Goal: Transaction & Acquisition: Purchase product/service

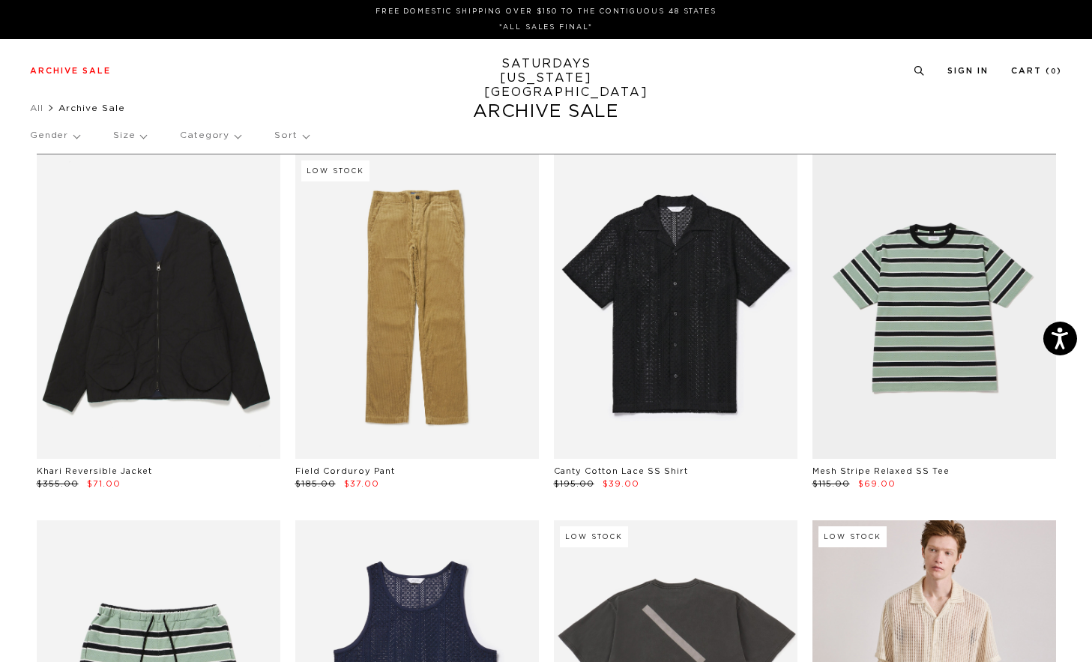
click at [117, 139] on p "Size" at bounding box center [129, 135] width 33 height 34
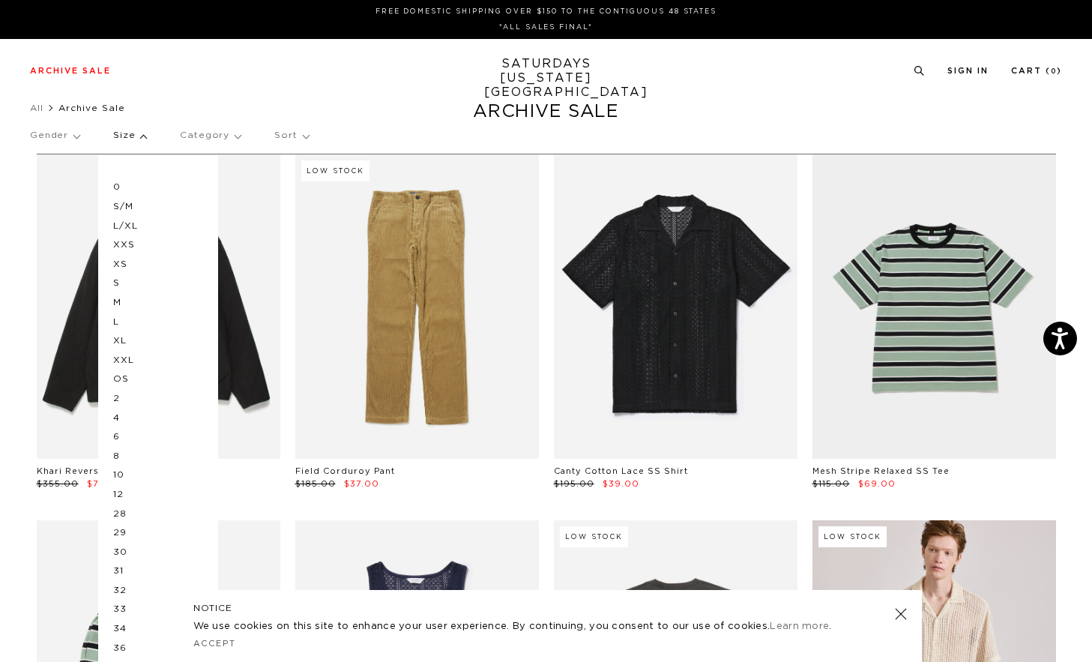
click at [122, 342] on p "XL" at bounding box center [158, 340] width 90 height 19
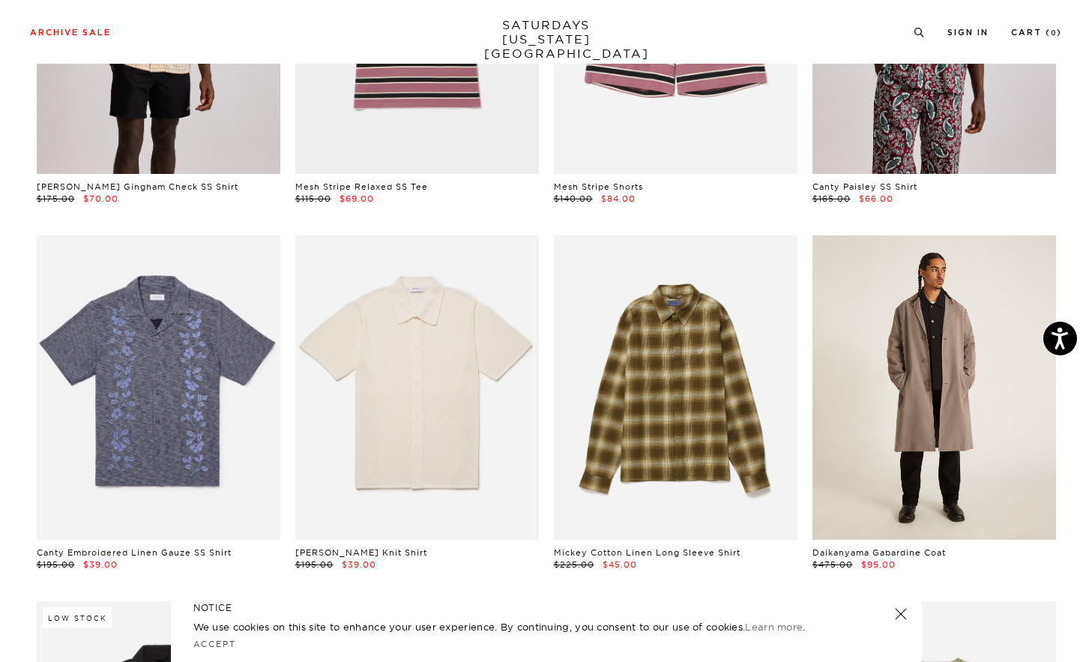
scroll to position [2179, 8]
click at [926, 327] on link at bounding box center [935, 387] width 244 height 304
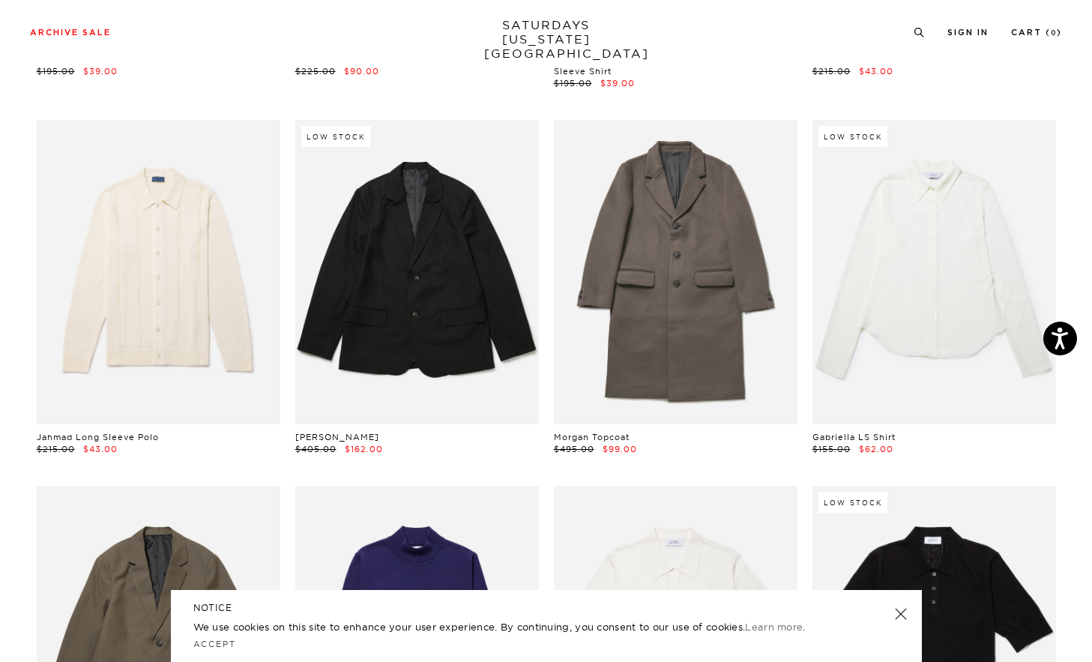
scroll to position [4505, 0]
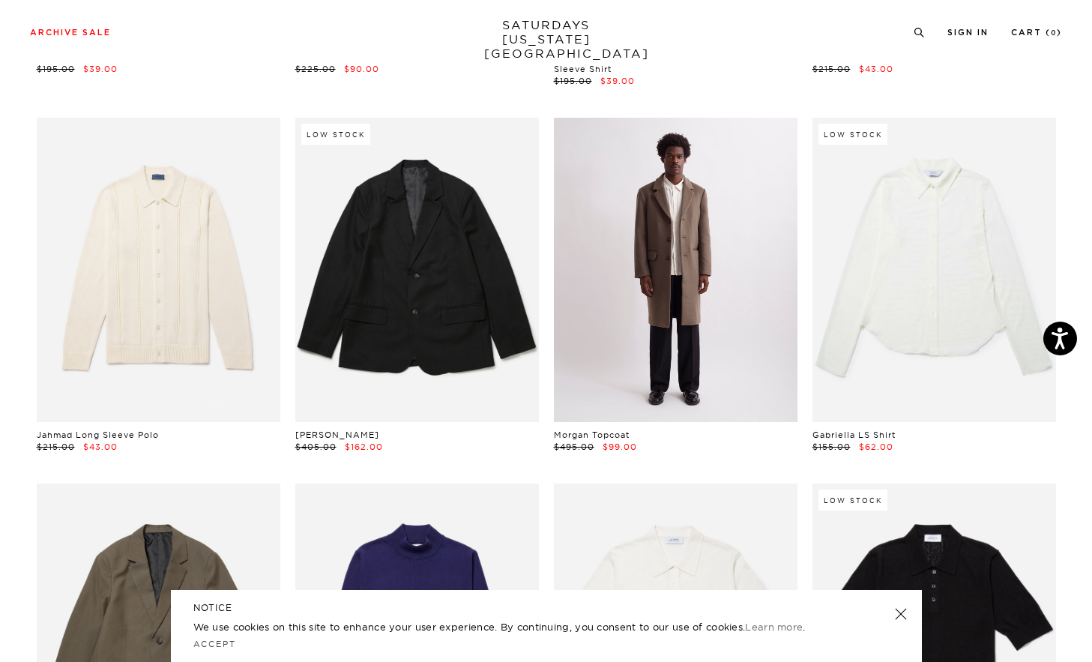
click at [721, 250] on link at bounding box center [676, 270] width 244 height 304
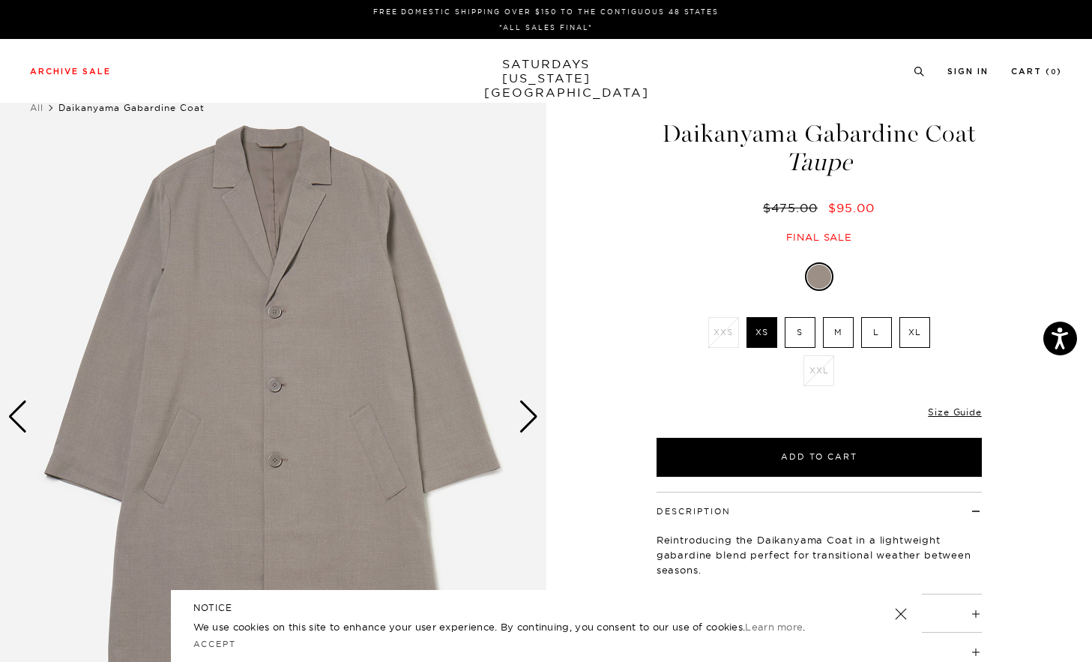
click at [531, 417] on div "Next slide" at bounding box center [529, 416] width 20 height 33
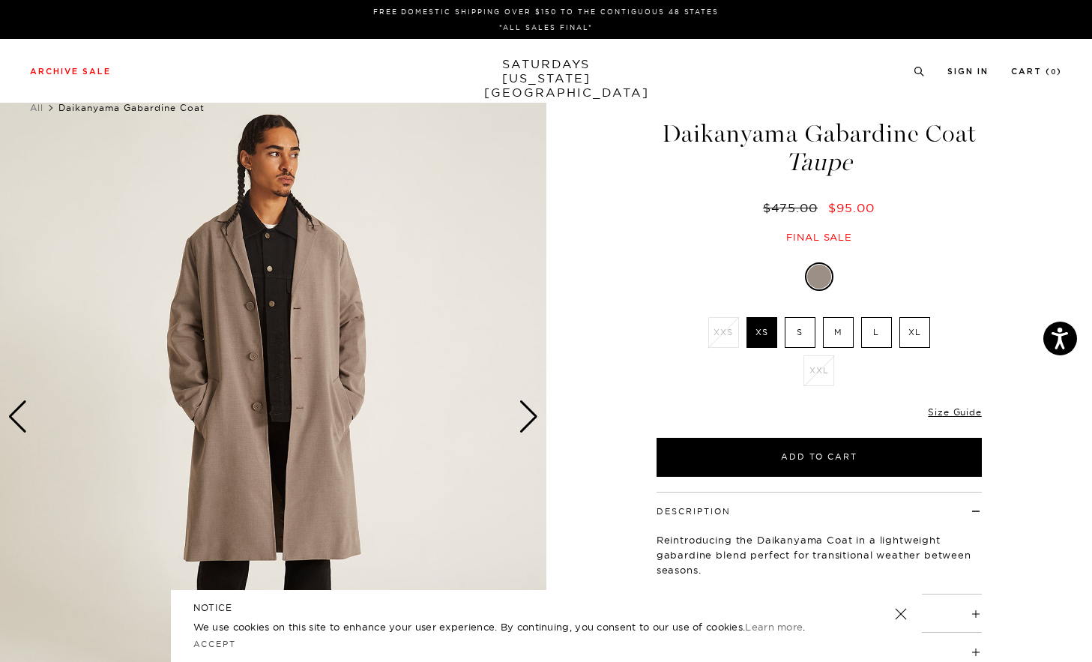
click at [531, 417] on div "Next slide" at bounding box center [529, 416] width 20 height 33
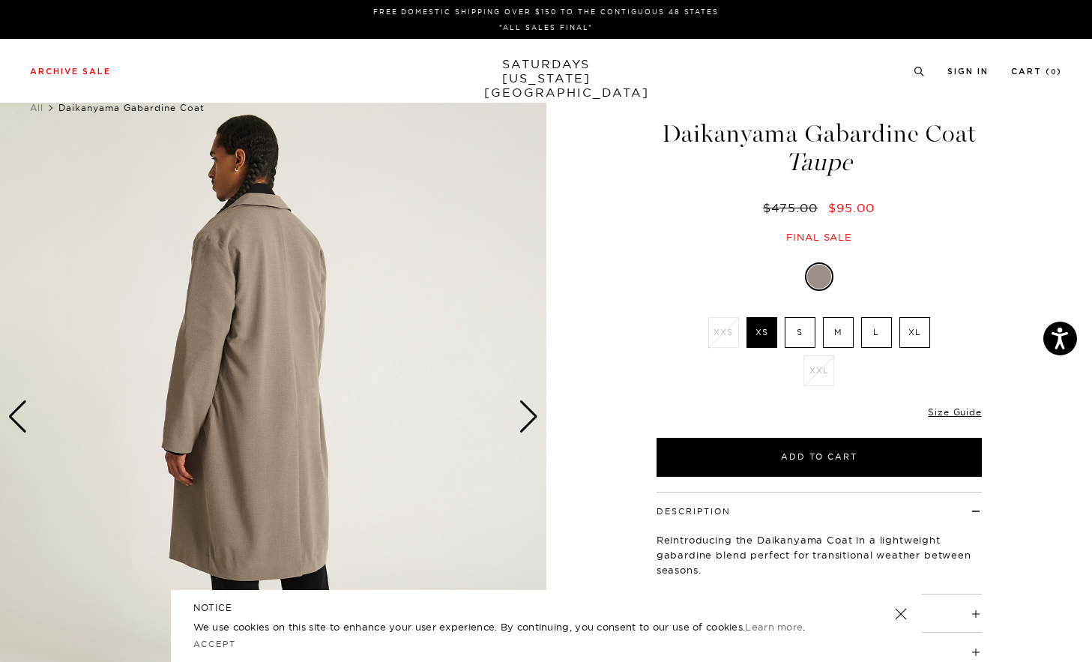
click at [531, 417] on div "Next slide" at bounding box center [529, 416] width 20 height 33
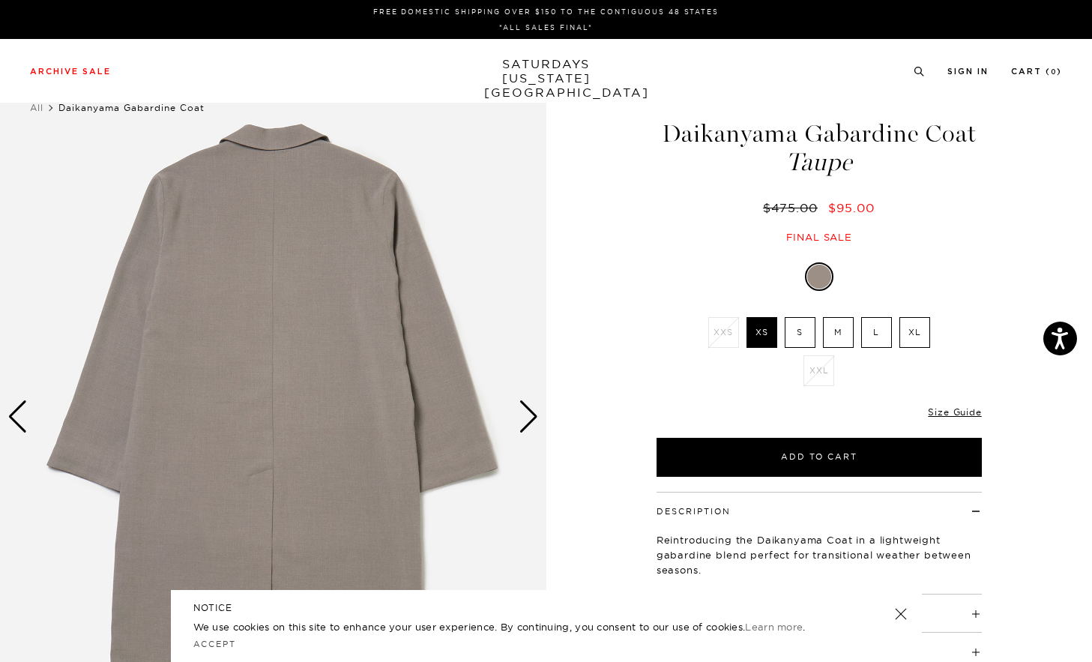
click at [531, 417] on div "Next slide" at bounding box center [529, 416] width 20 height 33
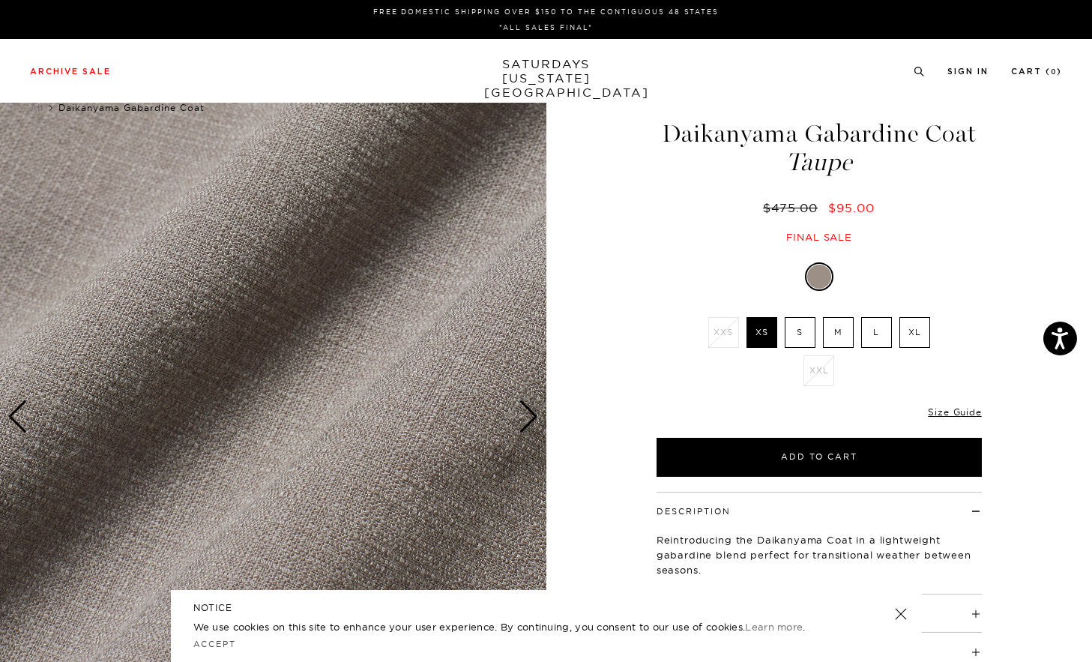
click at [531, 417] on div "Next slide" at bounding box center [529, 416] width 20 height 33
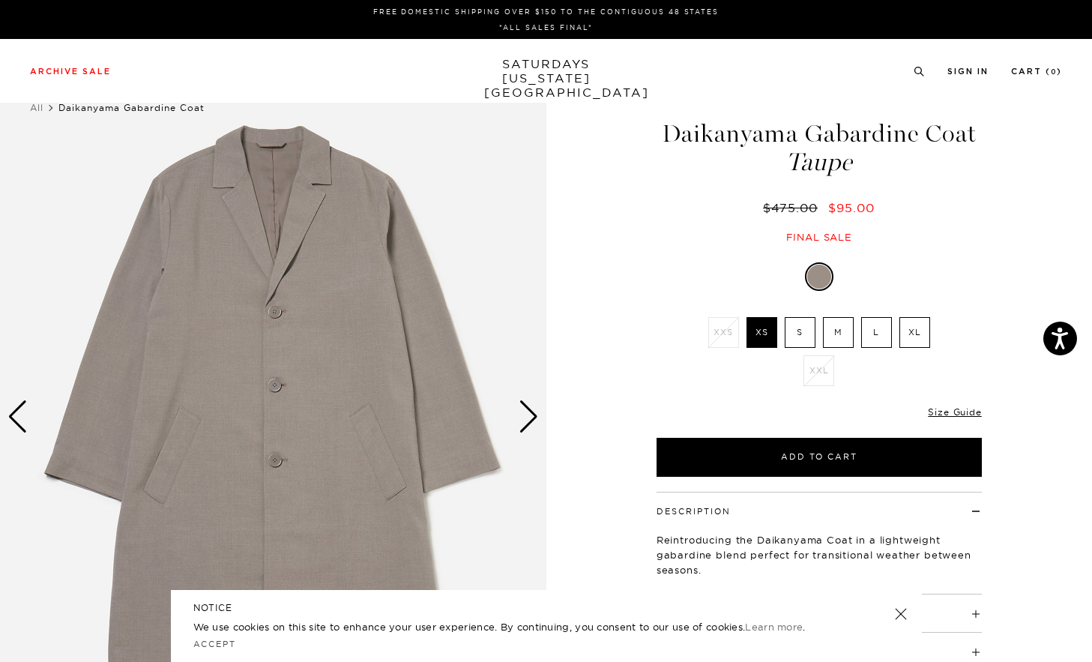
click at [531, 417] on div "Next slide" at bounding box center [529, 416] width 20 height 33
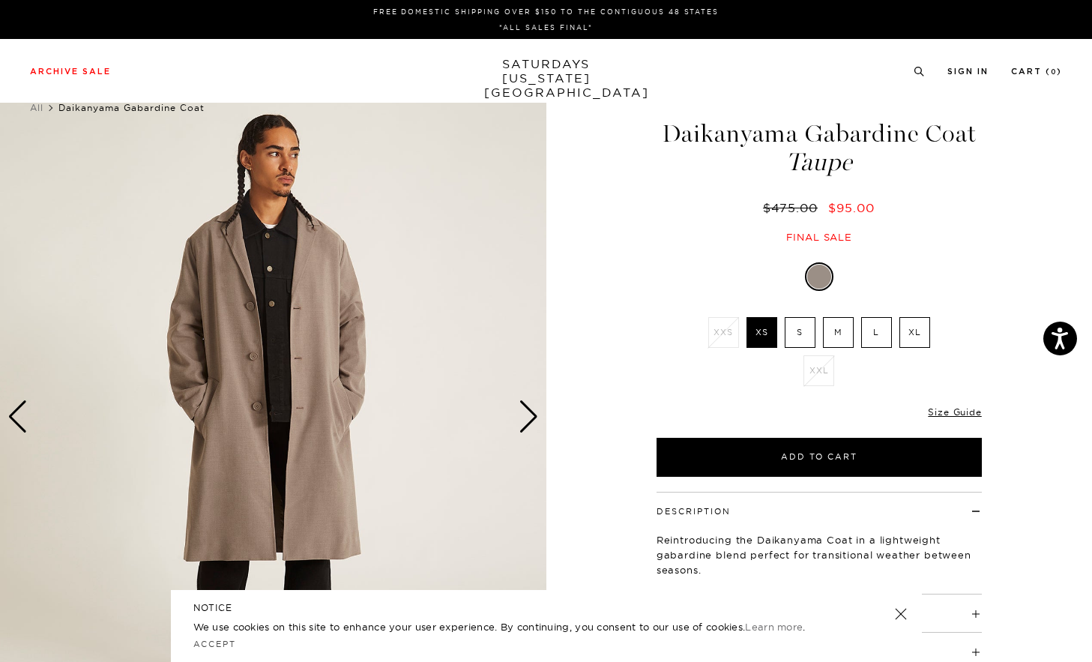
click at [531, 417] on div "Next slide" at bounding box center [529, 416] width 20 height 33
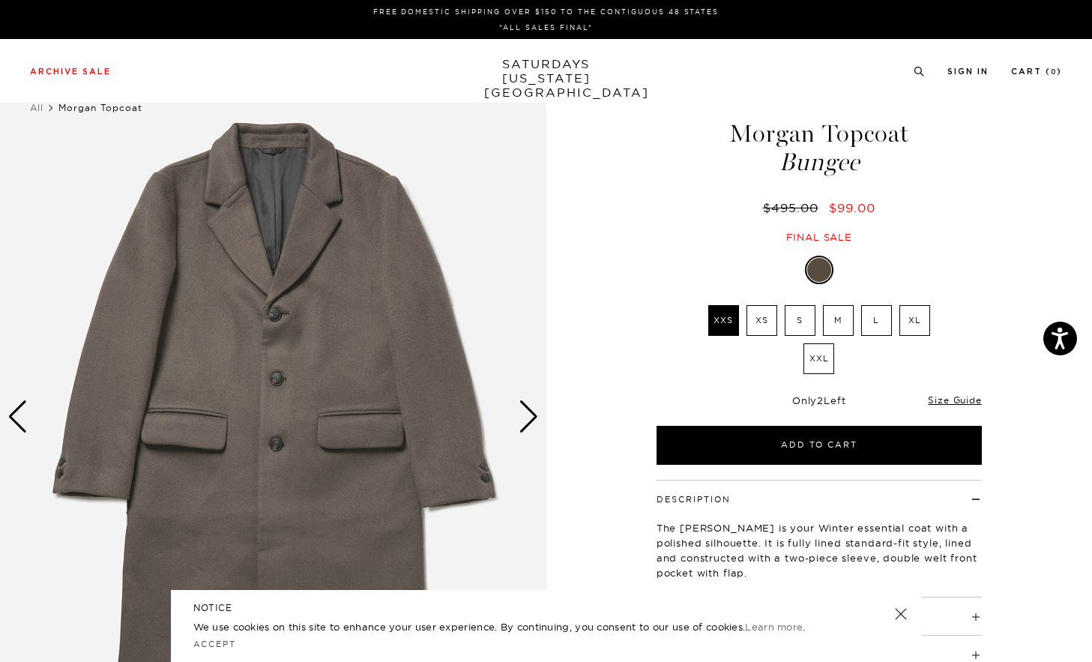
click at [524, 416] on div "Next slide" at bounding box center [529, 416] width 20 height 33
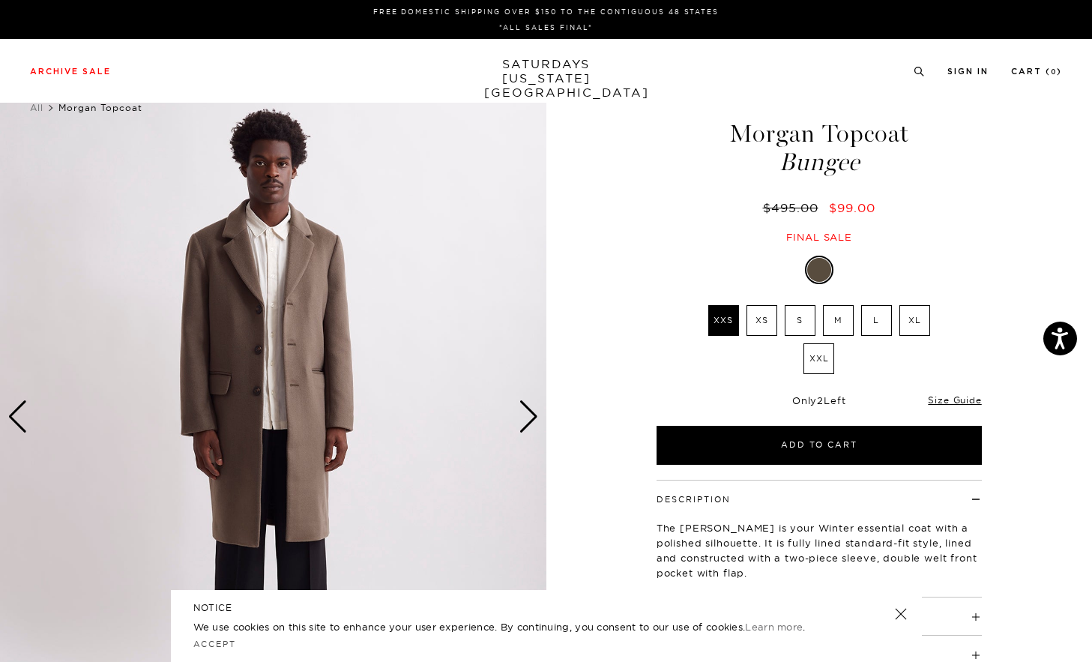
click at [524, 416] on div "Next slide" at bounding box center [529, 416] width 20 height 33
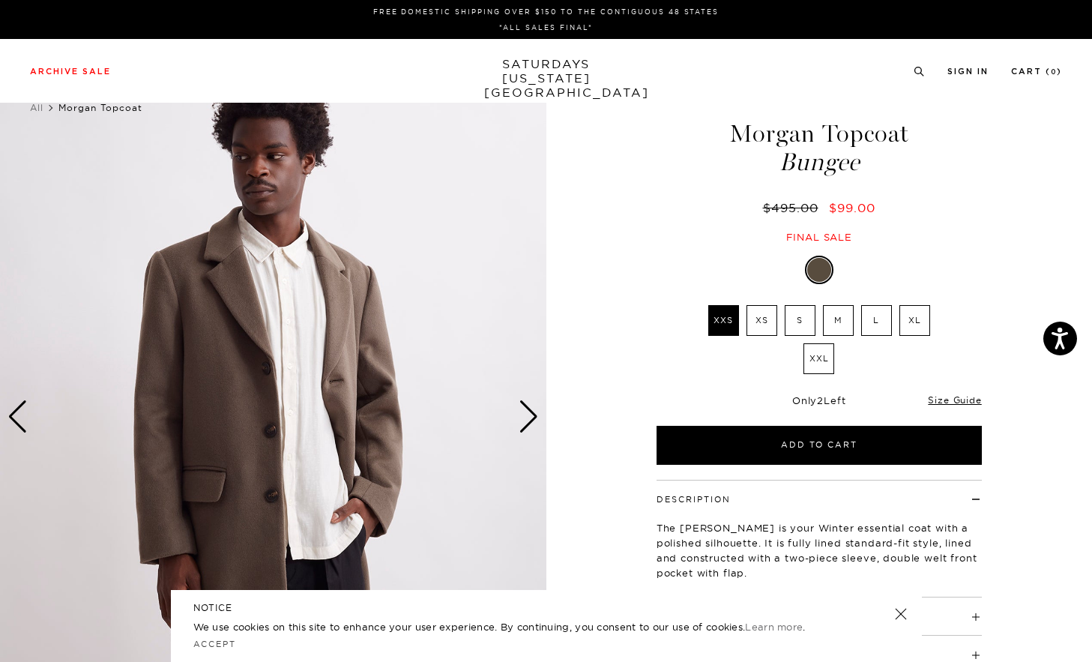
click at [524, 416] on div "Next slide" at bounding box center [529, 416] width 20 height 33
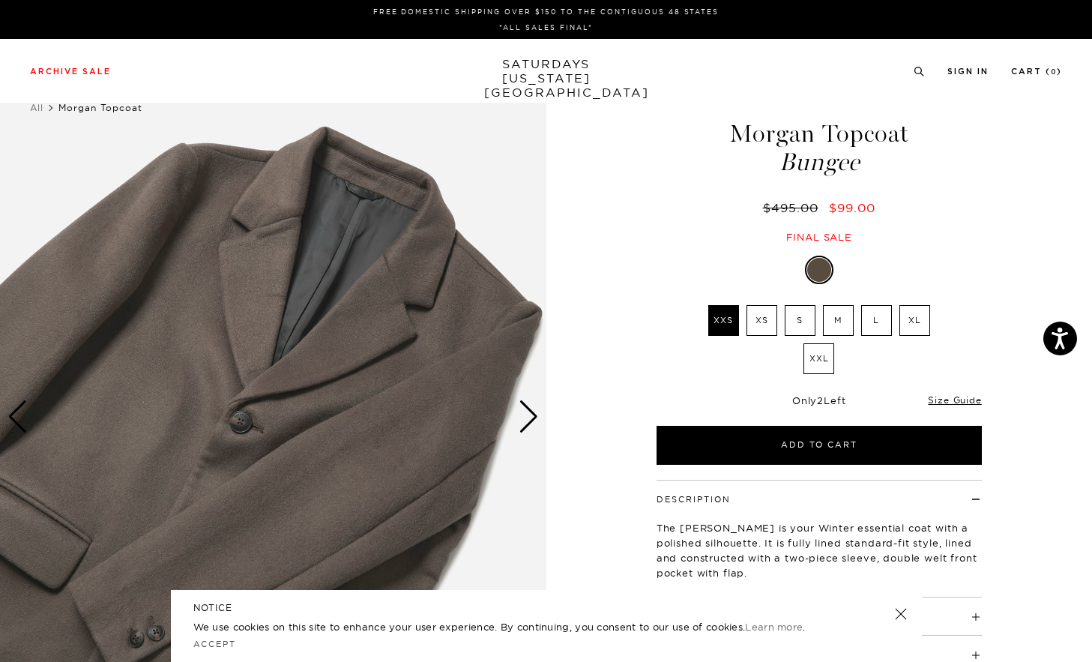
click at [524, 416] on div "Next slide" at bounding box center [529, 416] width 20 height 33
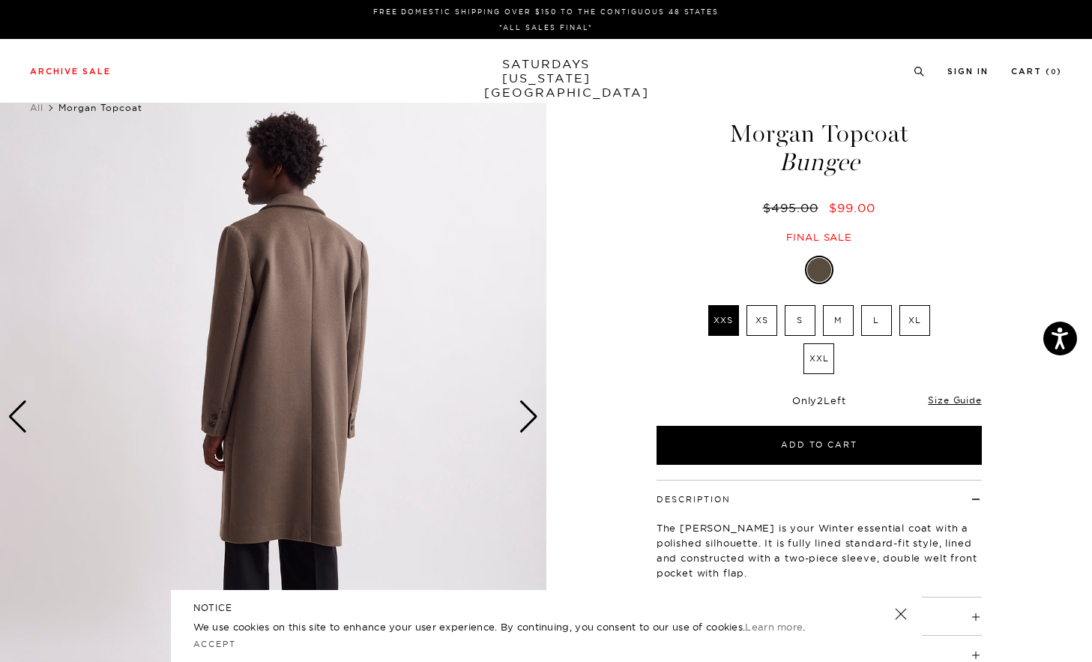
click at [524, 416] on div "Next slide" at bounding box center [529, 416] width 20 height 33
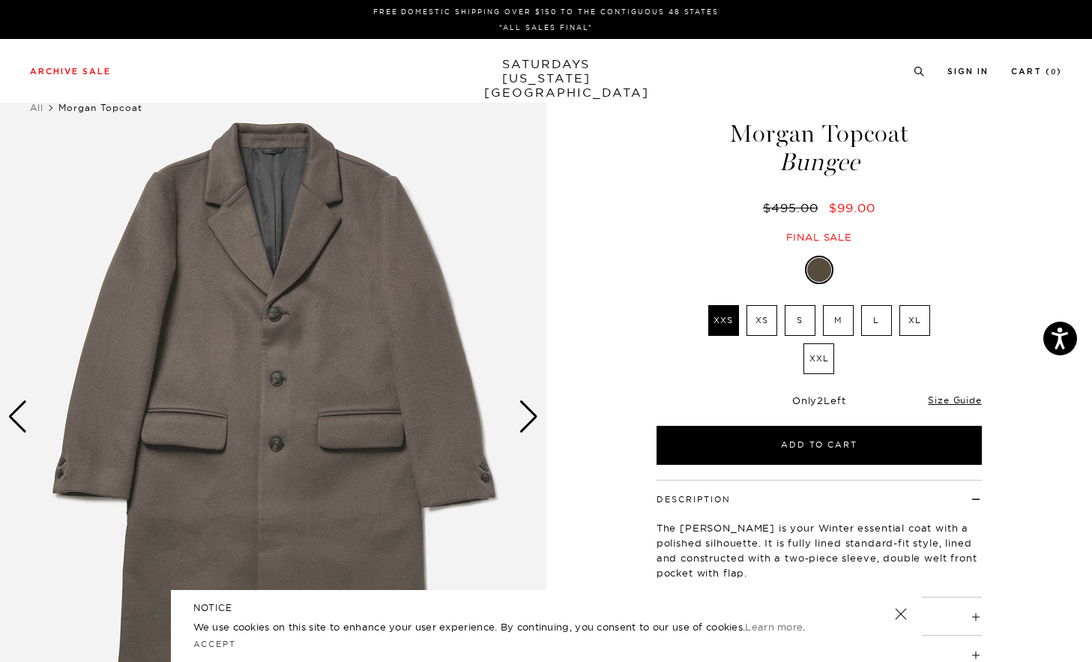
click at [524, 416] on div "Next slide" at bounding box center [529, 416] width 20 height 33
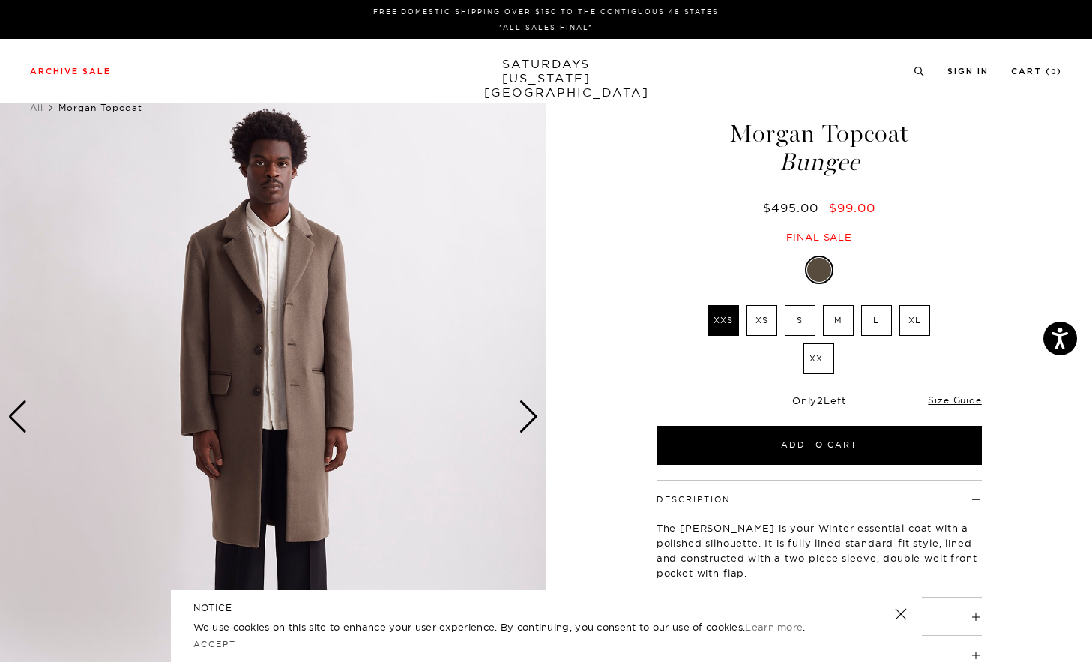
click at [524, 416] on div "Next slide" at bounding box center [529, 416] width 20 height 33
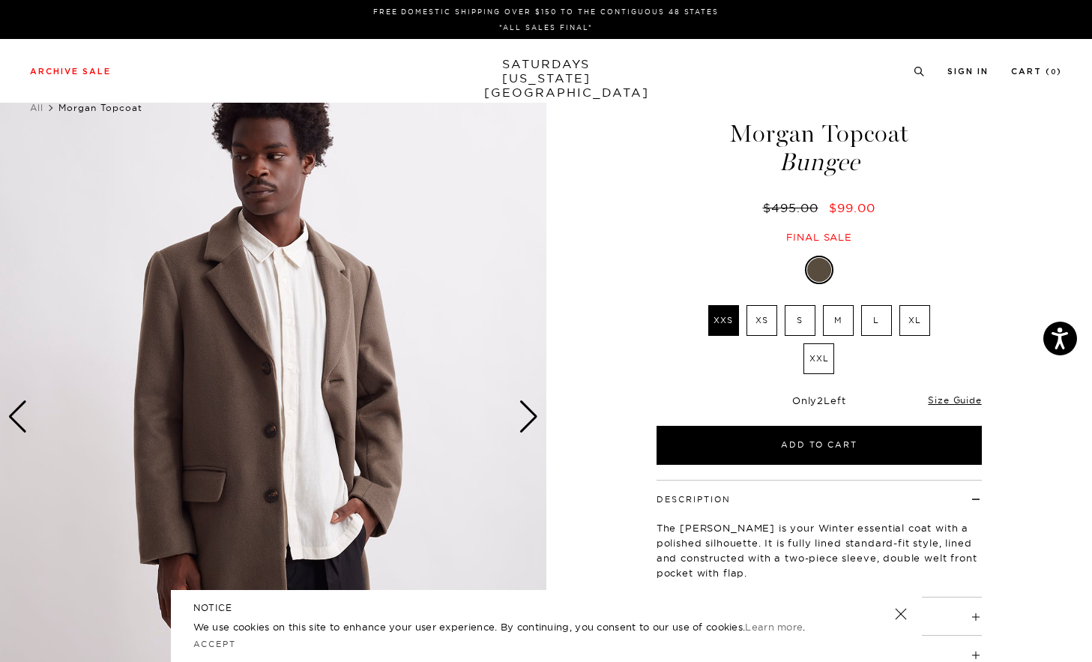
click at [915, 321] on label "XL" at bounding box center [915, 320] width 31 height 31
click at [0, 0] on input "XL" at bounding box center [0, 0] width 0 height 0
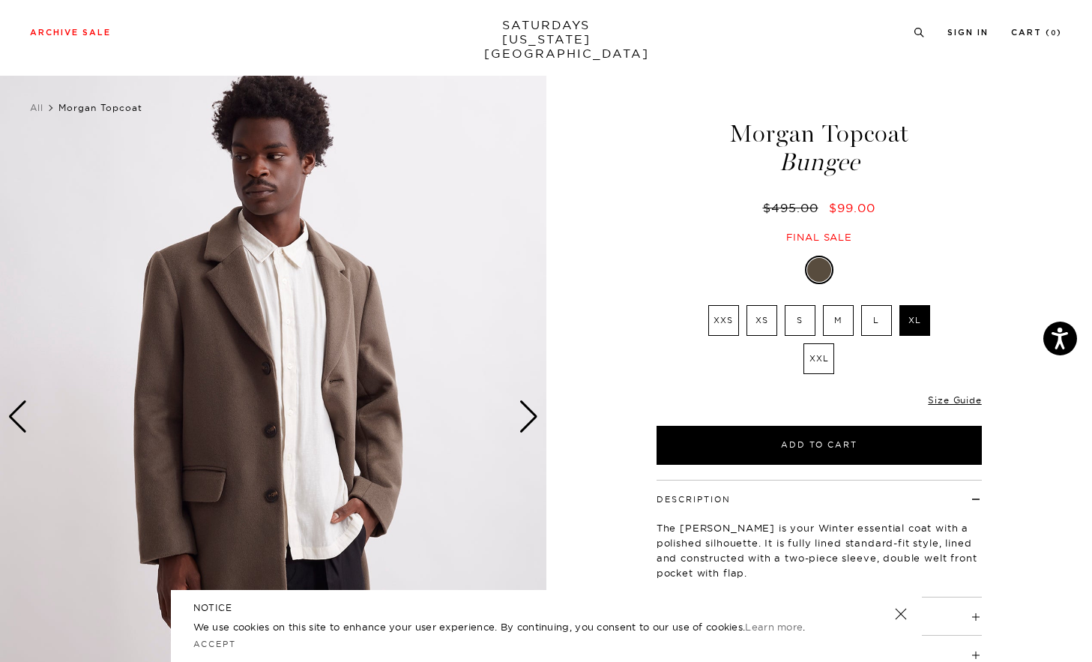
scroll to position [1, 2]
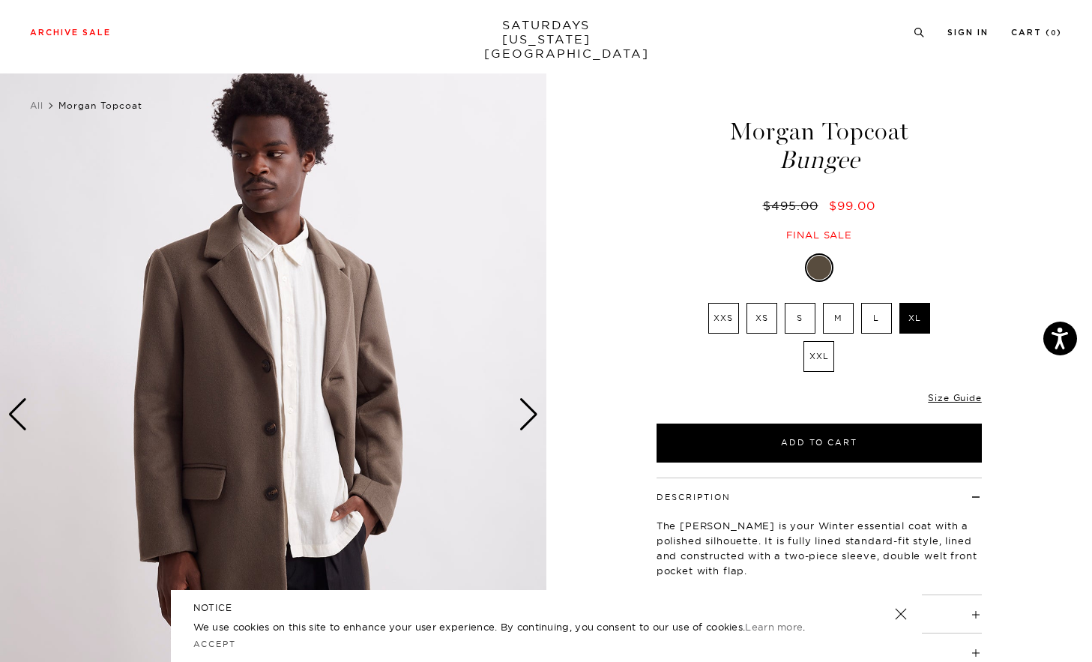
click at [334, 255] on img at bounding box center [273, 414] width 546 height 683
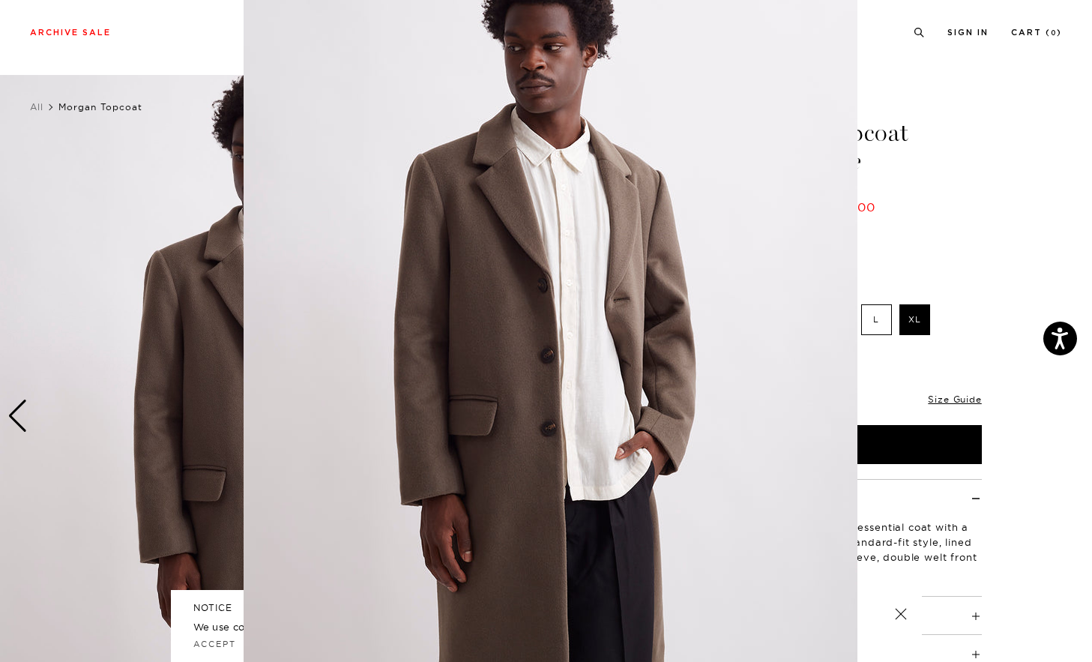
scroll to position [44, 0]
click at [762, 321] on img at bounding box center [551, 340] width 614 height 768
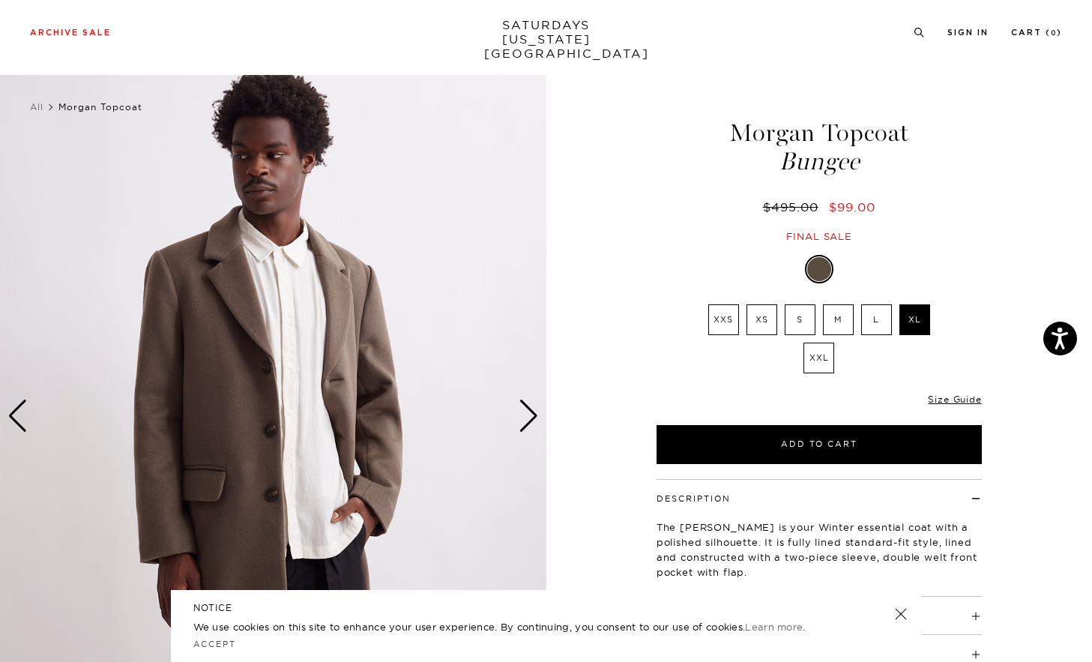
scroll to position [1, 9]
click at [519, 424] on div "Next slide" at bounding box center [529, 416] width 20 height 33
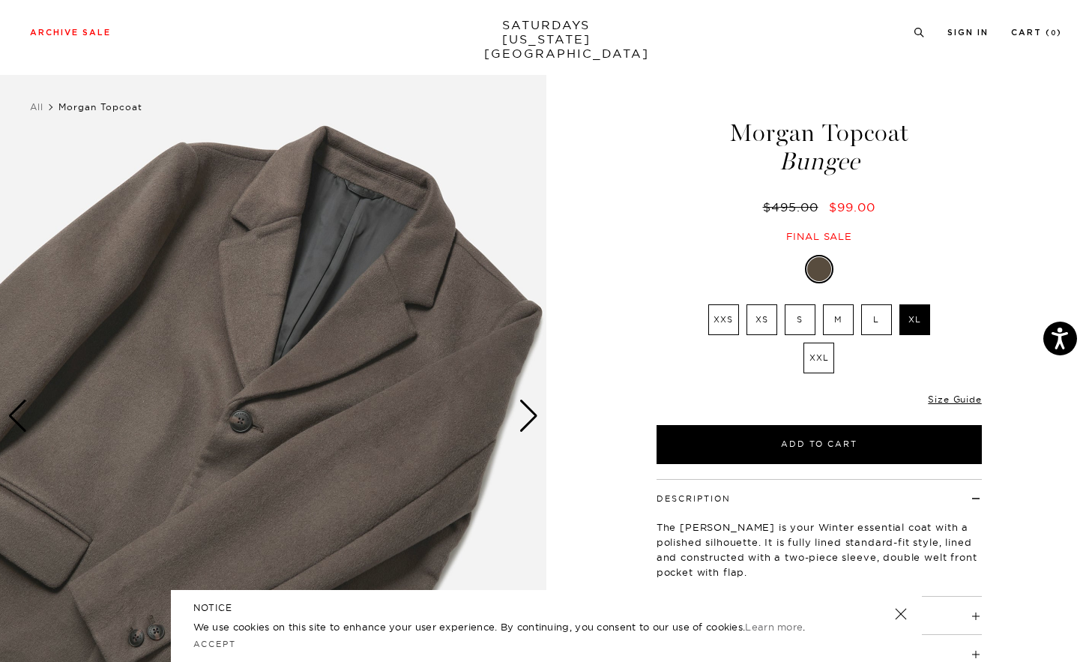
click at [519, 424] on div "Next slide" at bounding box center [529, 416] width 20 height 33
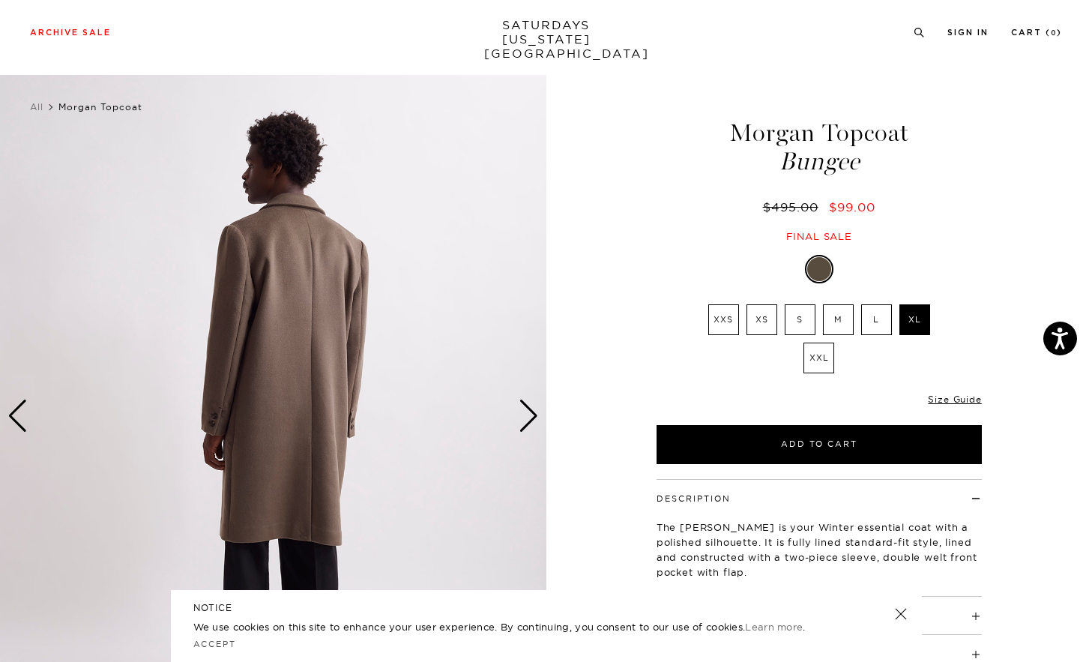
click at [519, 424] on div "Next slide" at bounding box center [529, 416] width 20 height 33
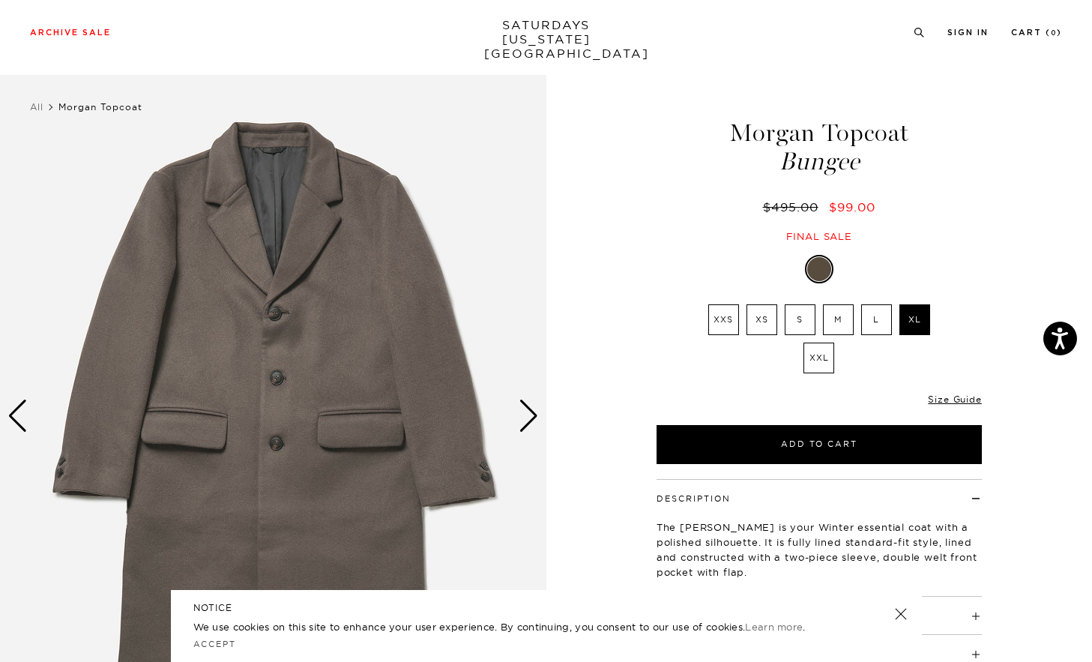
click at [519, 424] on div "Next slide" at bounding box center [529, 416] width 20 height 33
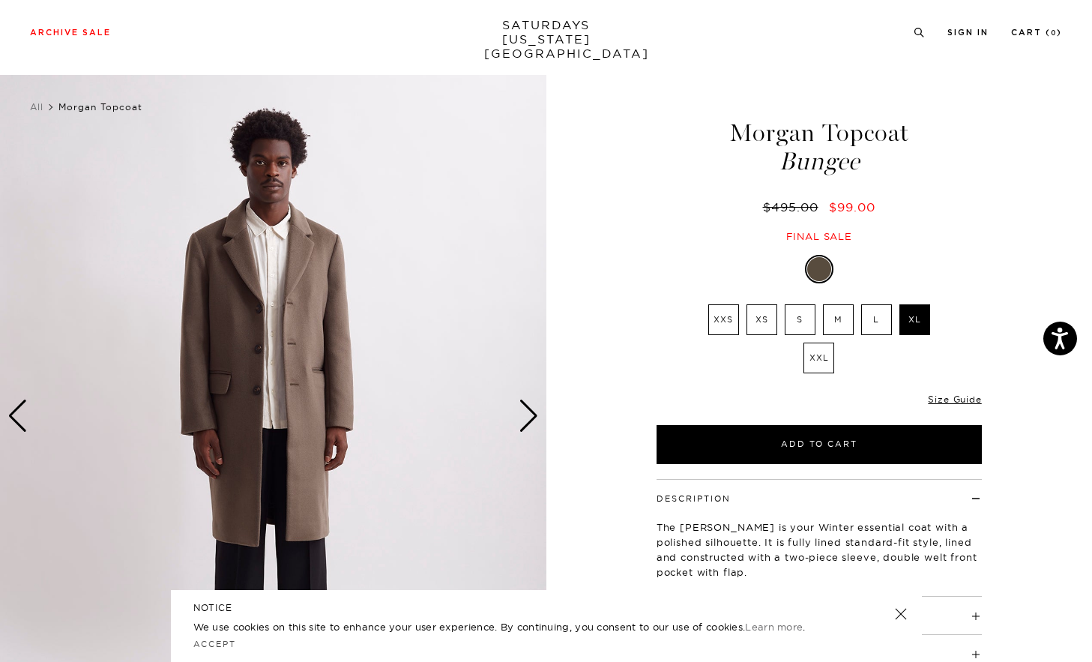
click at [519, 424] on div "Next slide" at bounding box center [529, 416] width 20 height 33
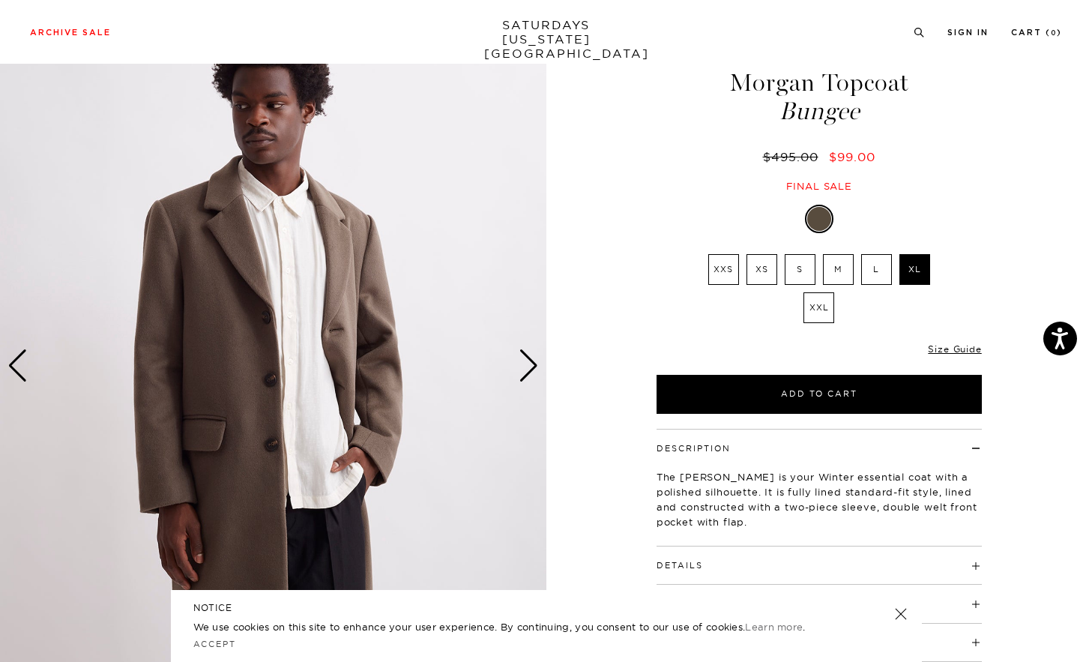
scroll to position [49, 7]
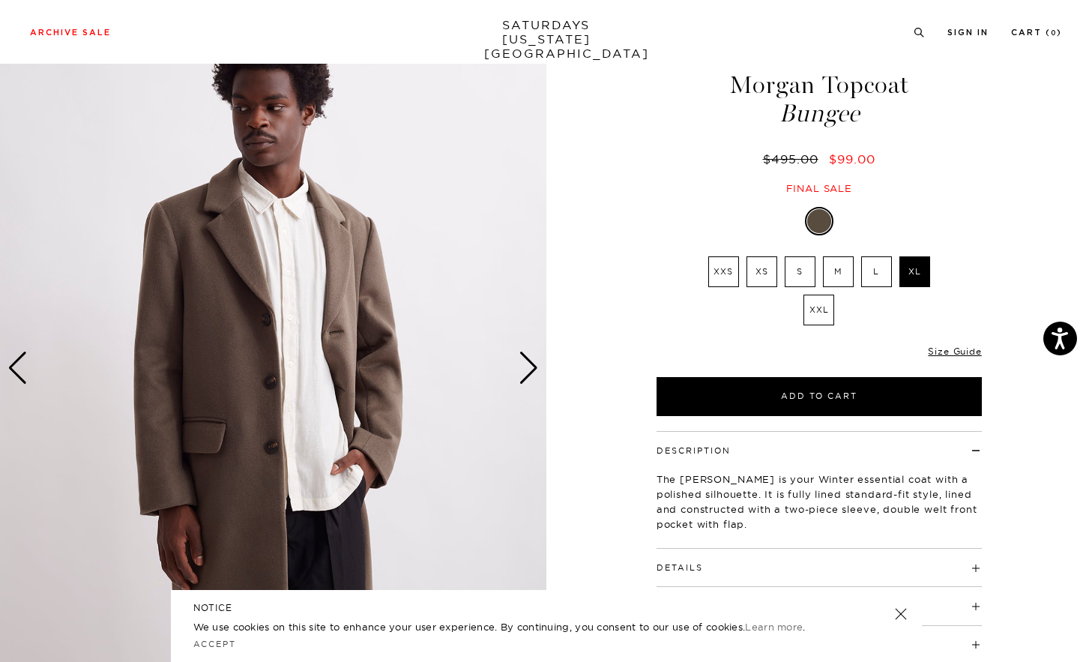
click at [900, 612] on link at bounding box center [900, 613] width 21 height 21
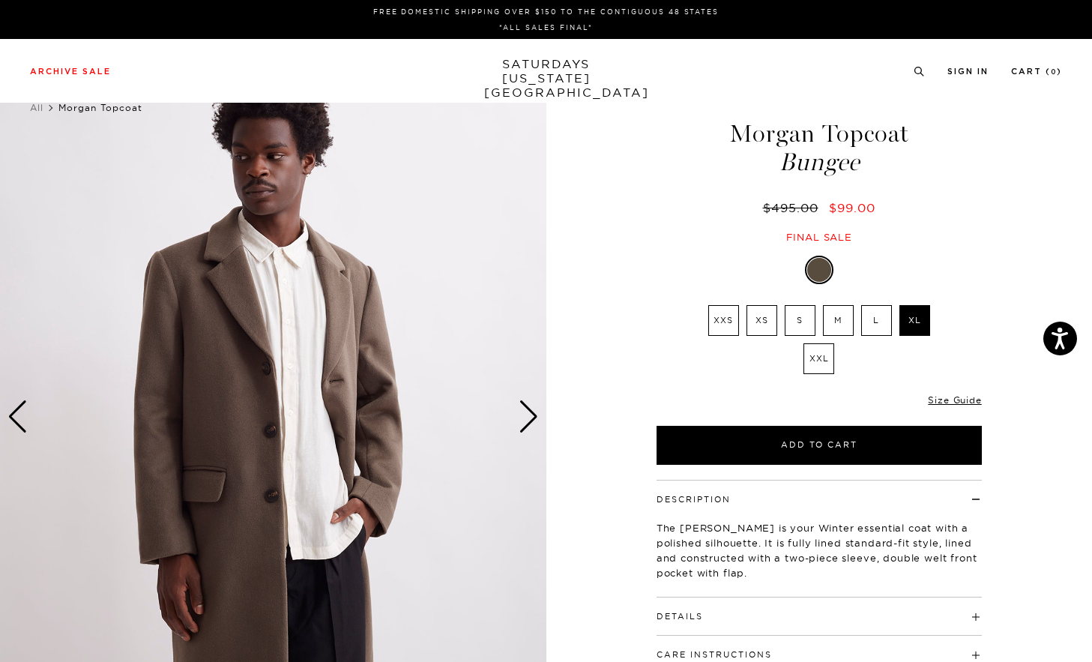
scroll to position [0, 7]
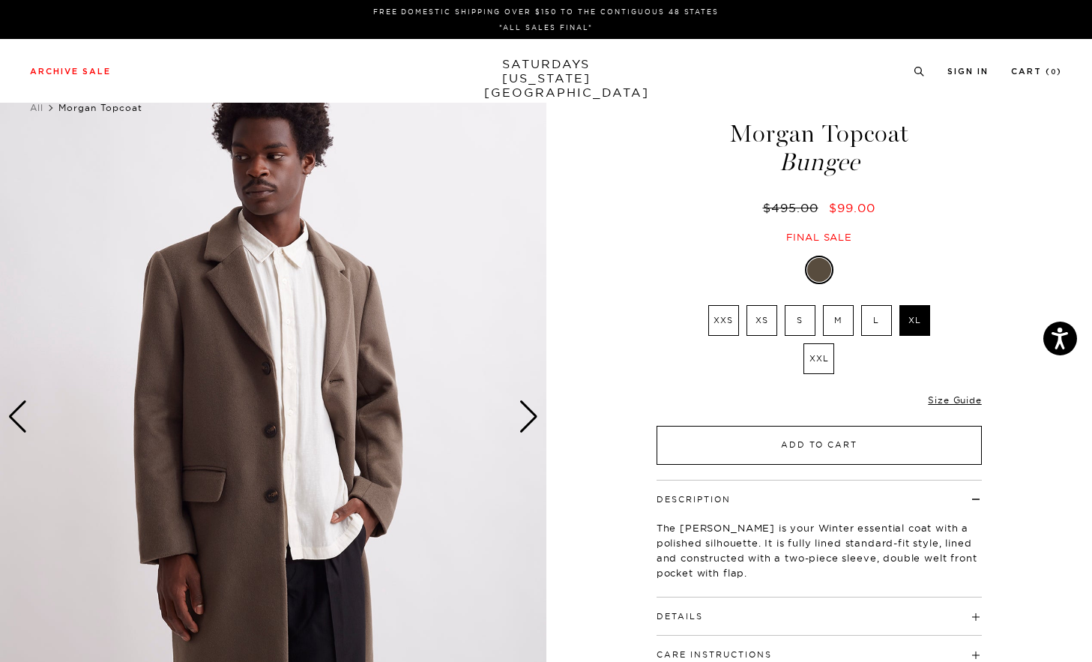
click at [808, 435] on button "Add to Cart" at bounding box center [819, 445] width 325 height 39
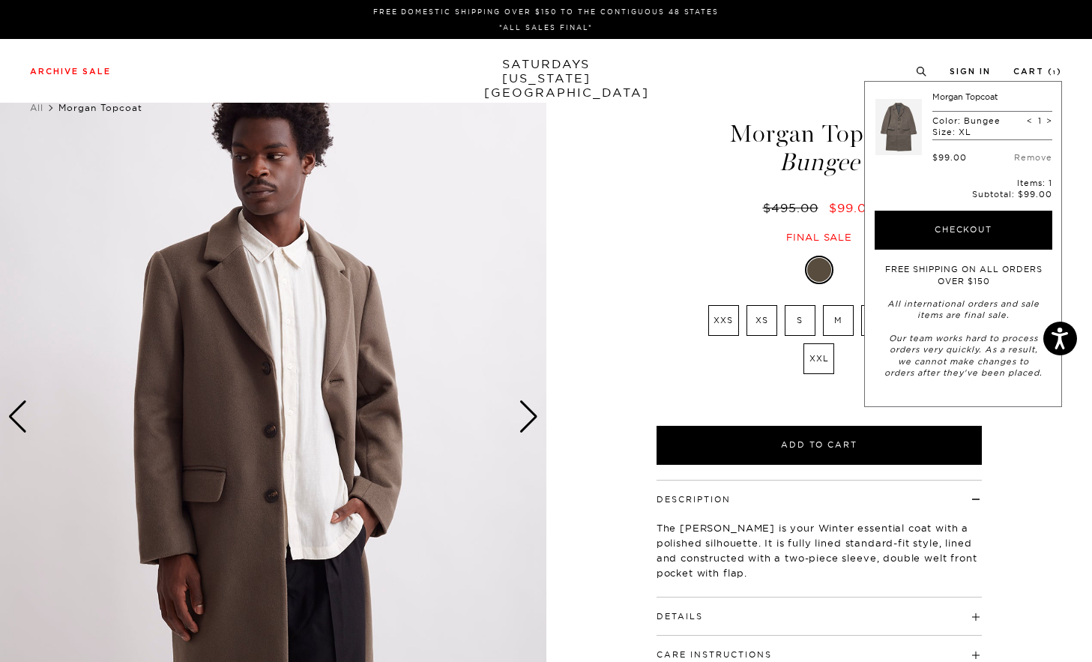
click at [1052, 457] on div "3 / 5" at bounding box center [546, 417] width 1092 height 683
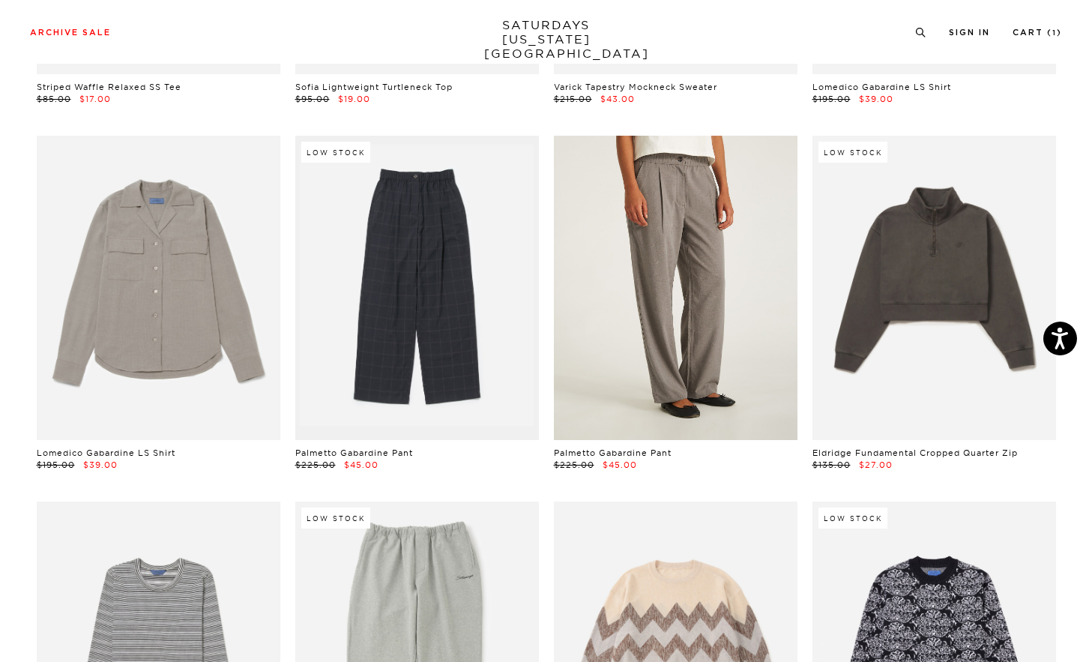
scroll to position [7417, 8]
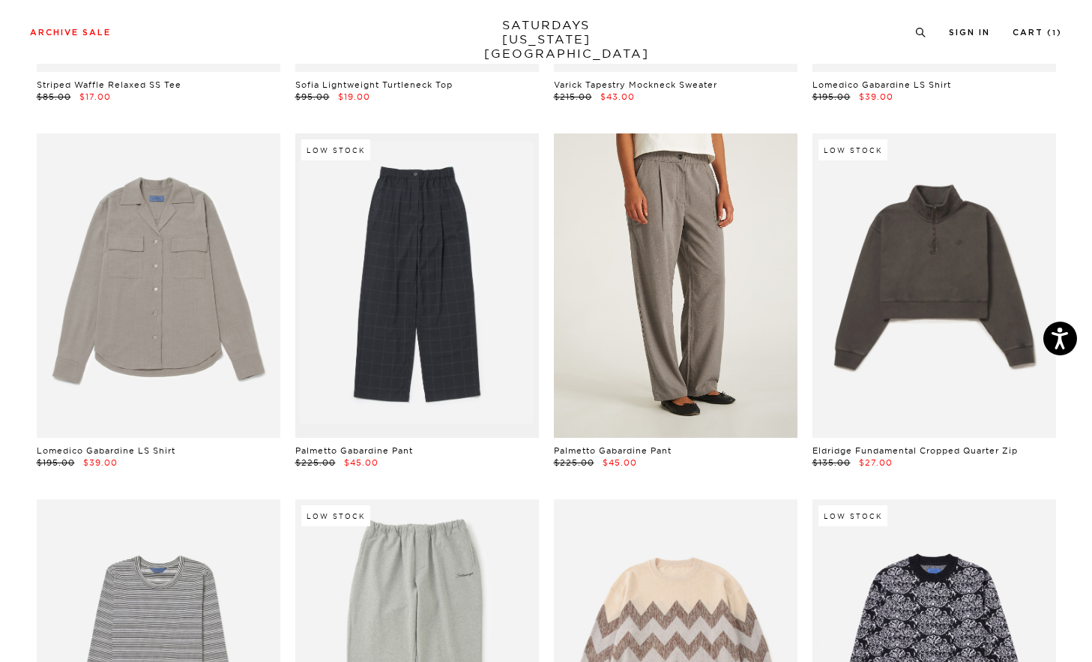
click at [656, 370] on link at bounding box center [676, 285] width 244 height 304
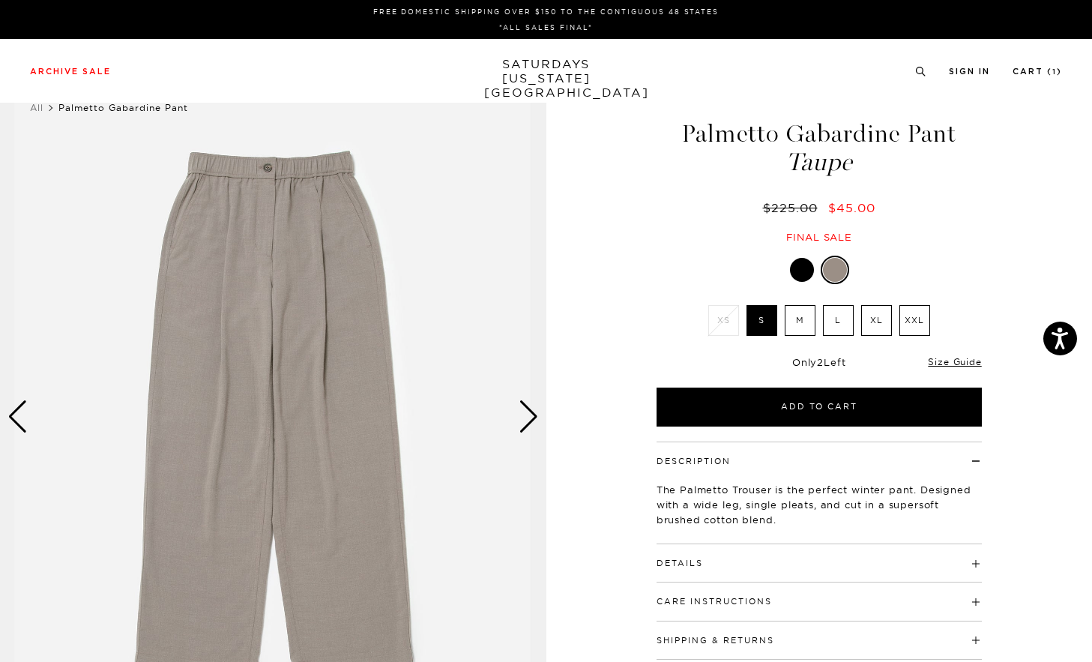
click at [519, 413] on div "Next slide" at bounding box center [529, 416] width 20 height 33
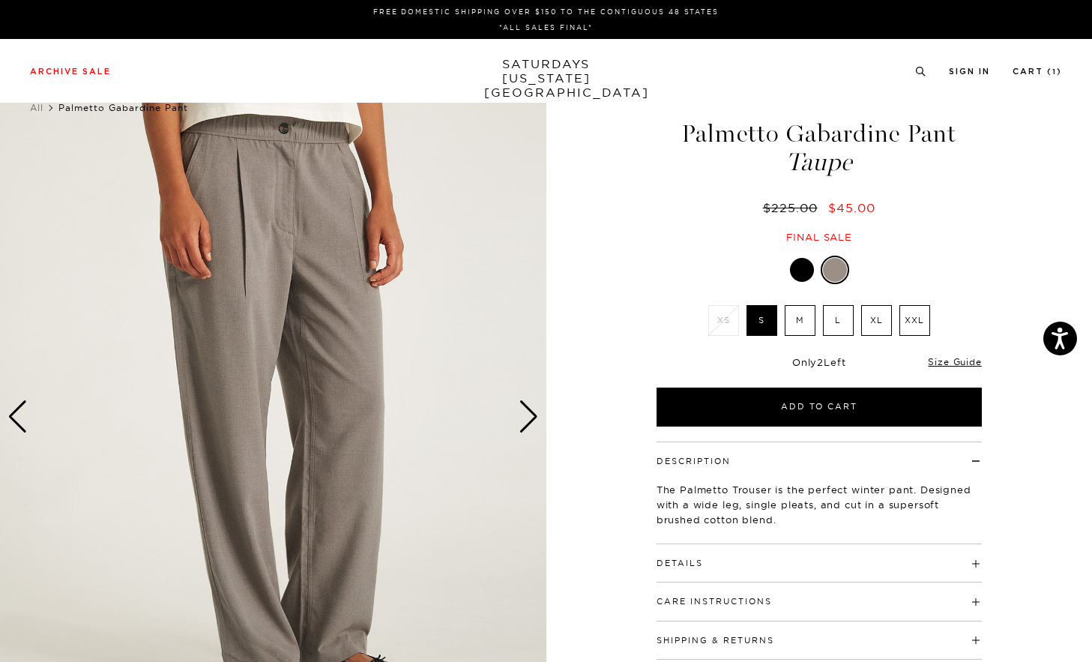
click at [519, 413] on div "Next slide" at bounding box center [529, 416] width 20 height 33
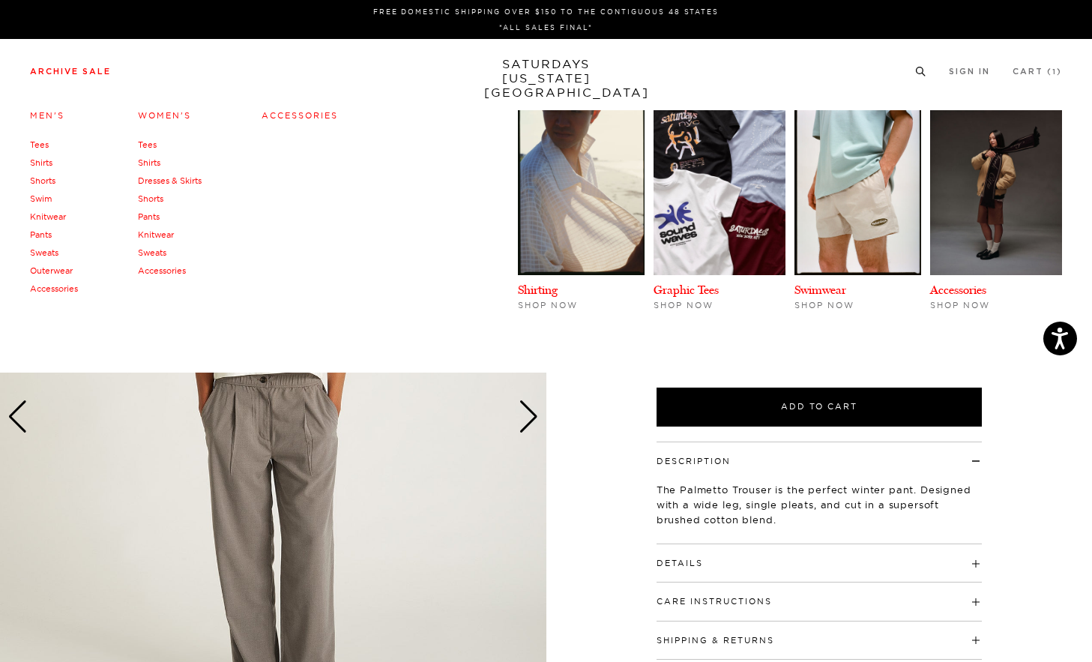
click at [43, 145] on link "Tees" at bounding box center [39, 144] width 19 height 10
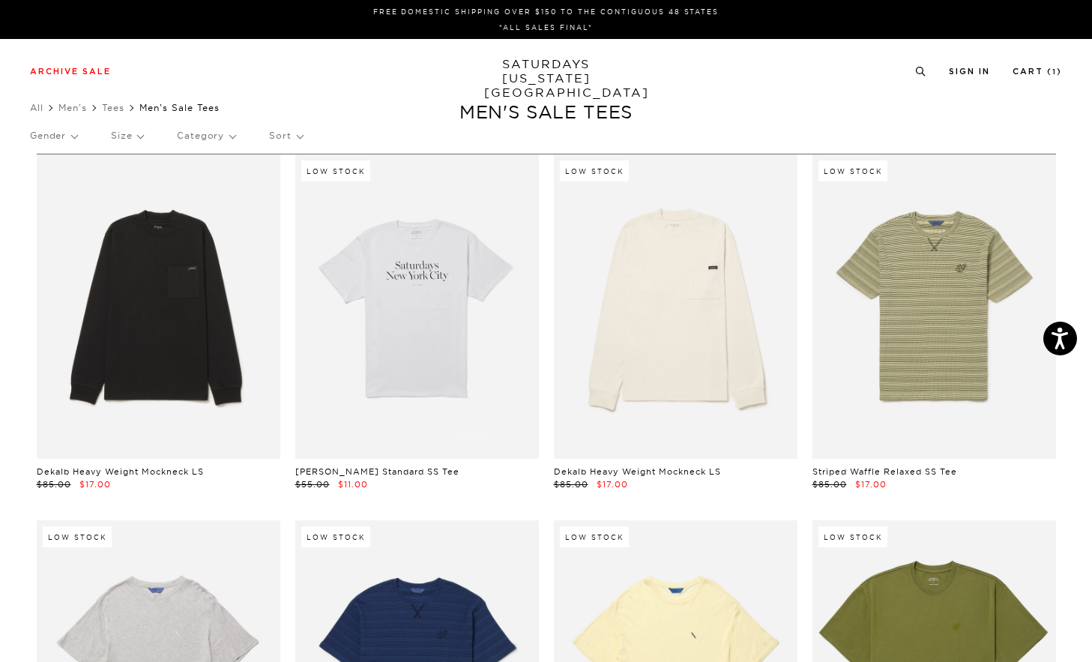
click at [147, 134] on div "Gender Size Category Sort" at bounding box center [546, 135] width 1032 height 34
click at [137, 139] on p "Size" at bounding box center [127, 135] width 32 height 34
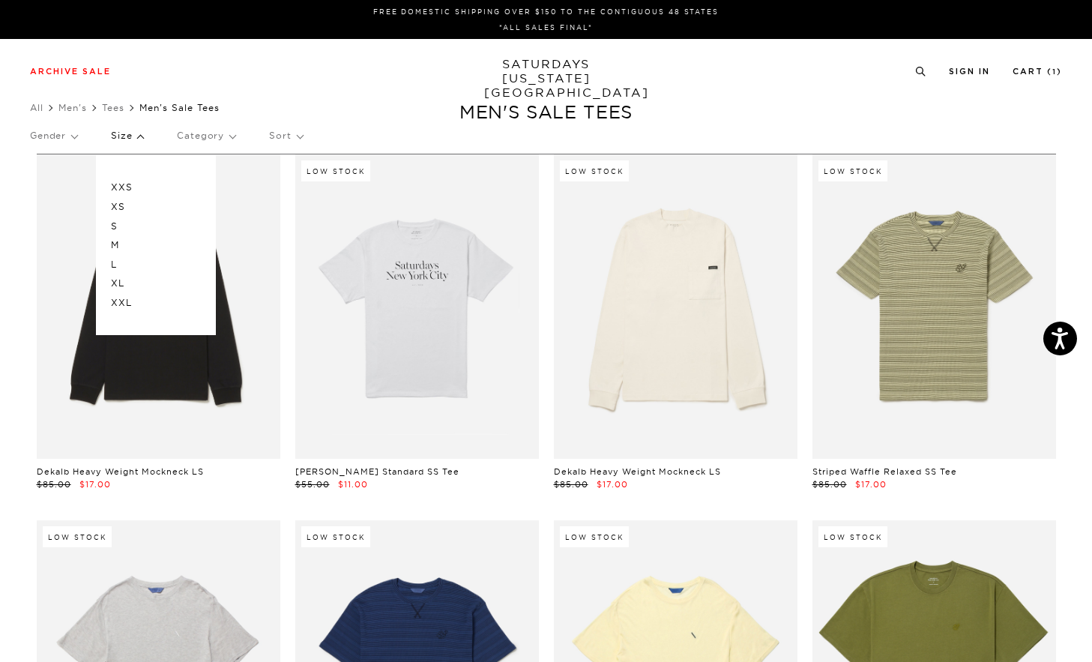
click at [118, 277] on p "XL" at bounding box center [156, 283] width 90 height 19
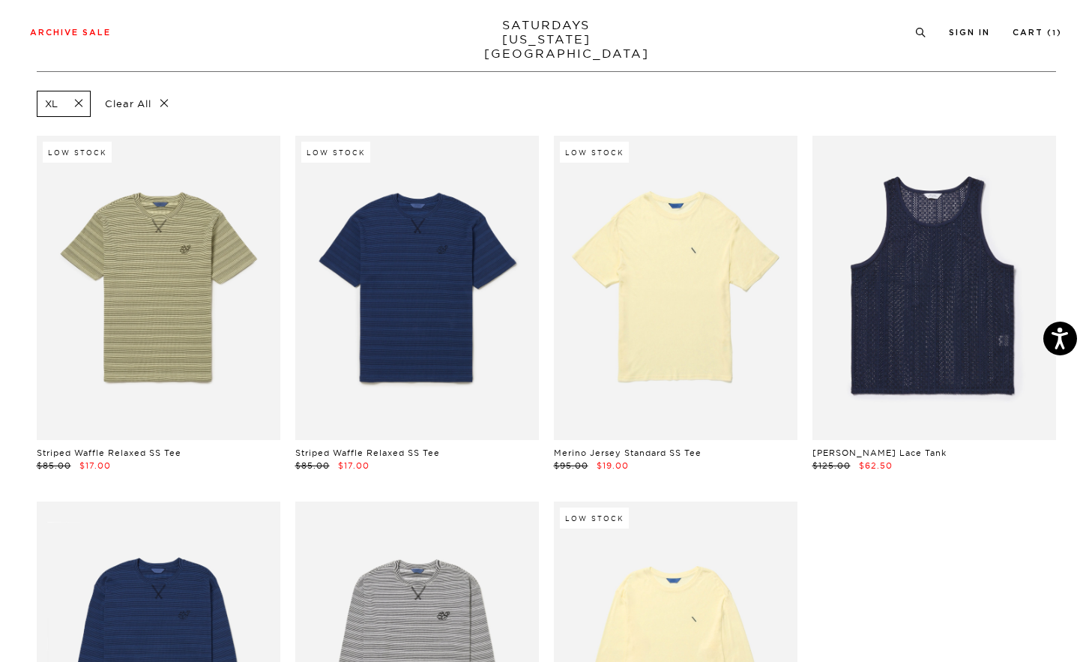
scroll to position [81, 0]
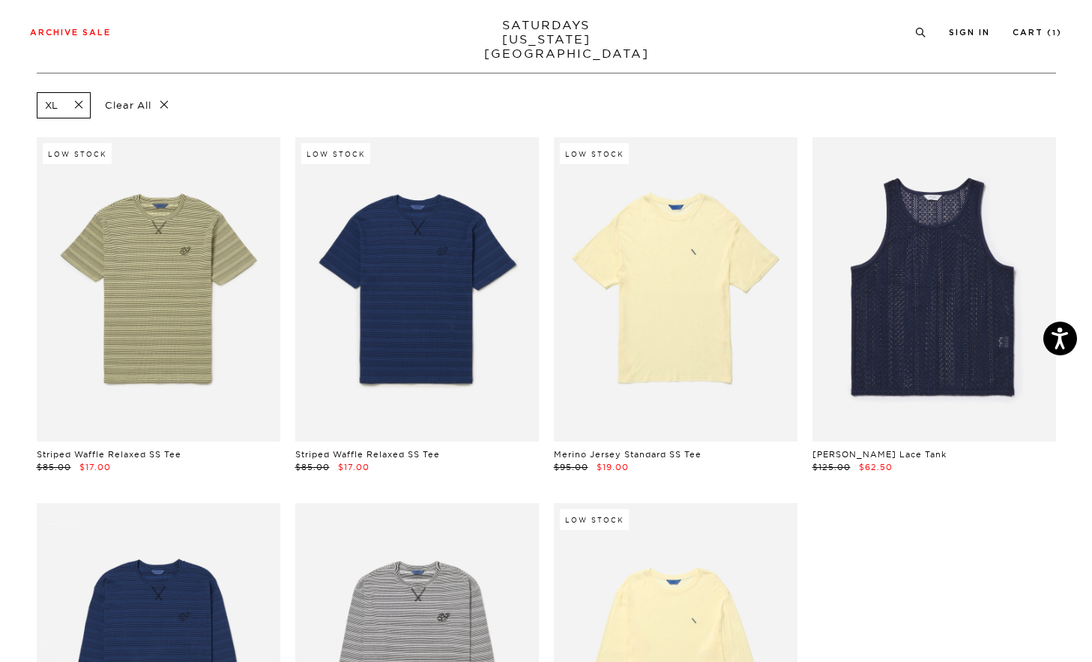
click at [167, 99] on p "Clear All" at bounding box center [136, 105] width 77 height 26
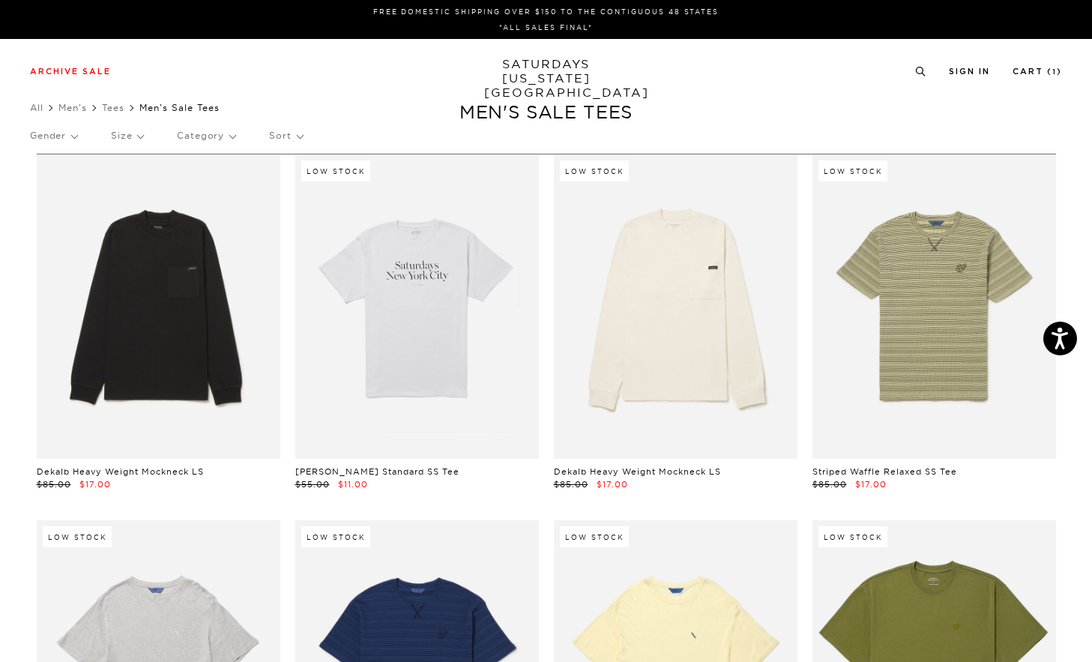
scroll to position [0, 2]
click at [66, 110] on link "Men's" at bounding box center [72, 107] width 28 height 11
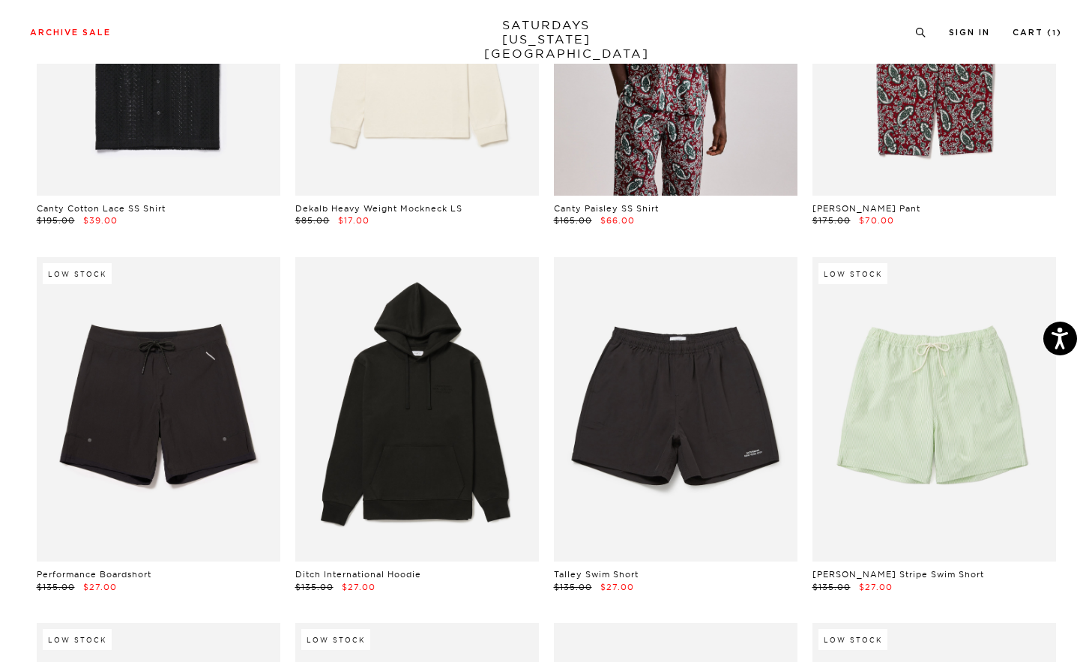
scroll to position [999, 0]
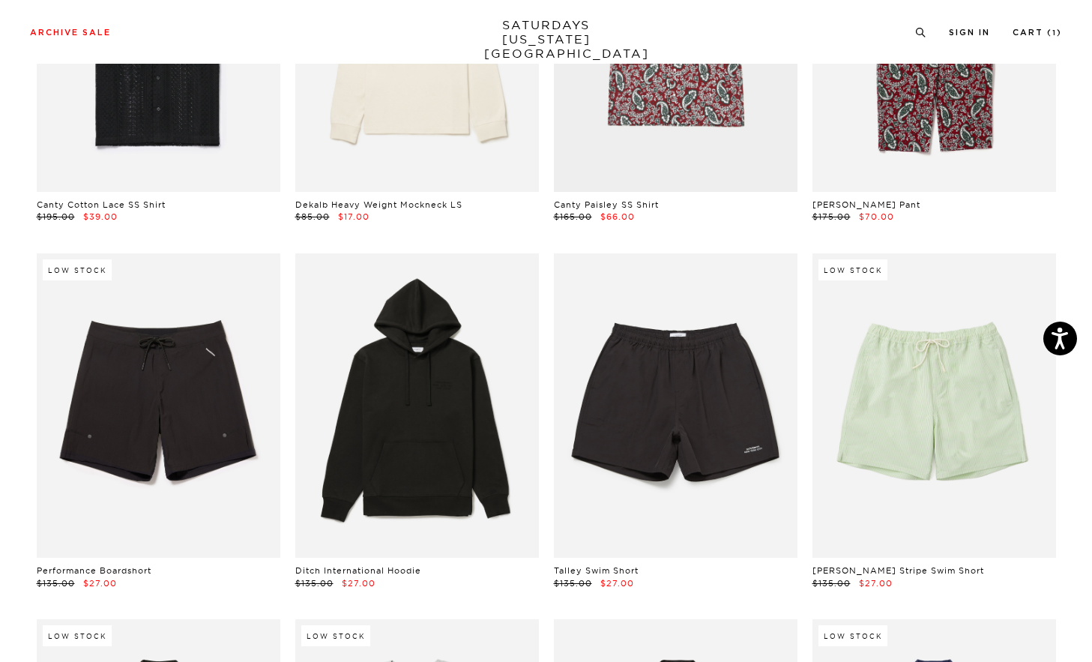
click at [717, 313] on link at bounding box center [676, 405] width 244 height 304
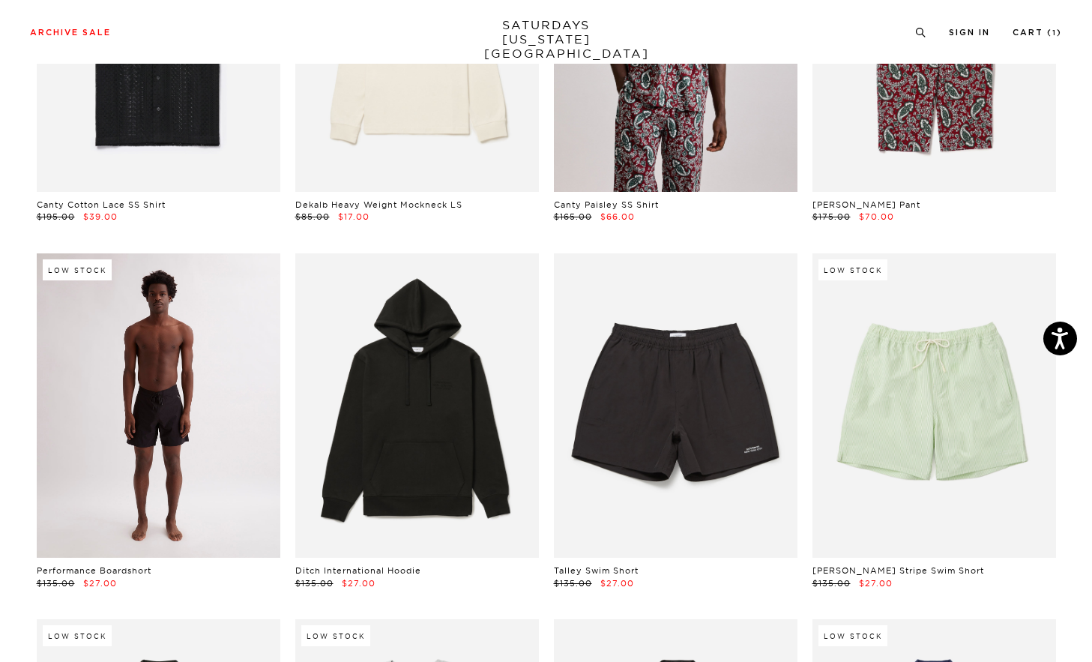
click at [173, 310] on link at bounding box center [159, 405] width 244 height 304
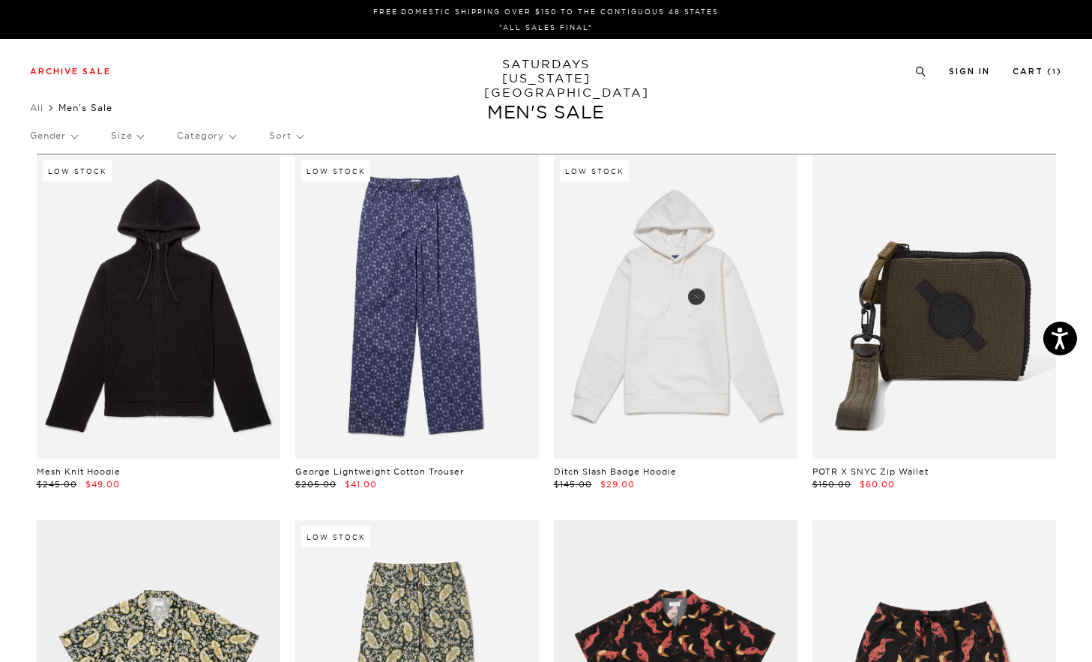
scroll to position [0, 1]
click at [136, 136] on p "Size" at bounding box center [127, 135] width 32 height 34
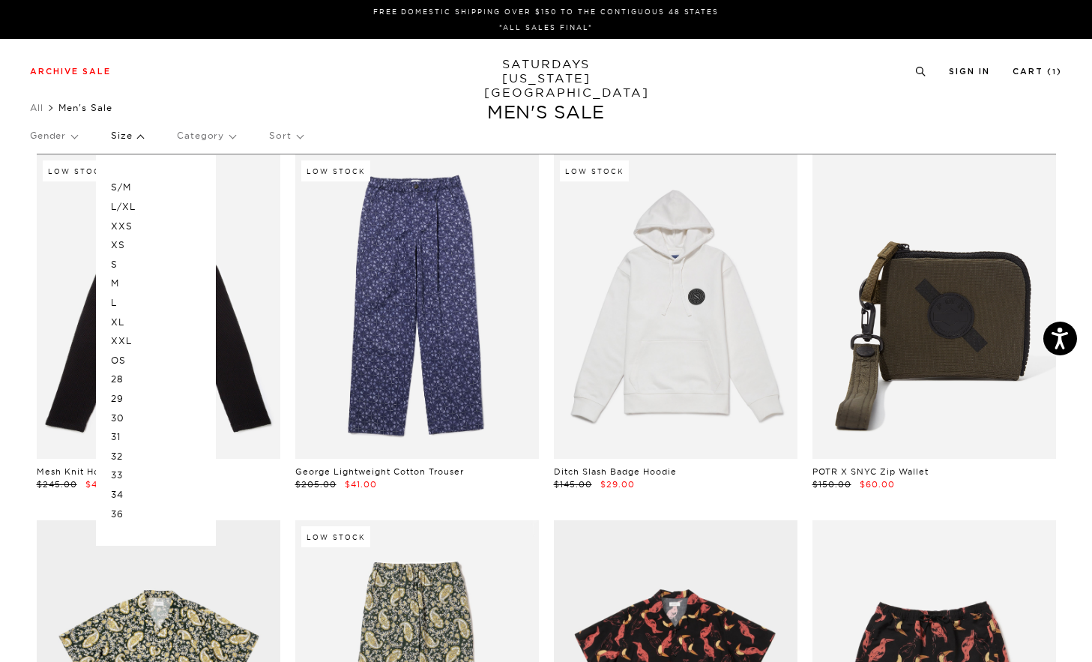
scroll to position [3, 0]
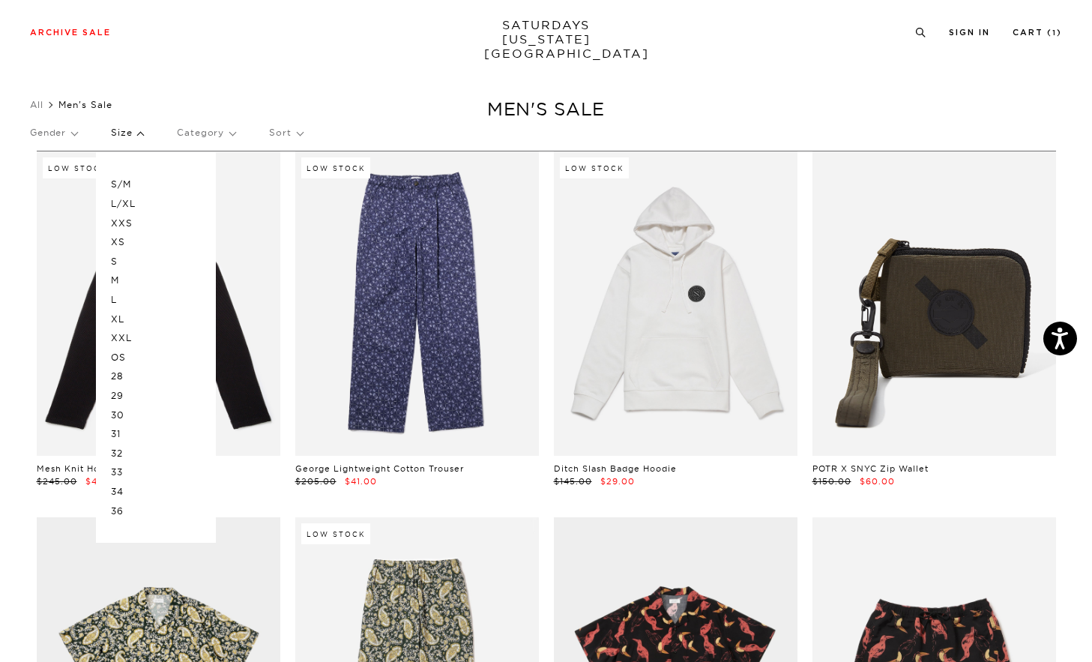
click at [127, 484] on p "34" at bounding box center [156, 491] width 90 height 19
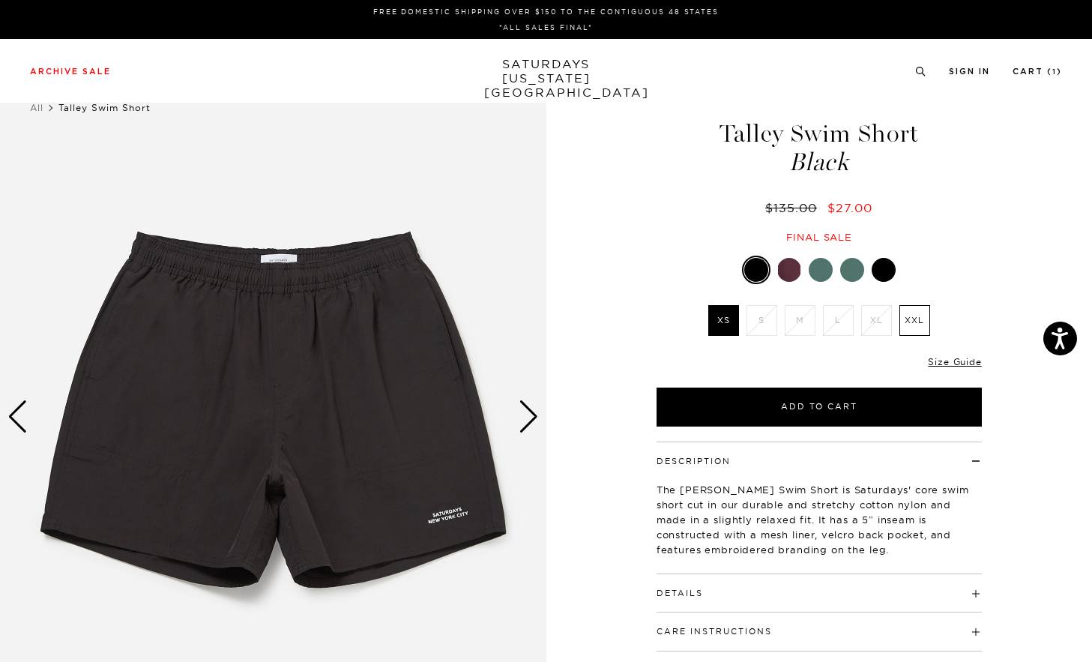
click at [526, 413] on div "Next slide" at bounding box center [529, 416] width 20 height 33
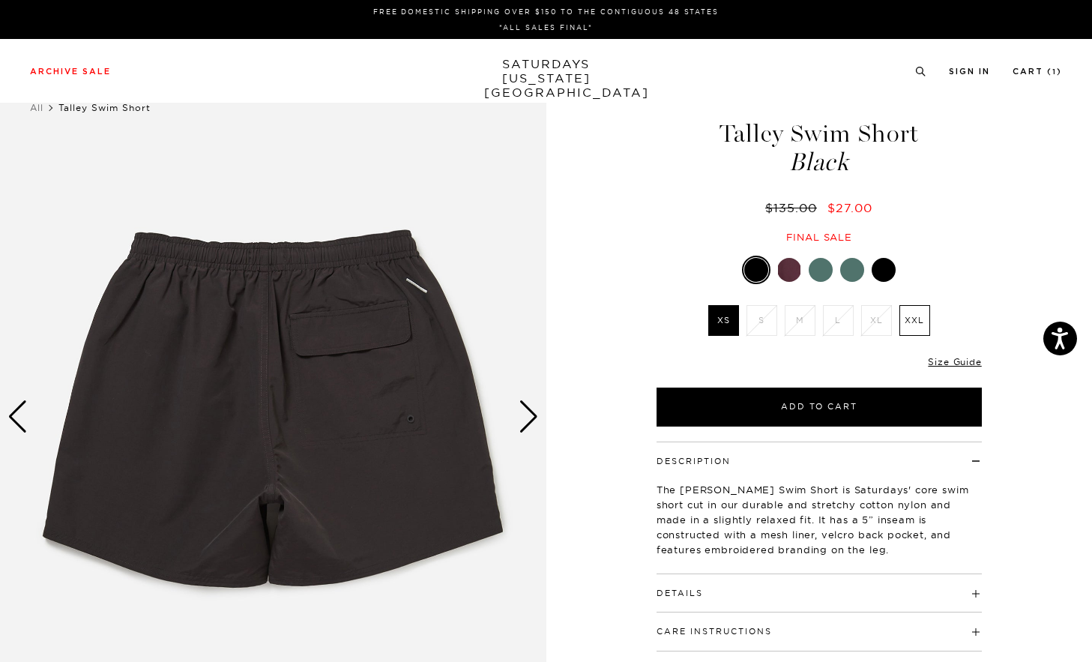
click at [526, 413] on div "Next slide" at bounding box center [529, 416] width 20 height 33
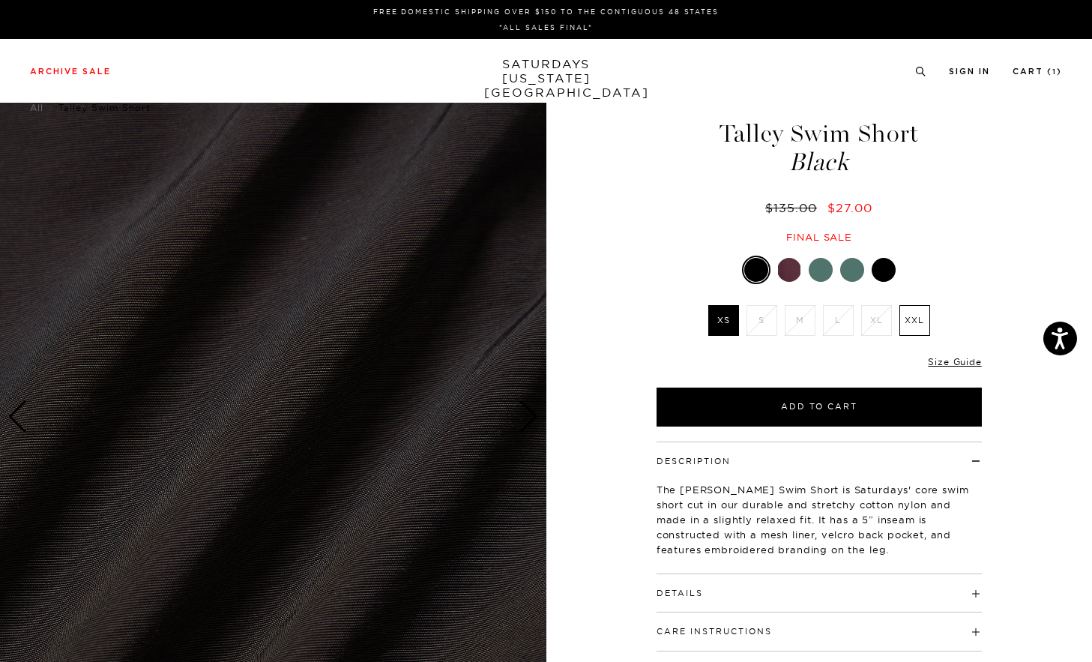
click at [526, 413] on div "Next slide" at bounding box center [529, 416] width 20 height 33
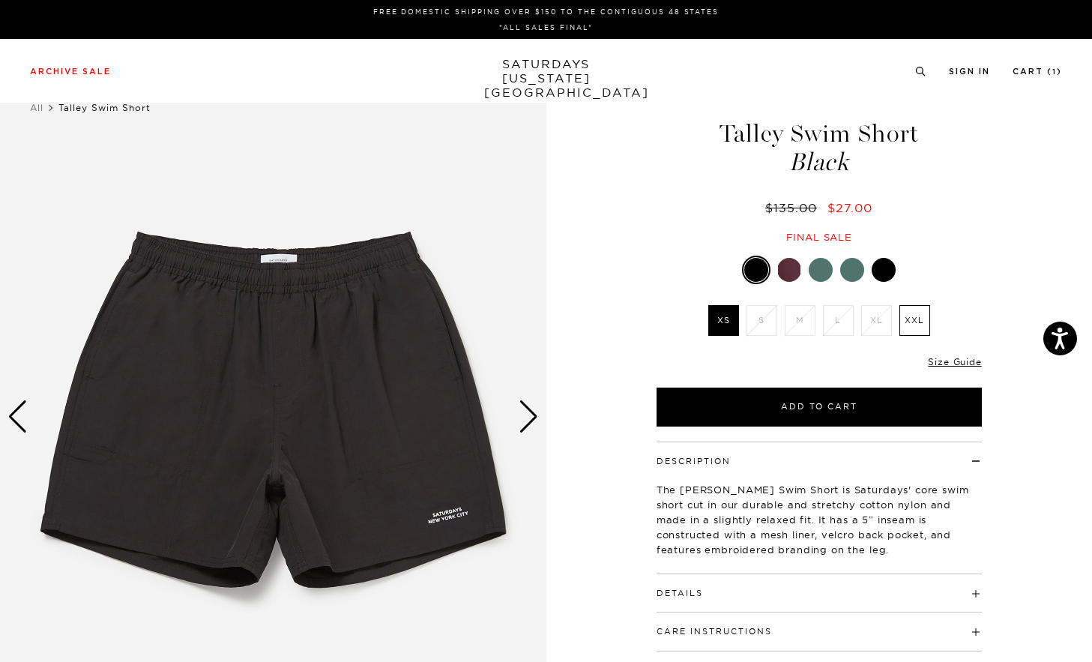
click at [526, 413] on div "Next slide" at bounding box center [529, 416] width 20 height 33
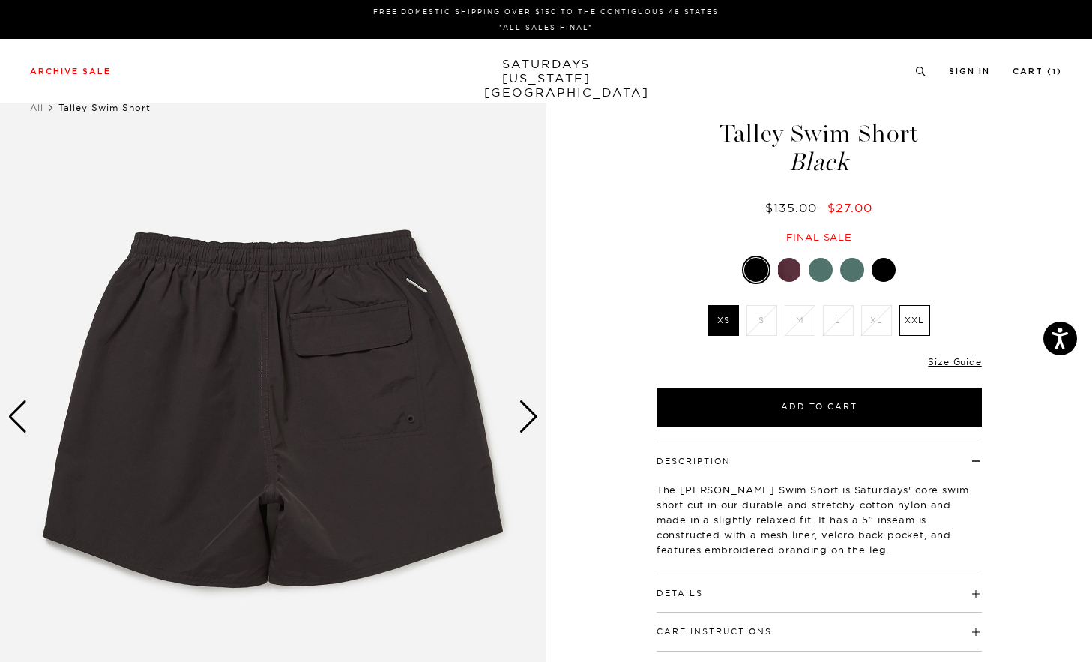
click at [526, 413] on div "Next slide" at bounding box center [529, 416] width 20 height 33
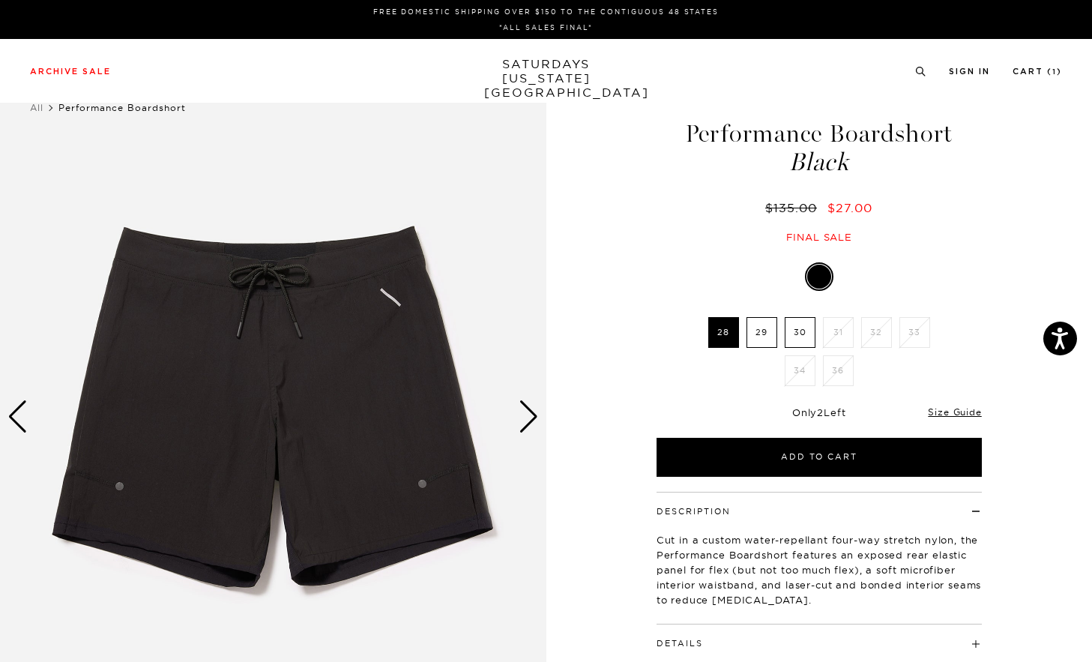
click at [522, 415] on div "Next slide" at bounding box center [529, 416] width 20 height 33
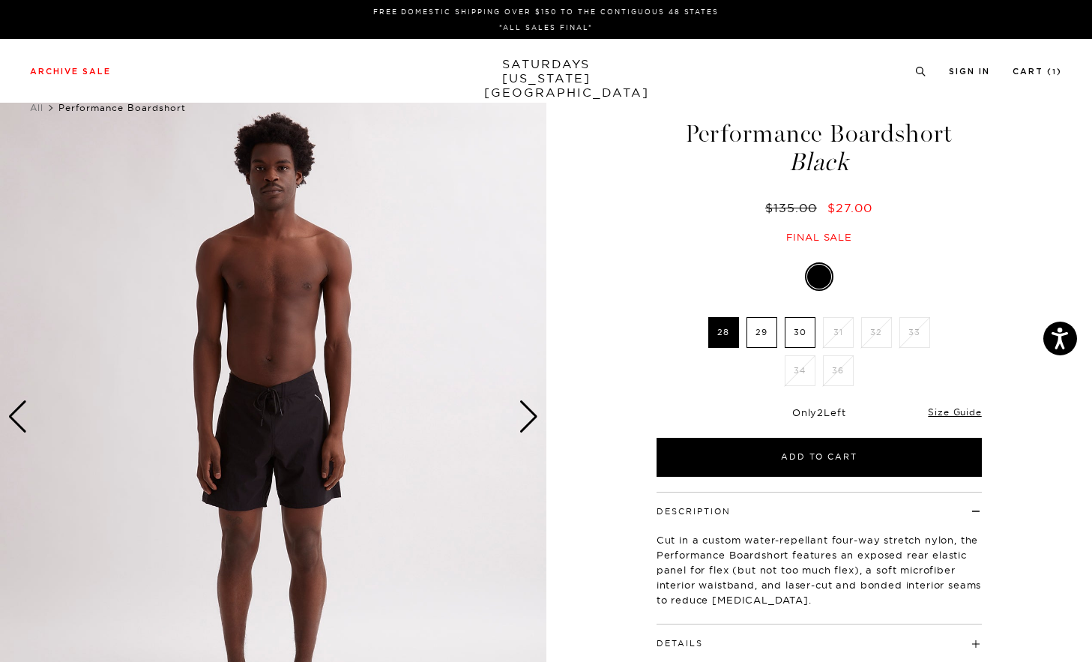
click at [522, 415] on div "Next slide" at bounding box center [529, 416] width 20 height 33
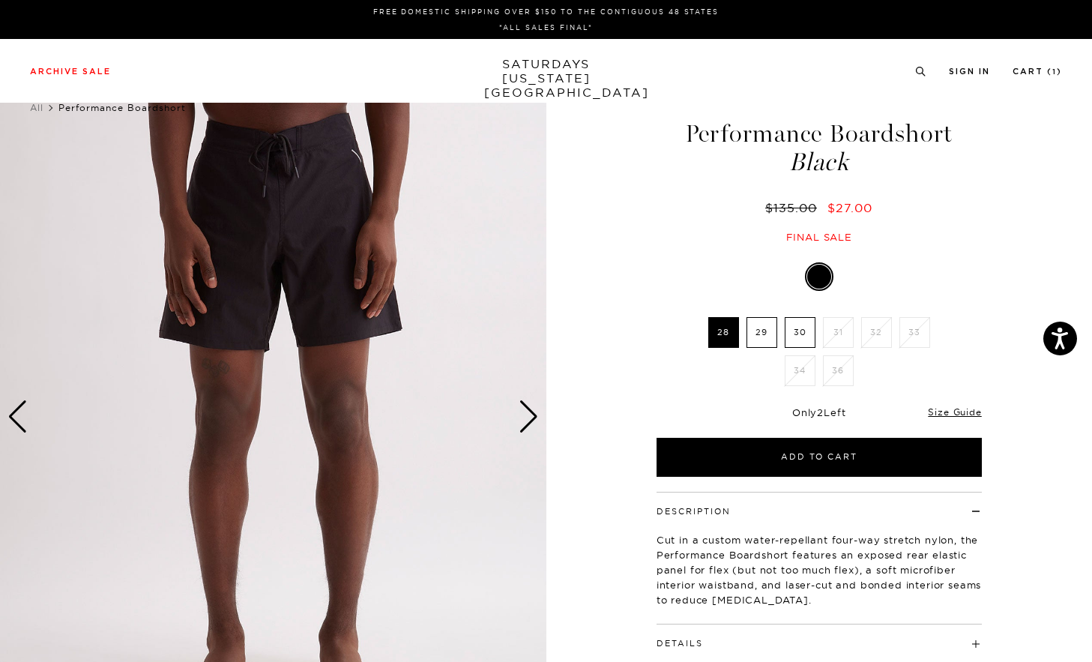
click at [522, 415] on div "Next slide" at bounding box center [529, 416] width 20 height 33
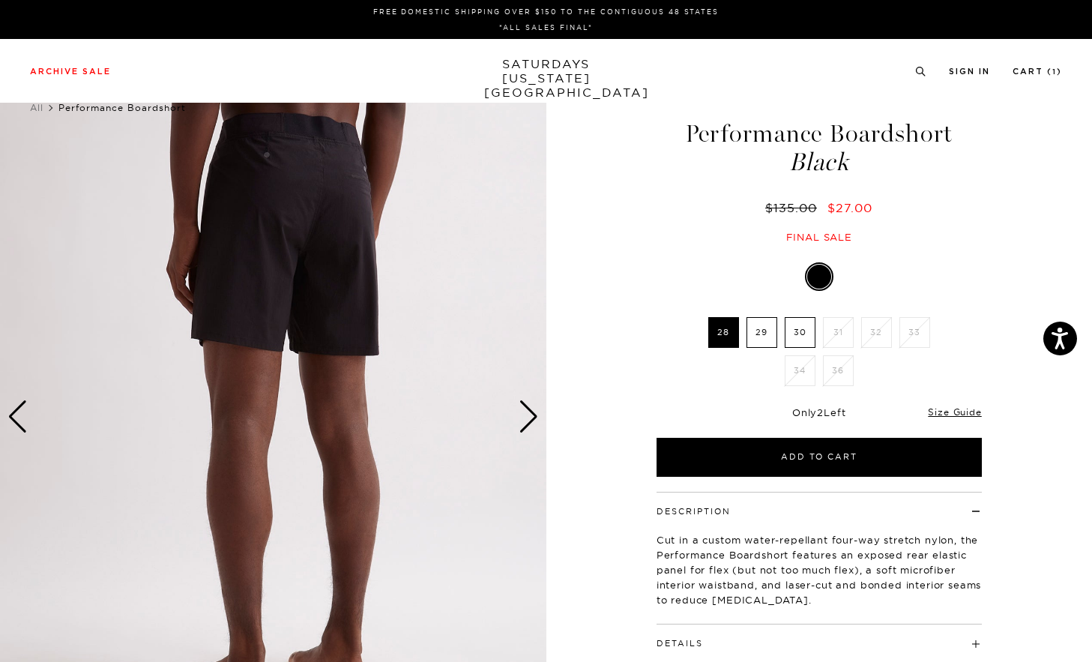
click at [522, 415] on div "Next slide" at bounding box center [529, 416] width 20 height 33
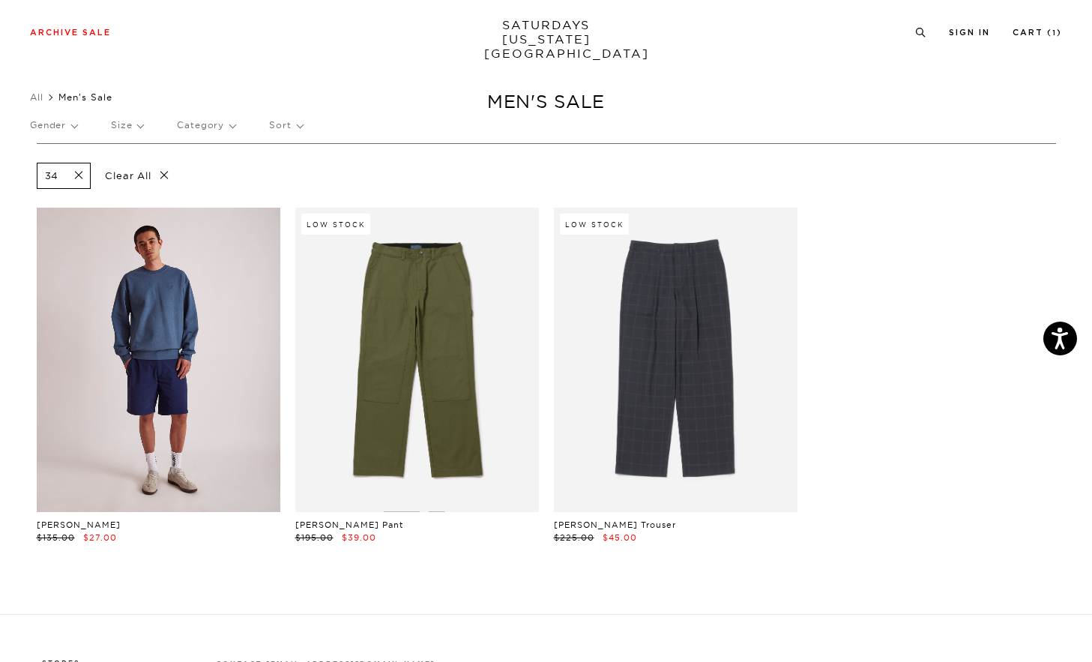
scroll to position [10, 4]
click at [189, 271] on link at bounding box center [159, 360] width 244 height 304
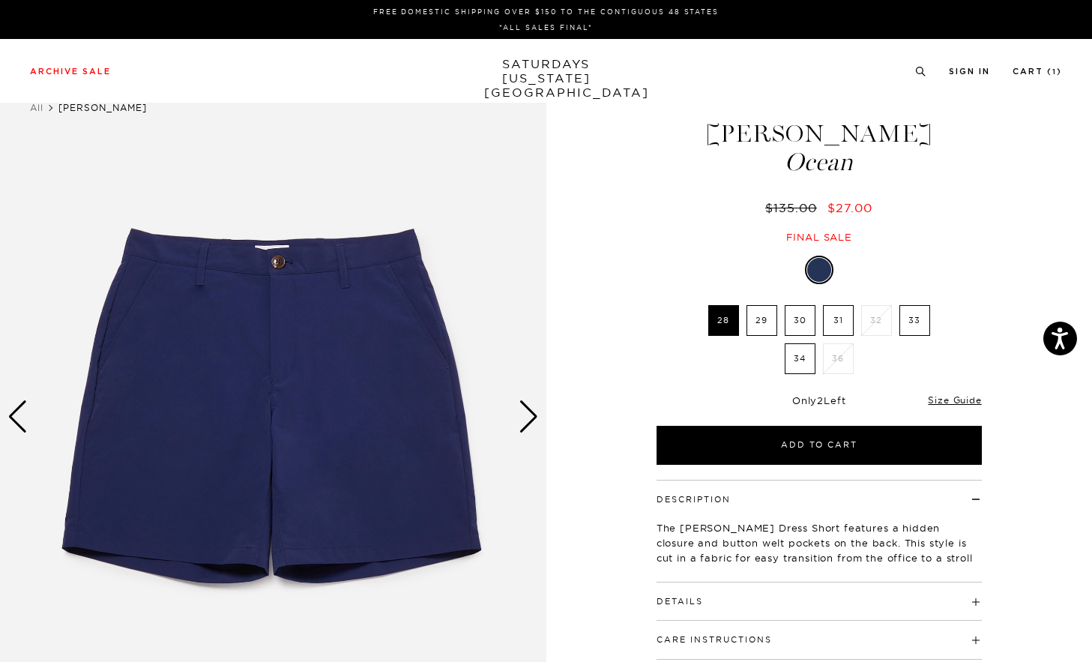
click at [524, 418] on div "Next slide" at bounding box center [529, 416] width 20 height 33
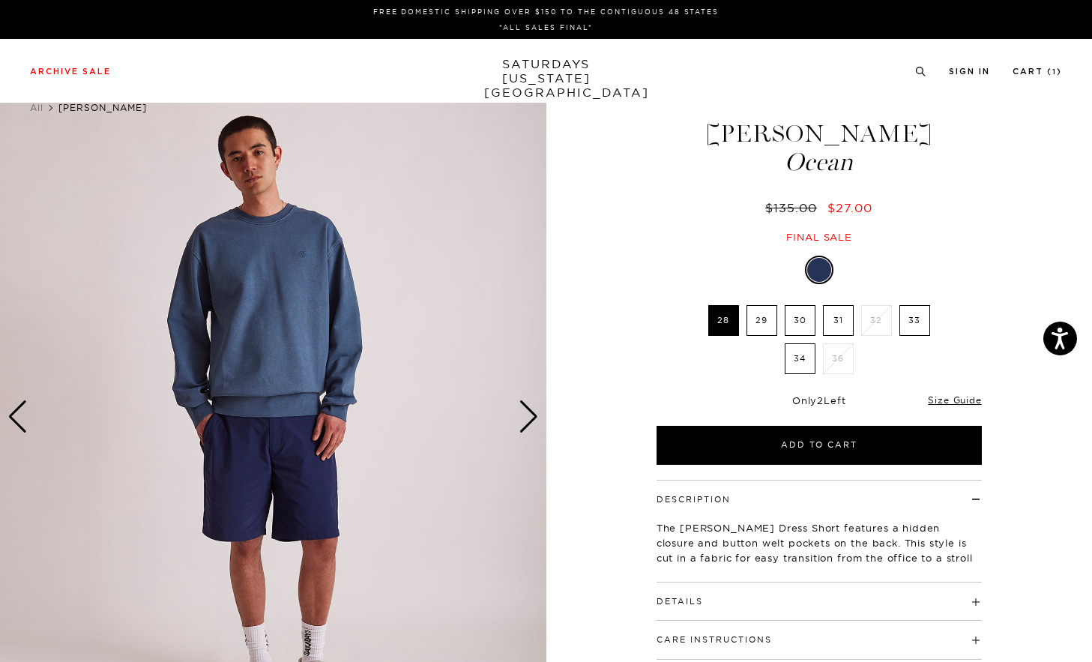
click at [524, 418] on div "Next slide" at bounding box center [529, 416] width 20 height 33
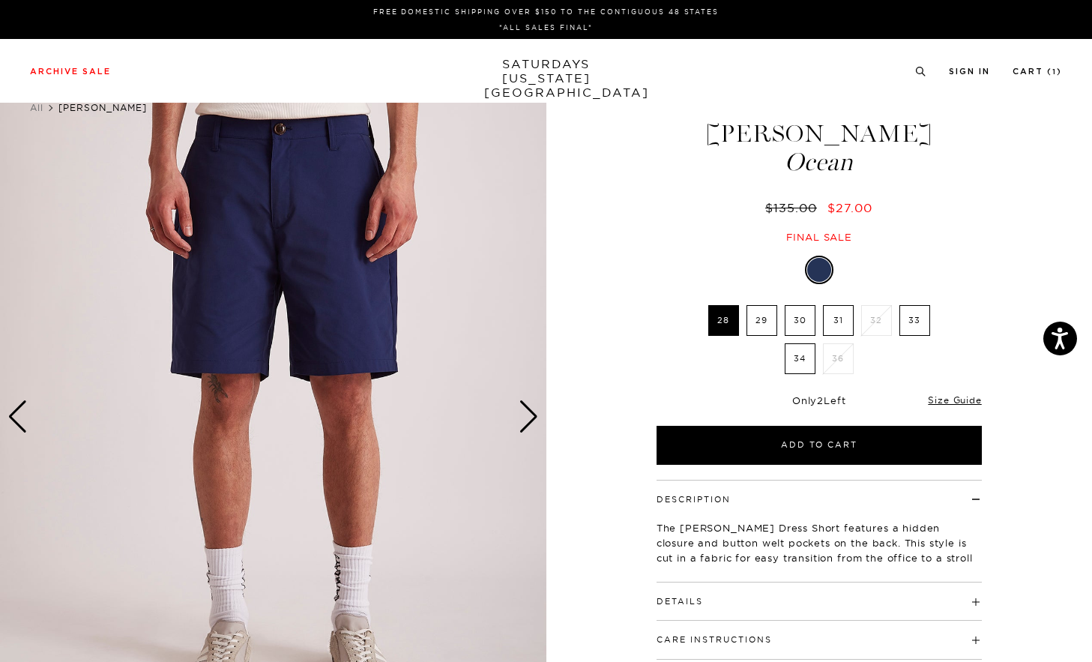
click at [522, 418] on div "Next slide" at bounding box center [529, 416] width 20 height 33
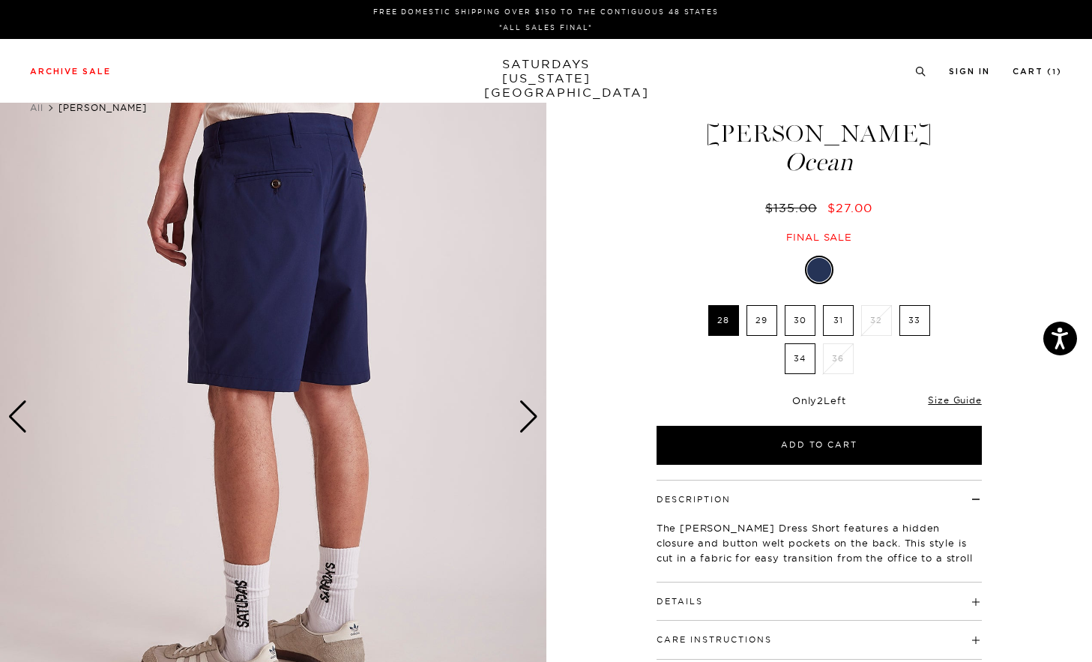
click at [522, 418] on div "Next slide" at bounding box center [529, 416] width 20 height 33
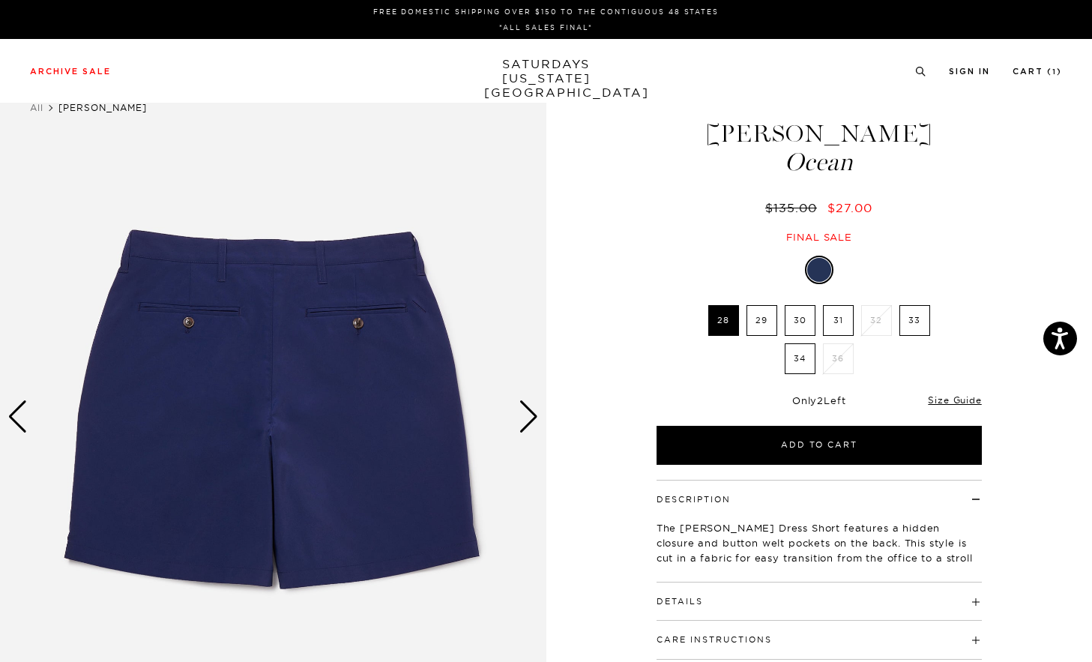
click at [522, 418] on div "Next slide" at bounding box center [529, 416] width 20 height 33
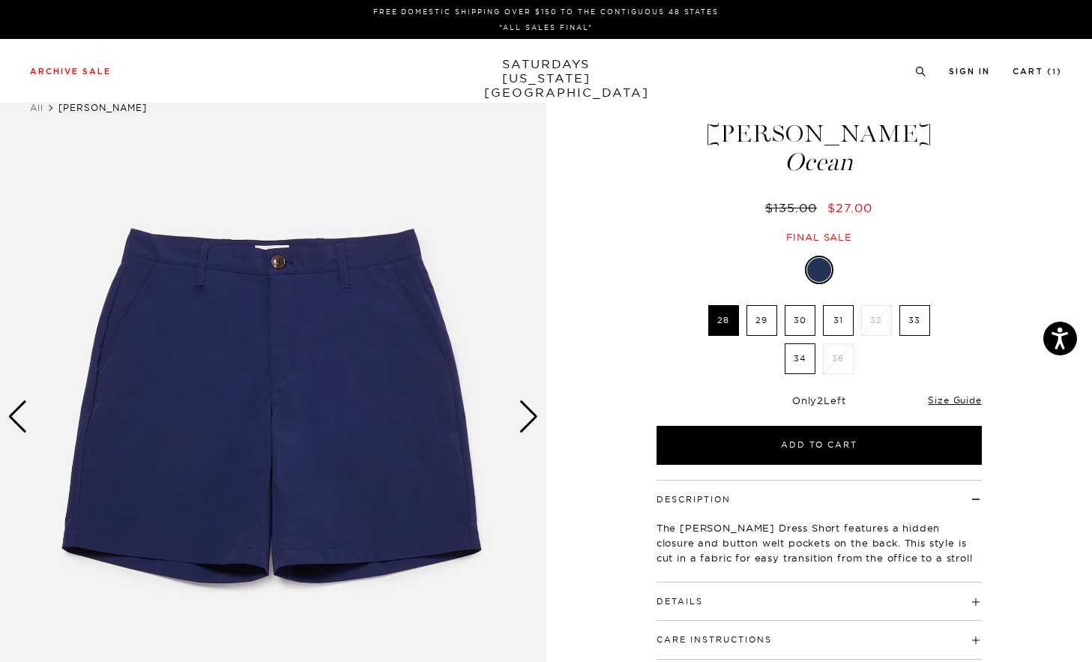
click at [525, 403] on div "Next slide" at bounding box center [529, 416] width 20 height 33
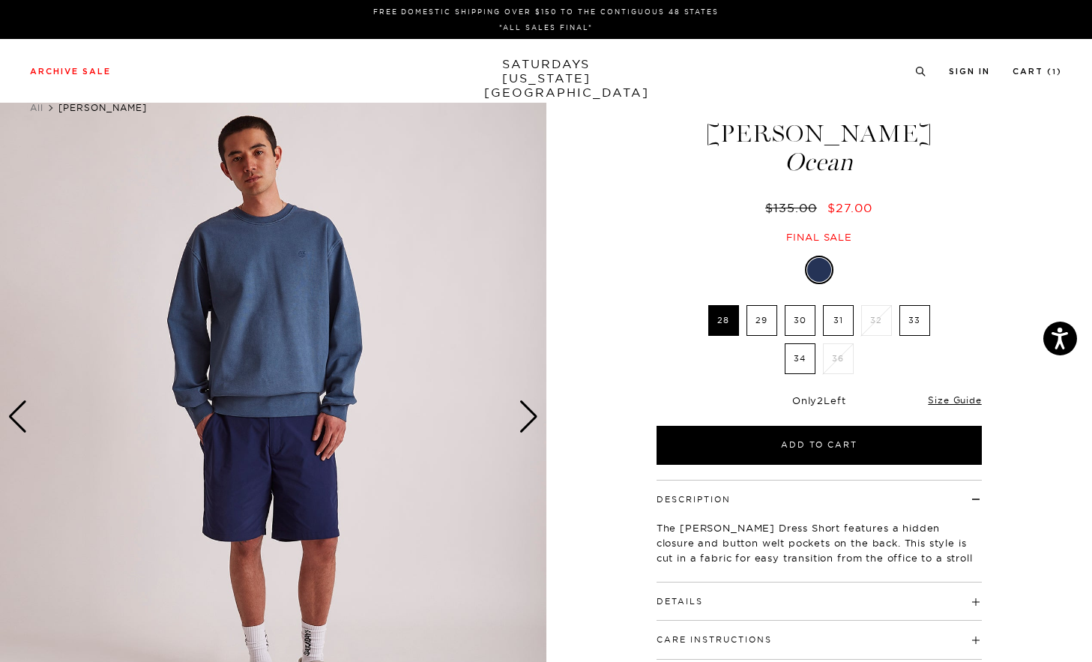
click at [525, 403] on div "Next slide" at bounding box center [529, 416] width 20 height 33
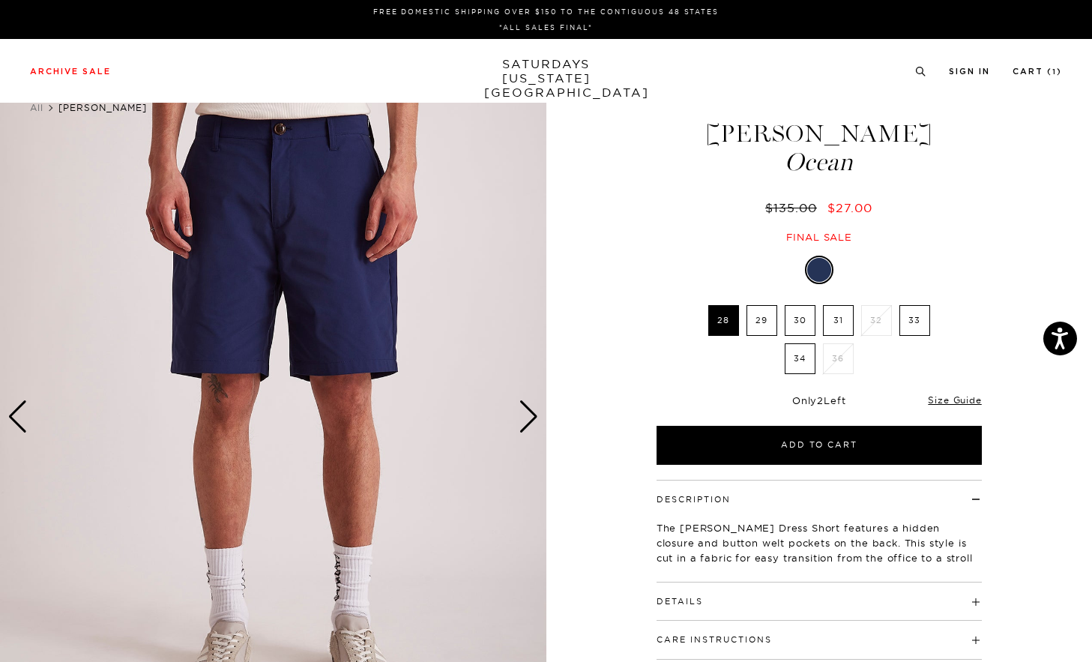
scroll to position [0, 1]
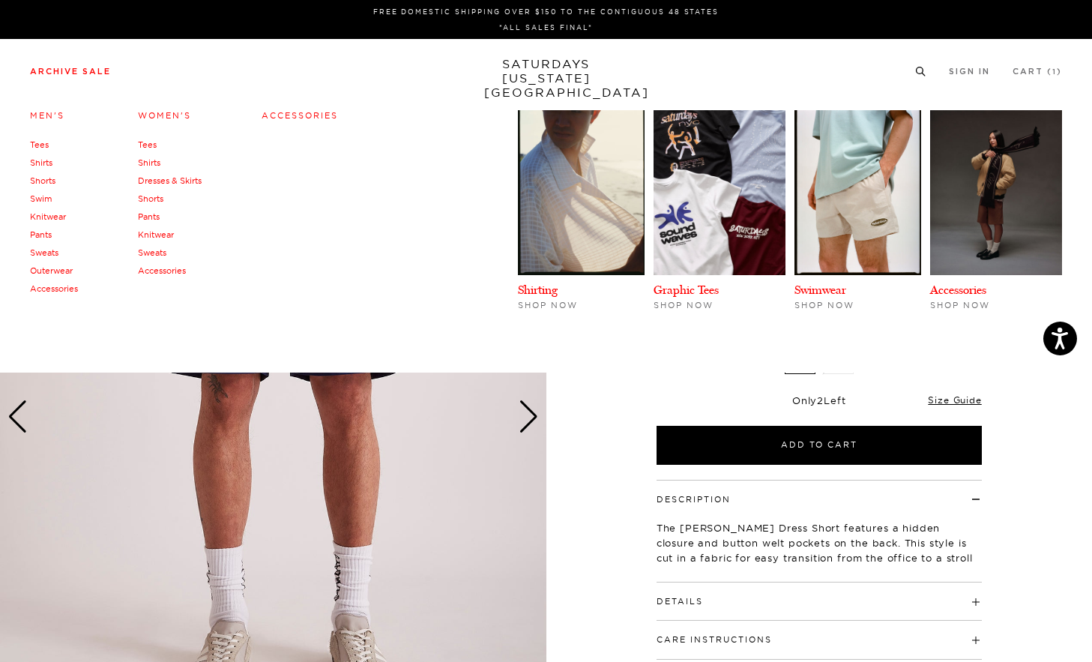
click at [58, 271] on link "Outerwear" at bounding box center [51, 270] width 43 height 10
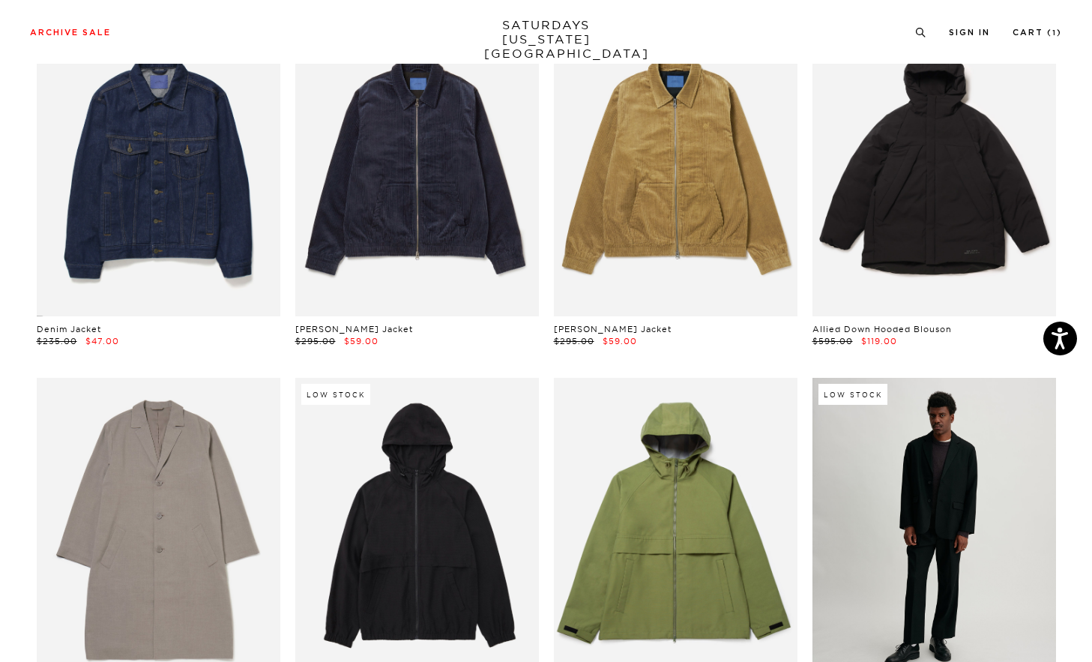
scroll to position [507, 9]
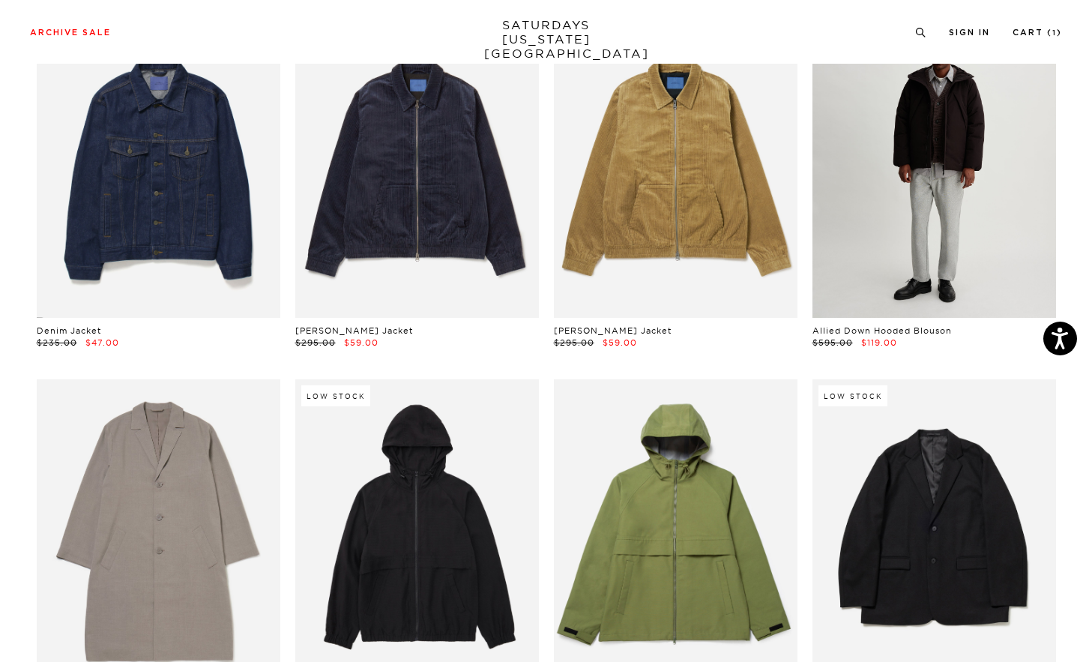
click at [912, 214] on link at bounding box center [935, 165] width 244 height 304
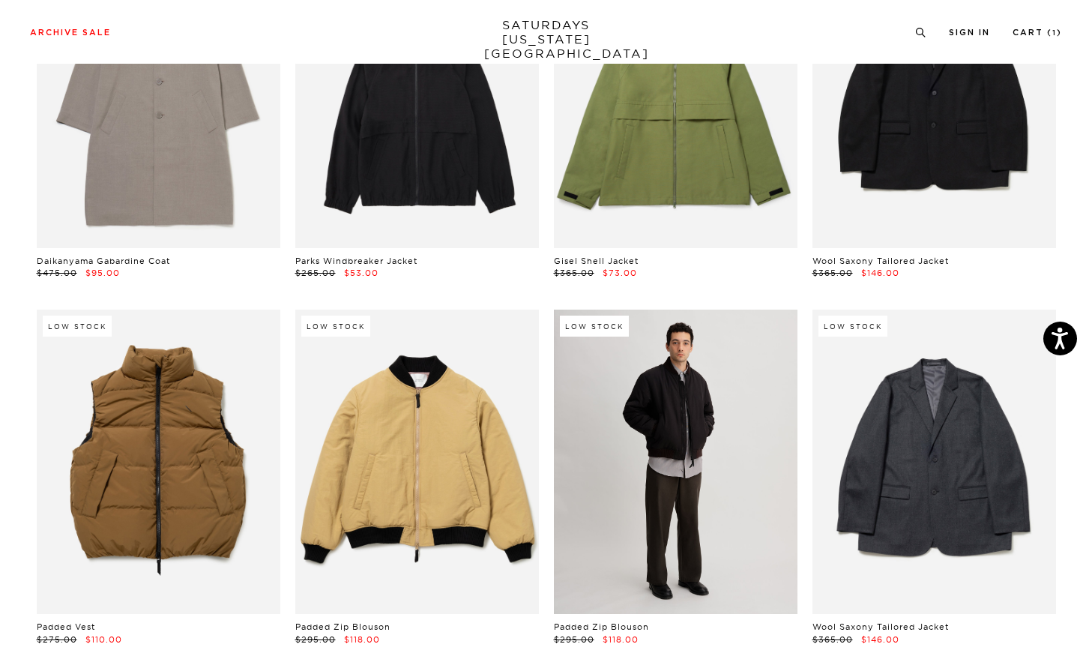
scroll to position [942, 6]
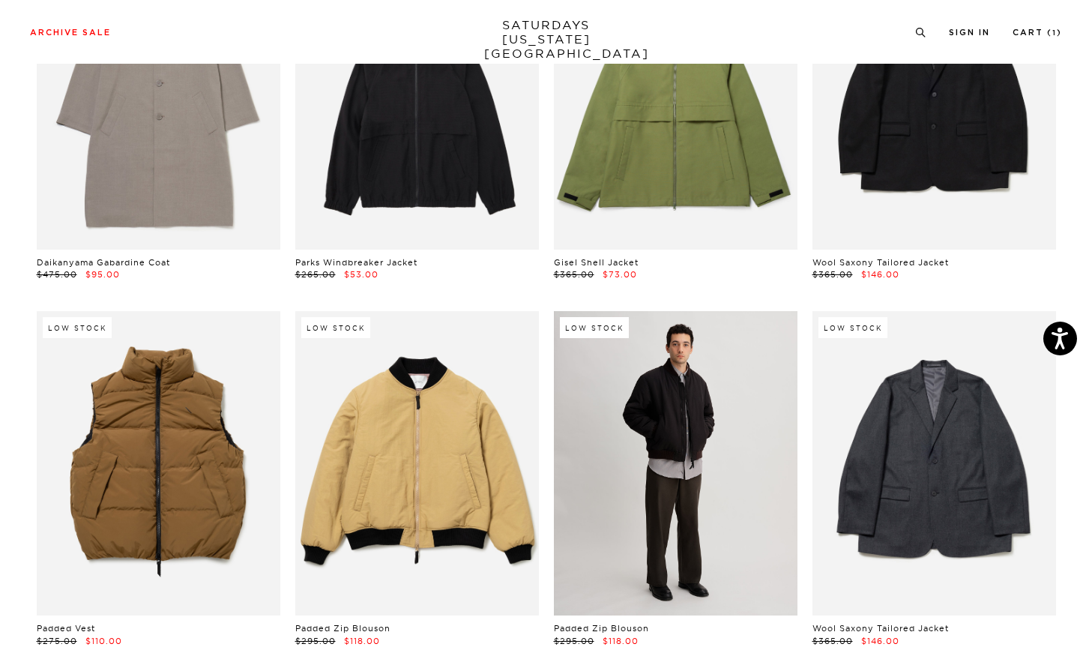
click at [690, 480] on link at bounding box center [676, 463] width 244 height 304
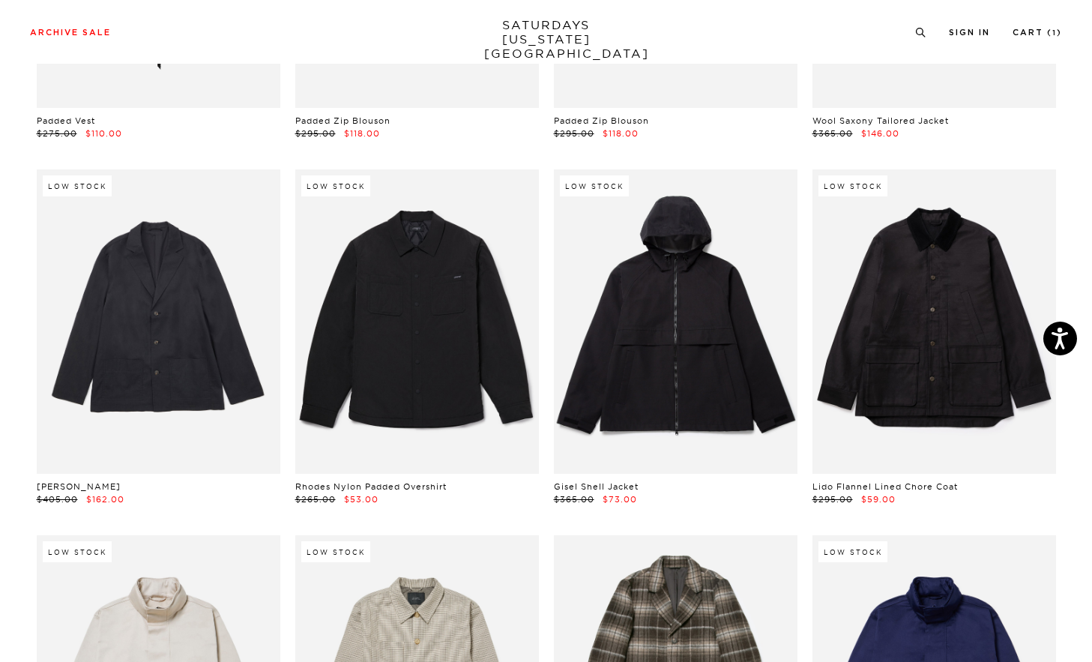
scroll to position [1507, 0]
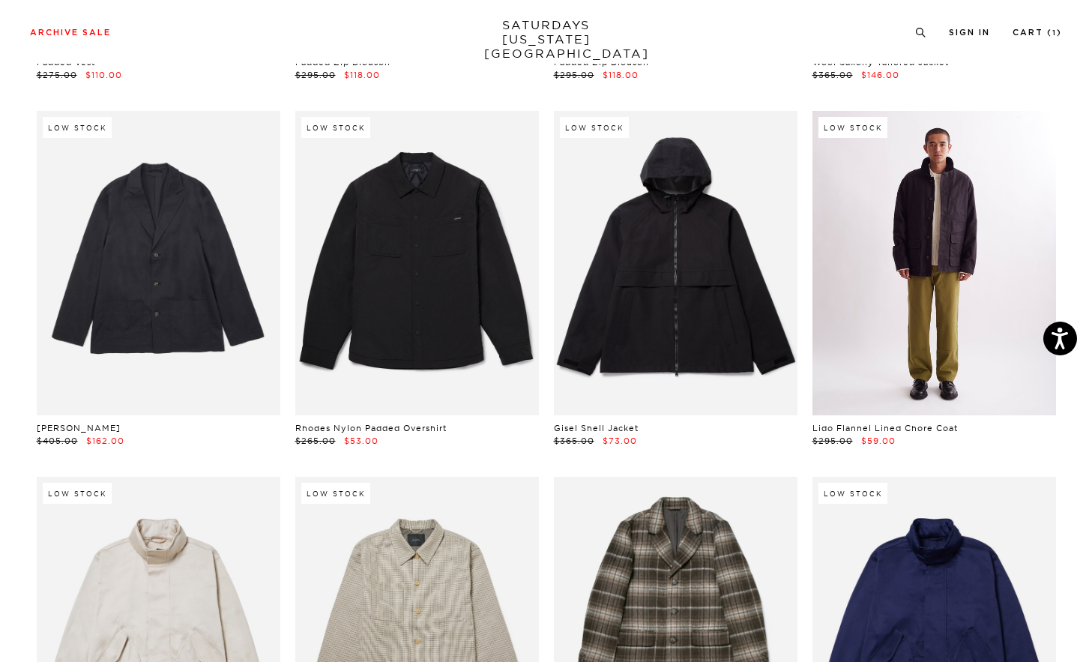
click at [953, 265] on link at bounding box center [935, 263] width 244 height 304
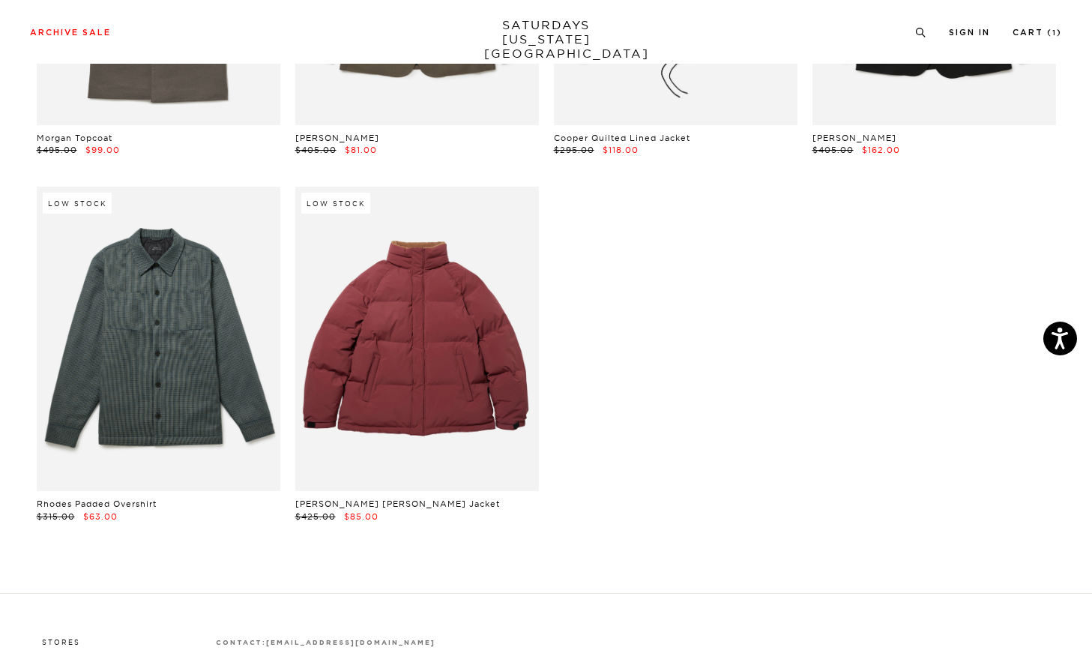
scroll to position [2531, 0]
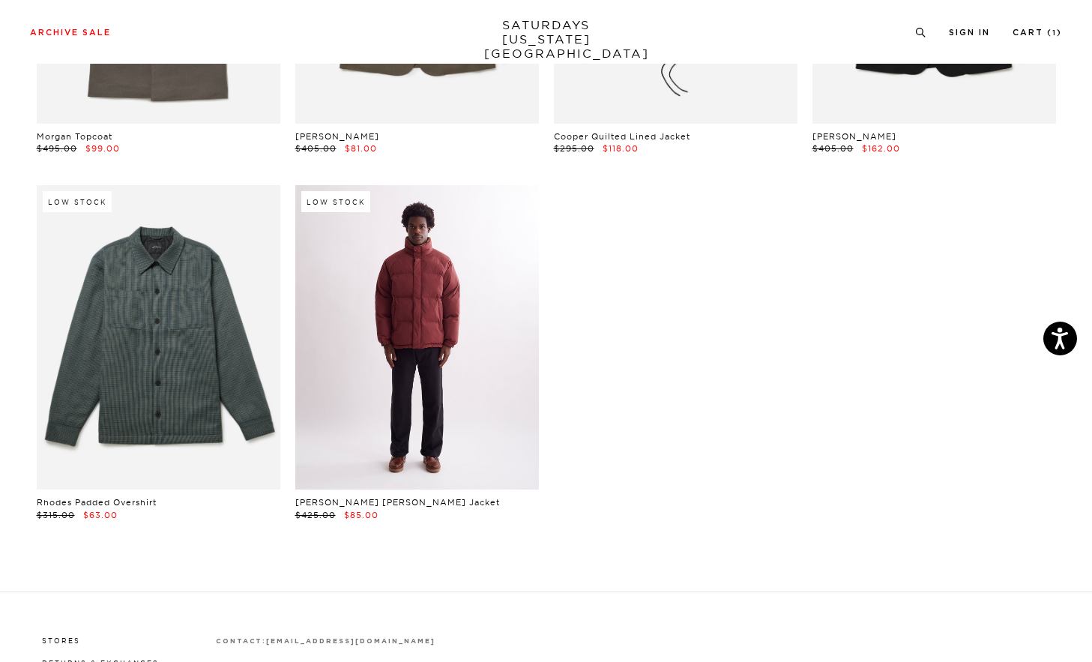
click at [434, 343] on link at bounding box center [417, 337] width 244 height 304
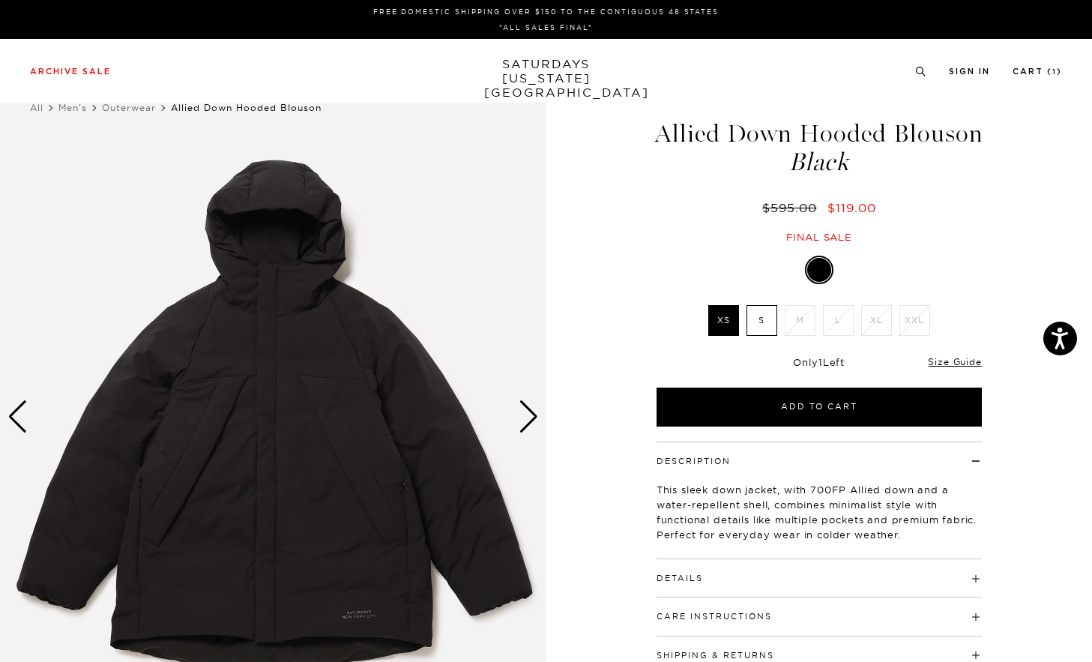
click at [522, 414] on div "Next slide" at bounding box center [529, 416] width 20 height 33
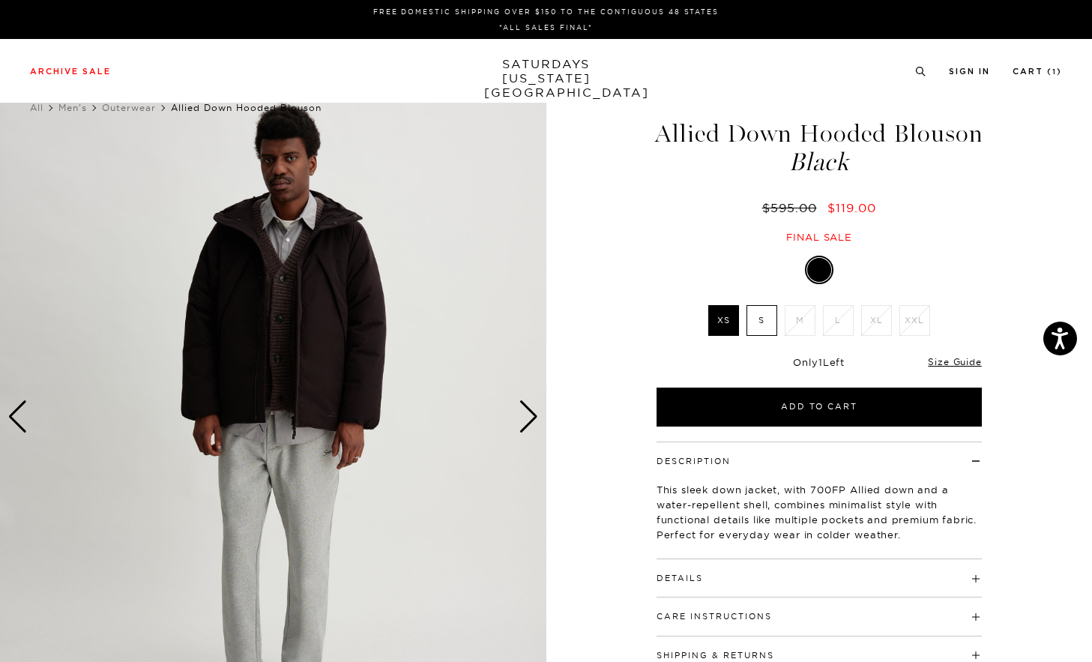
click at [522, 414] on div "Next slide" at bounding box center [529, 416] width 20 height 33
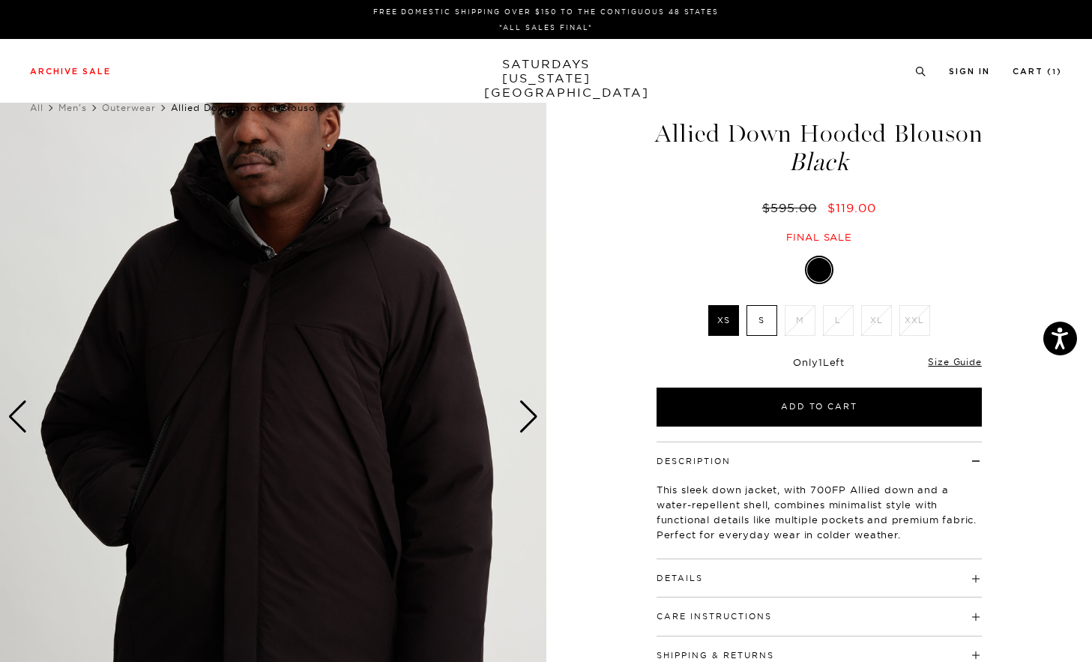
click at [522, 414] on div "Next slide" at bounding box center [529, 416] width 20 height 33
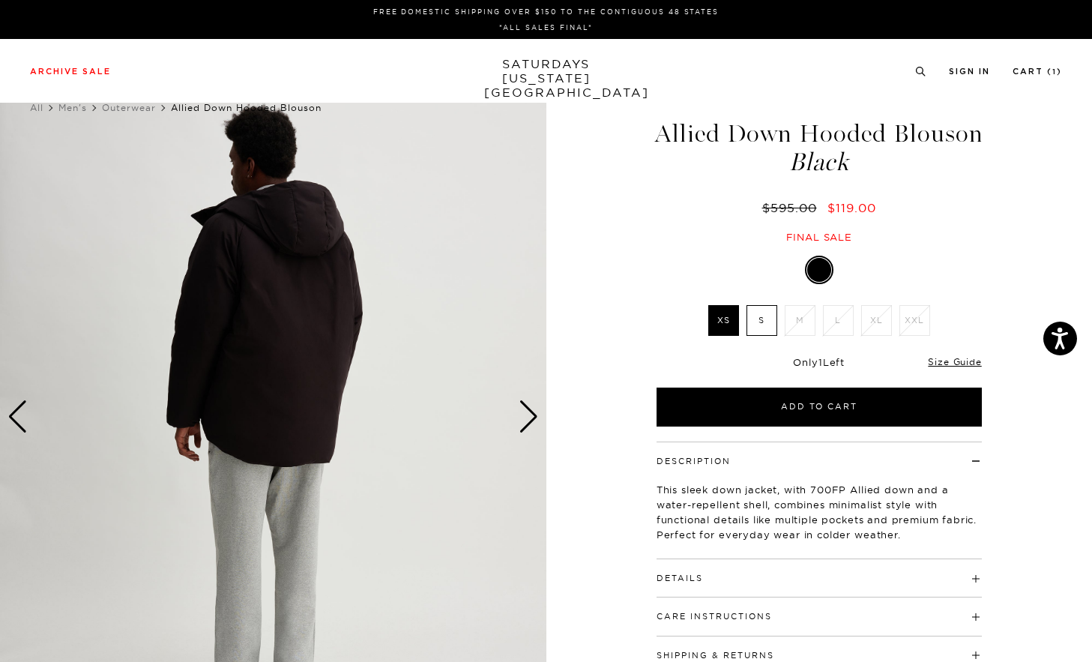
click at [522, 414] on div "Next slide" at bounding box center [529, 416] width 20 height 33
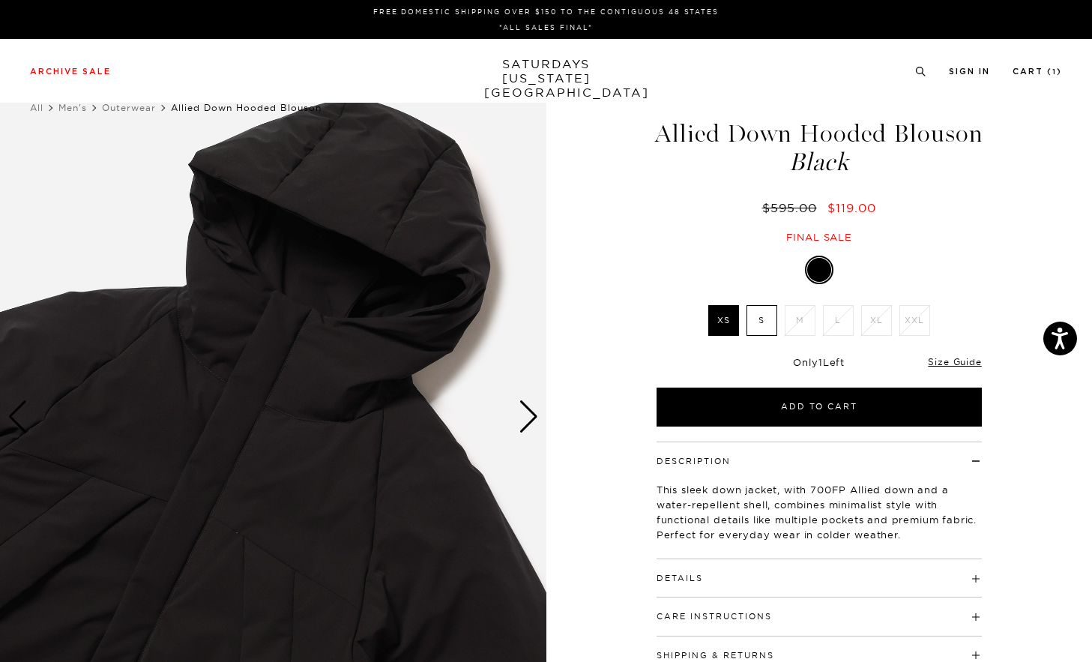
click at [522, 414] on div "Next slide" at bounding box center [529, 416] width 20 height 33
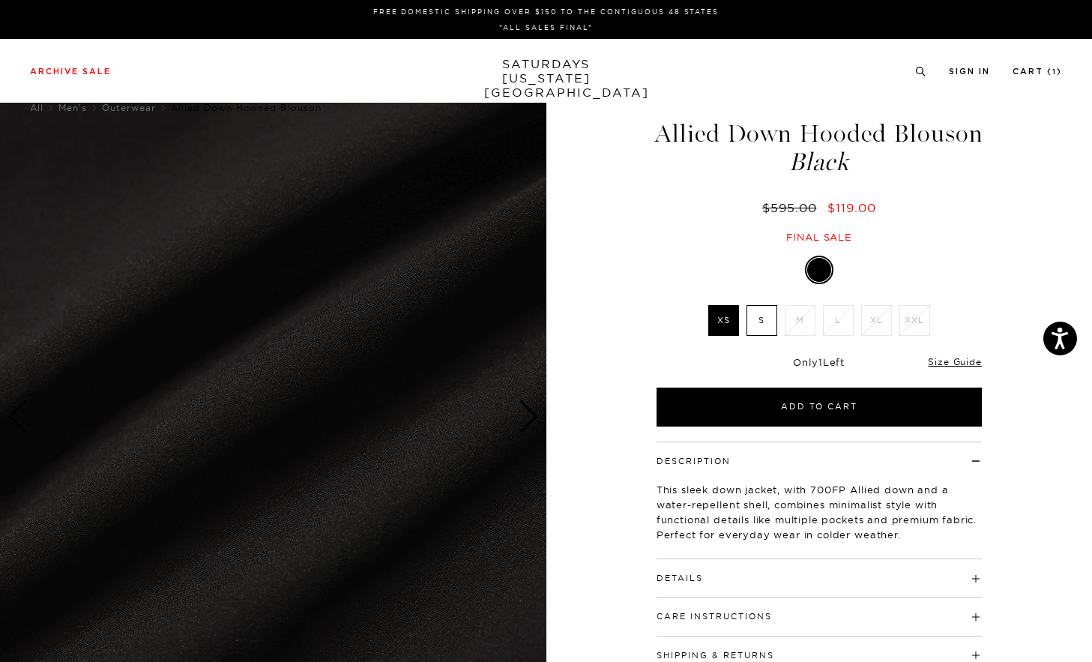
click at [522, 414] on div "Next slide" at bounding box center [529, 416] width 20 height 33
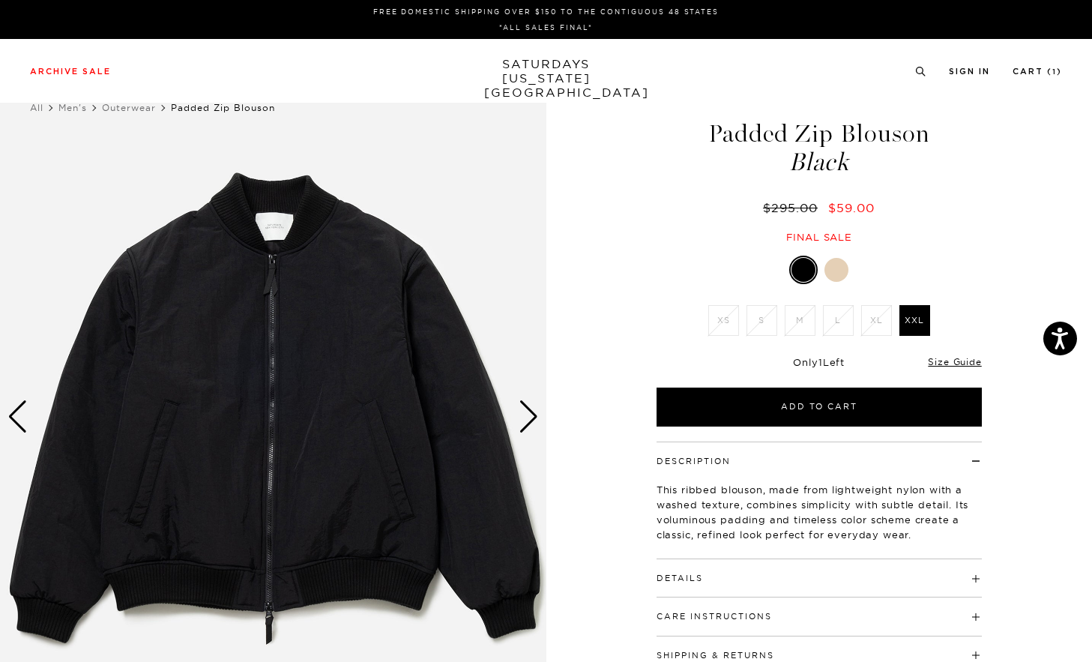
click at [536, 415] on div "Next slide" at bounding box center [529, 416] width 20 height 33
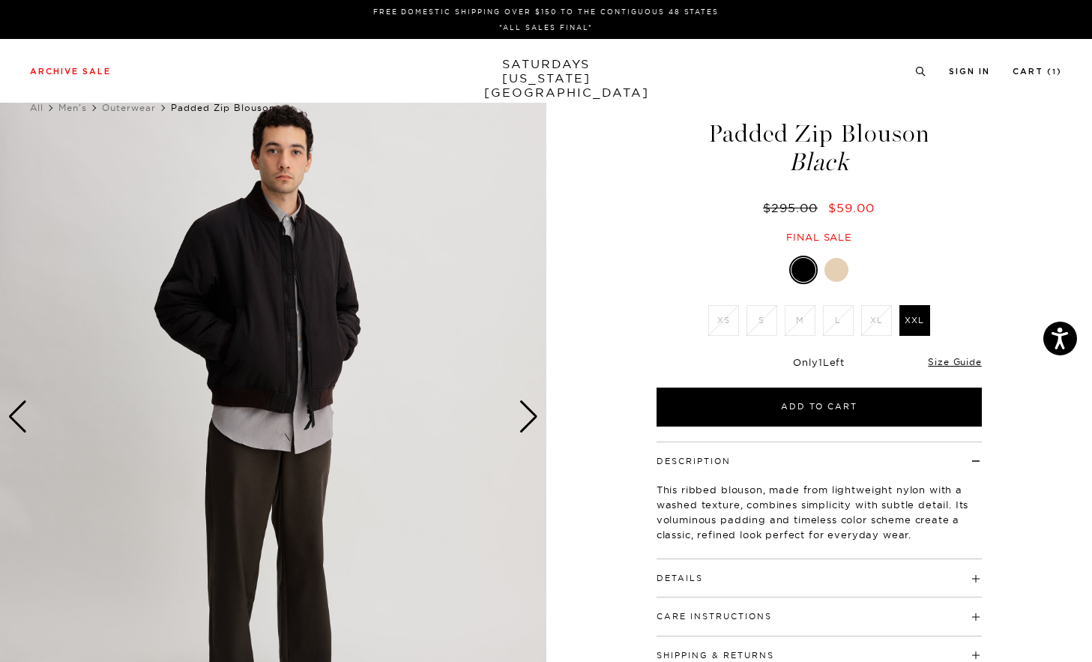
click at [536, 415] on div "Next slide" at bounding box center [529, 416] width 20 height 33
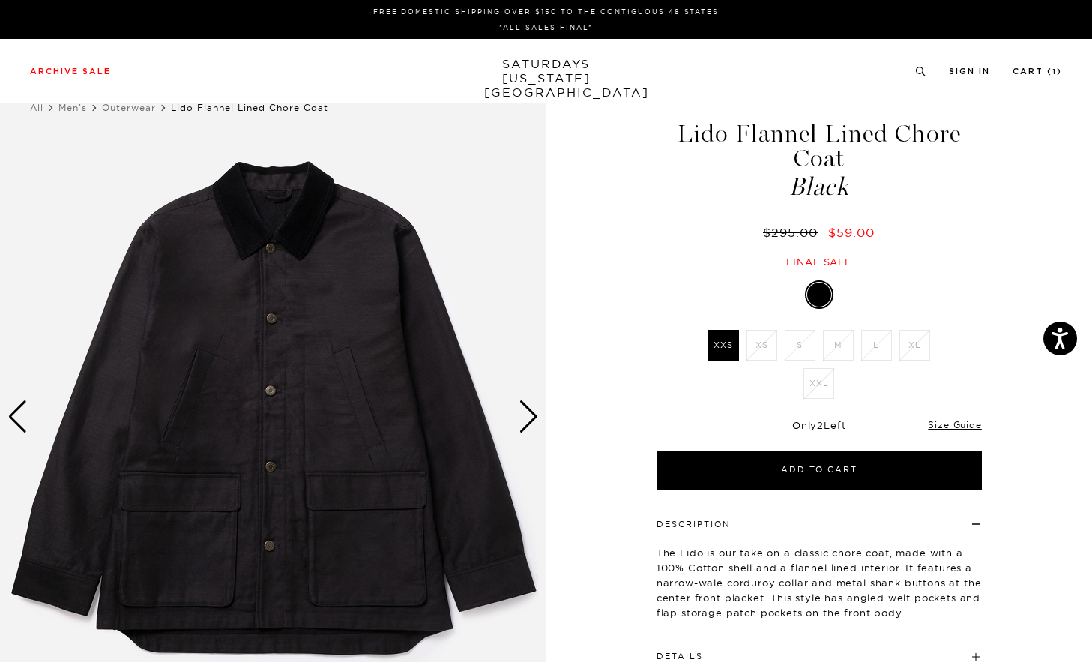
click at [519, 415] on div "Next slide" at bounding box center [529, 416] width 20 height 33
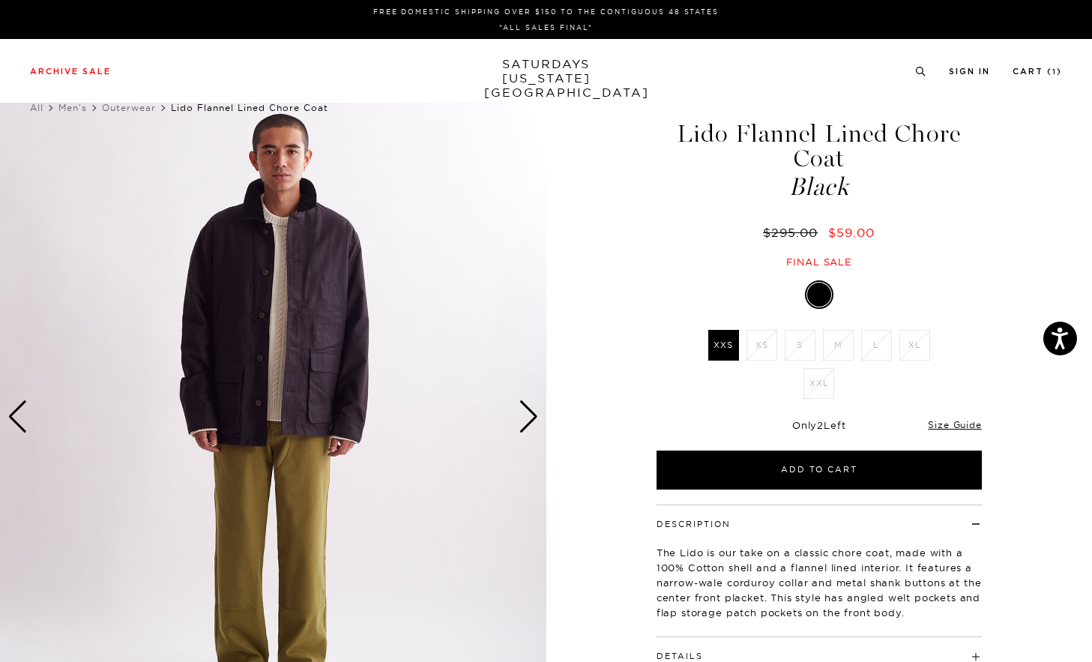
click at [519, 415] on div "Next slide" at bounding box center [529, 416] width 20 height 33
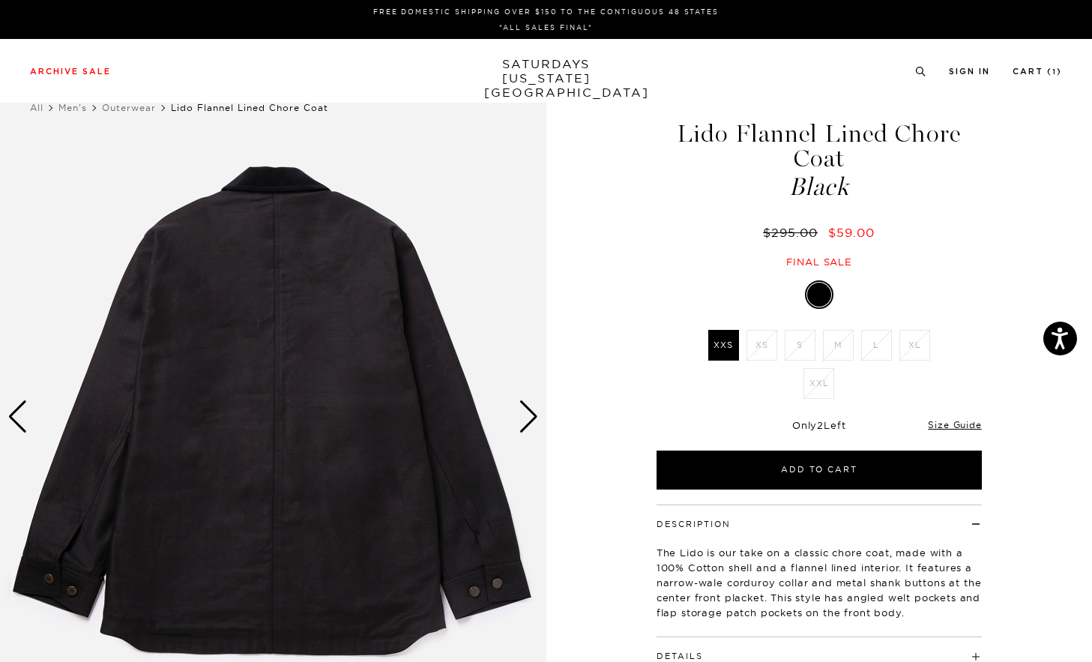
click at [519, 415] on div "Next slide" at bounding box center [529, 416] width 20 height 33
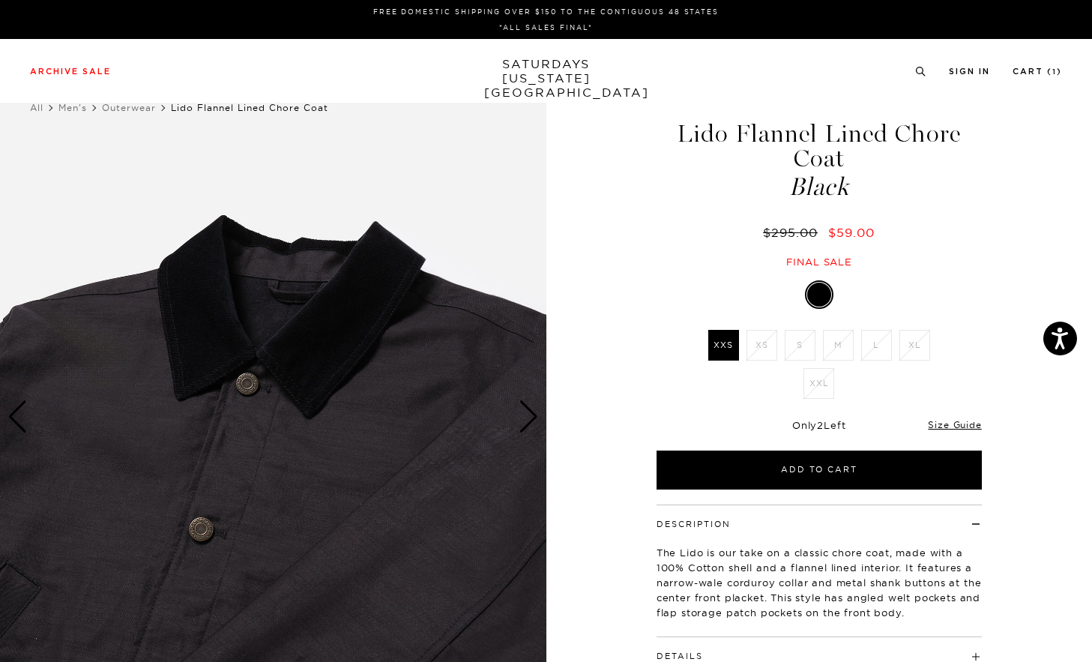
click at [519, 415] on div "Next slide" at bounding box center [529, 416] width 20 height 33
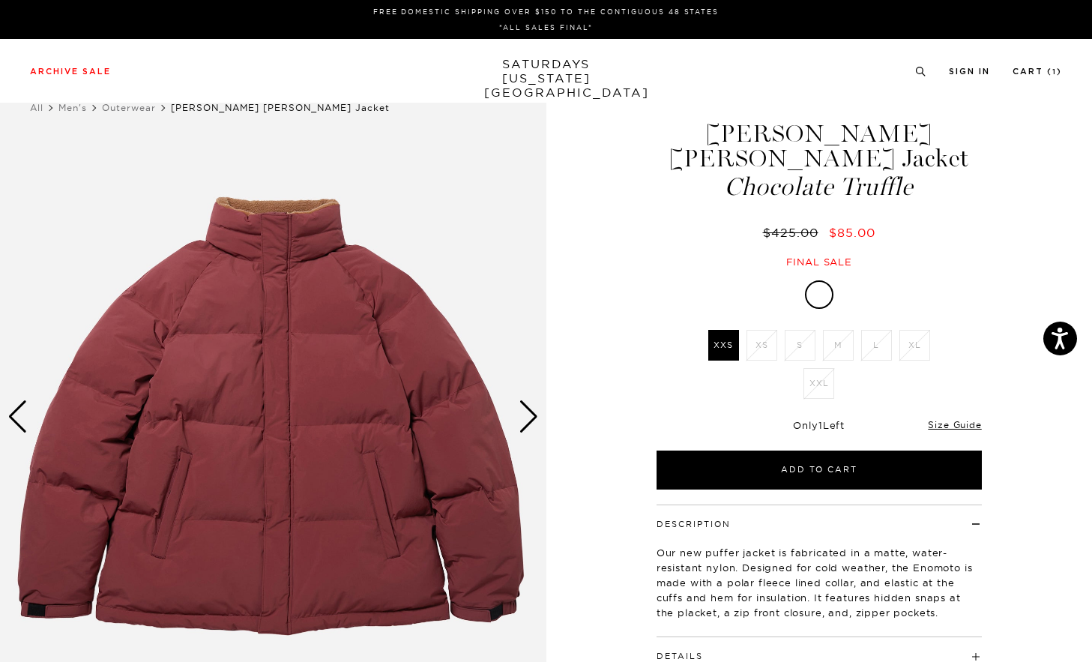
click at [519, 406] on div "Next slide" at bounding box center [529, 416] width 20 height 33
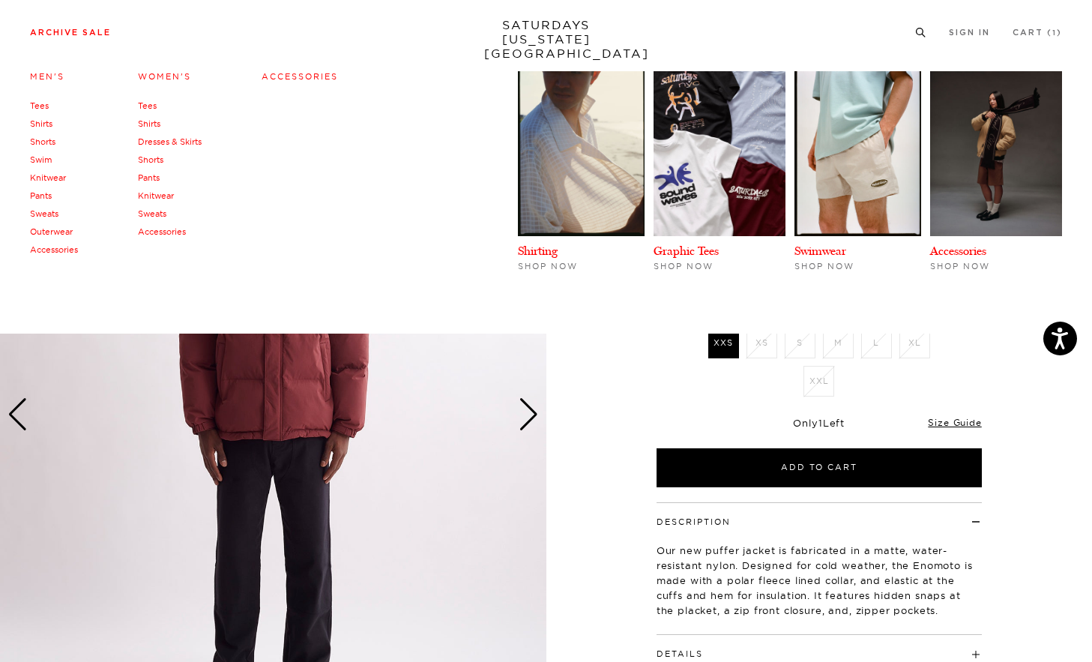
scroll to position [2, 7]
click at [62, 247] on link "Accessories" at bounding box center [54, 249] width 48 height 10
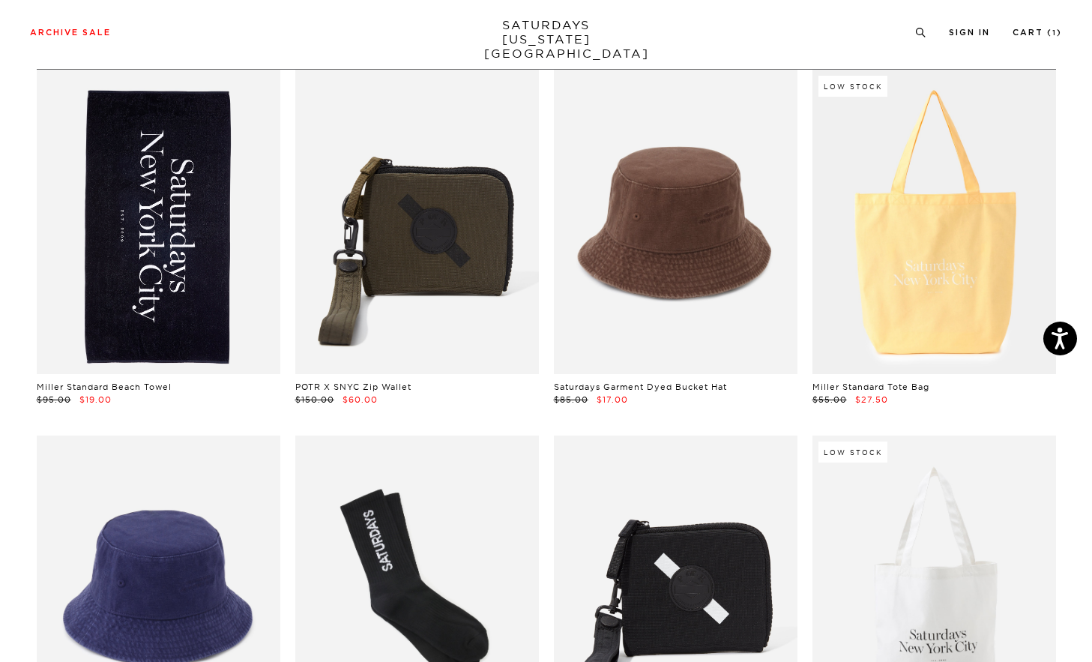
scroll to position [92, 2]
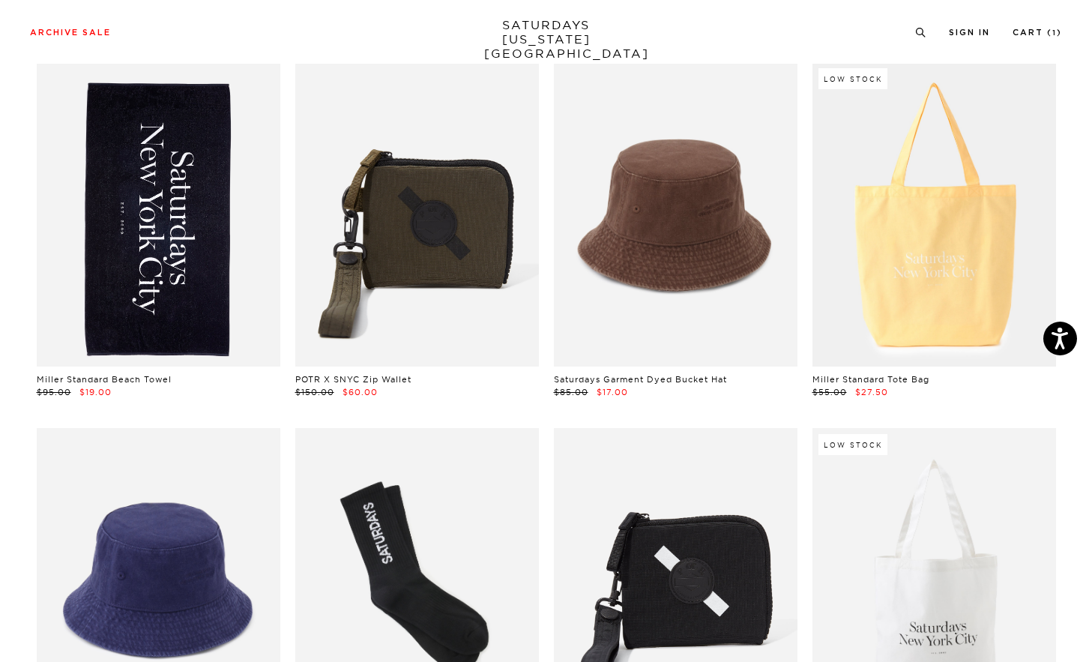
click at [217, 222] on link at bounding box center [159, 214] width 244 height 304
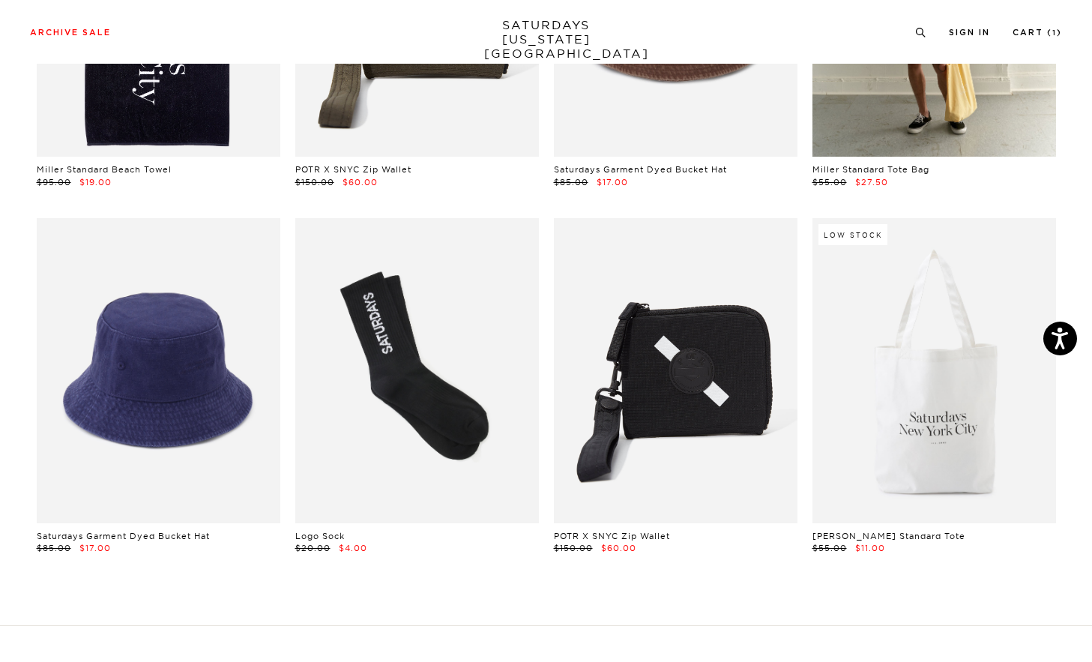
scroll to position [335, 0]
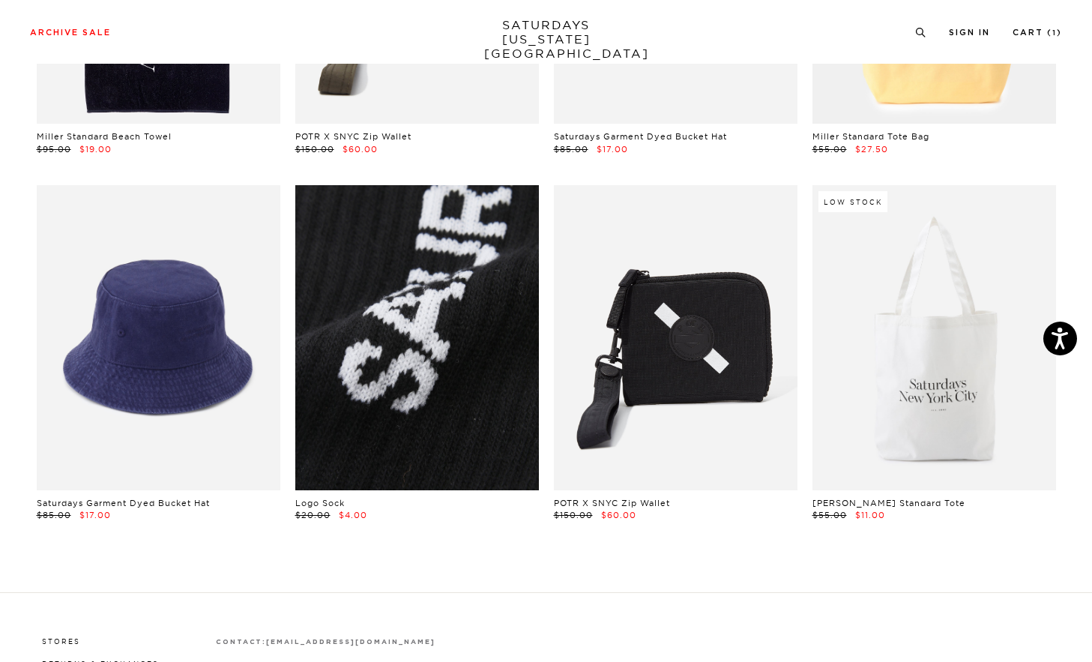
click at [455, 280] on link at bounding box center [417, 337] width 244 height 304
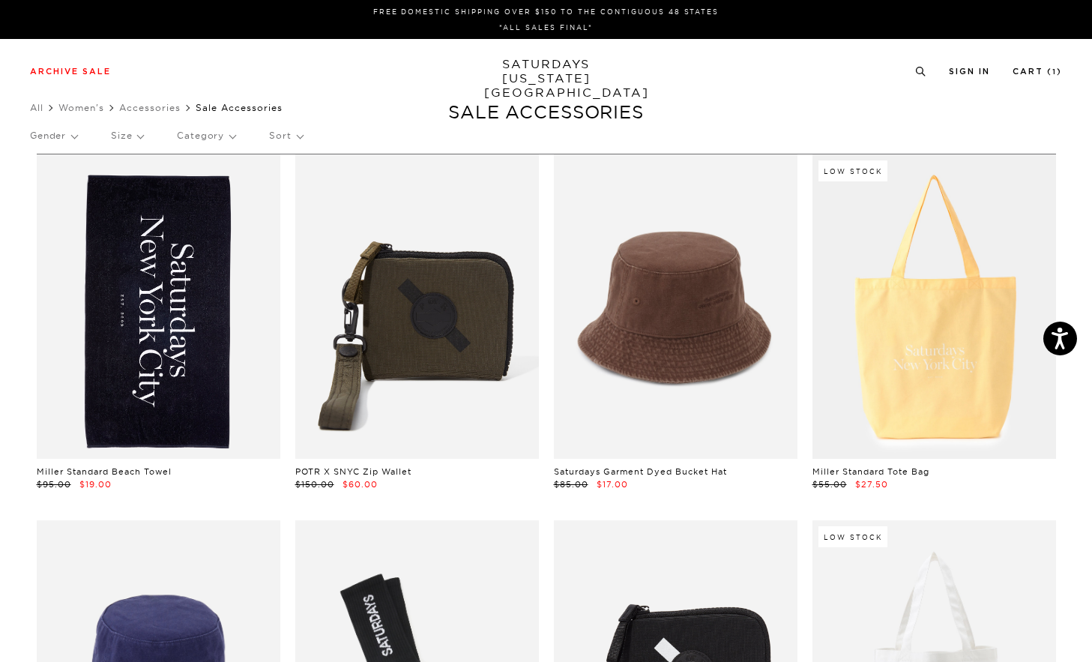
scroll to position [0, 0]
click at [40, 108] on link "All" at bounding box center [36, 107] width 13 height 11
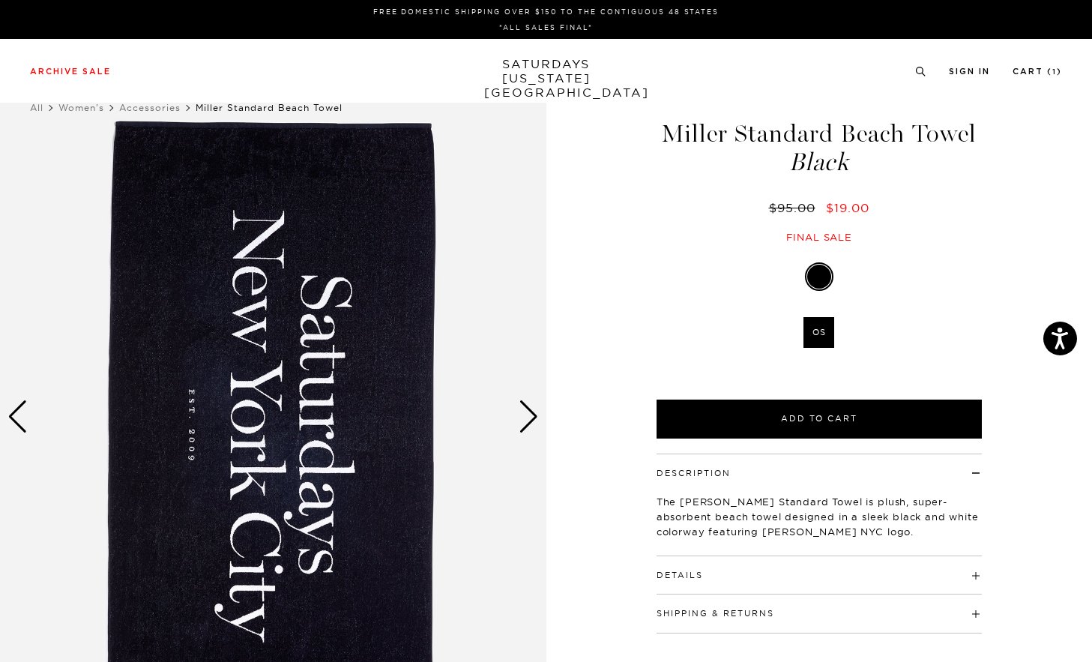
click at [727, 556] on h4 "Details" at bounding box center [819, 568] width 325 height 25
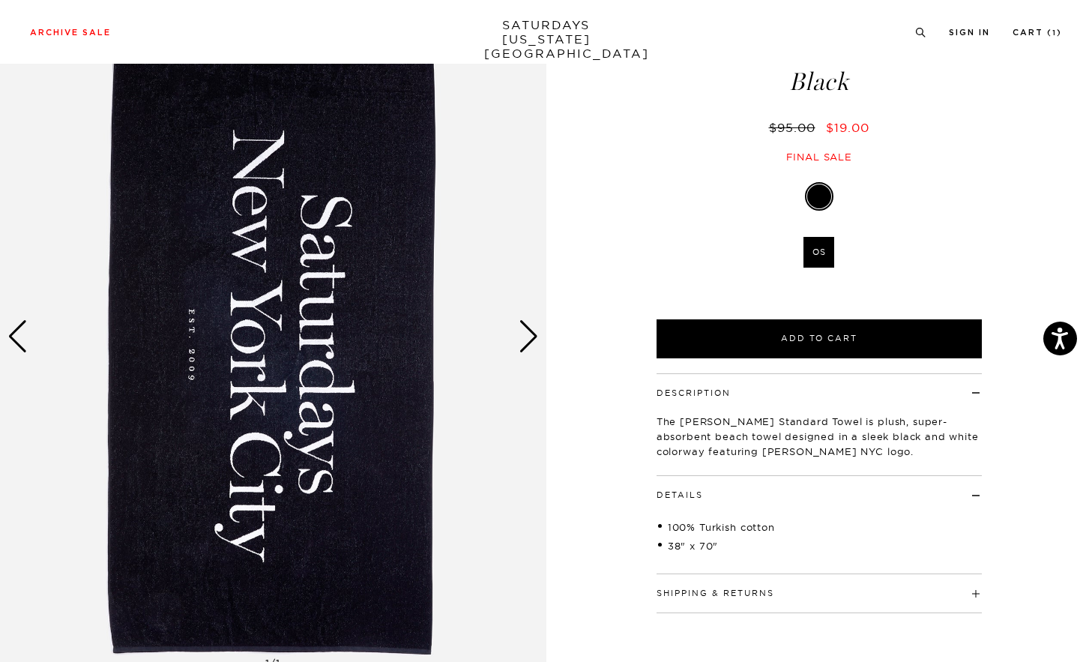
scroll to position [81, 3]
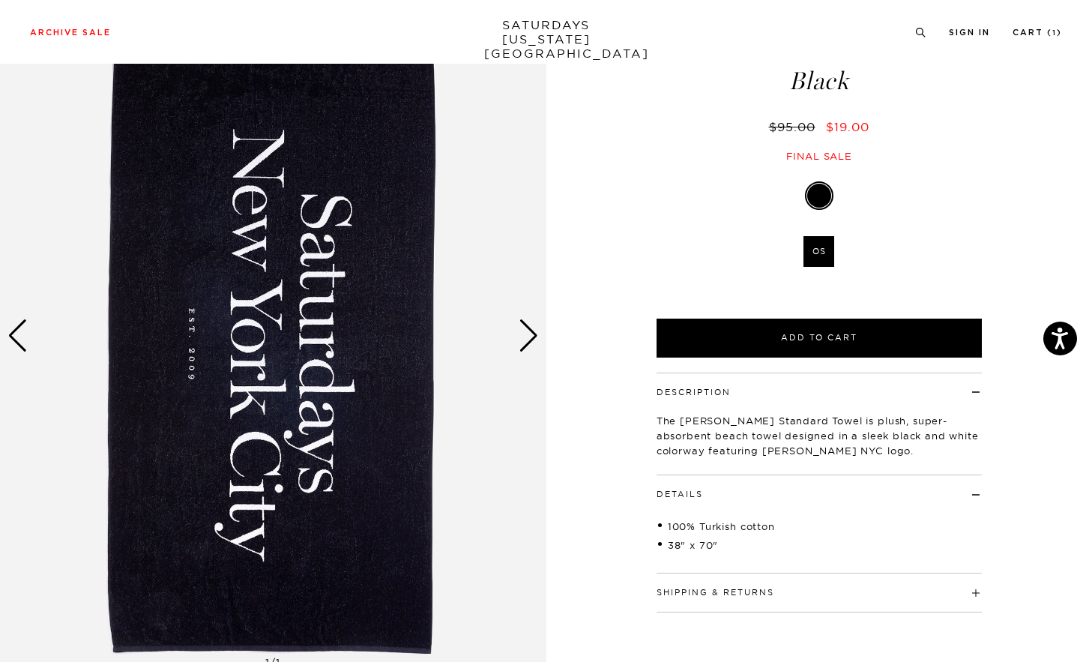
click at [526, 341] on div "Next slide" at bounding box center [529, 335] width 20 height 33
click at [526, 339] on div "Next slide" at bounding box center [529, 335] width 20 height 33
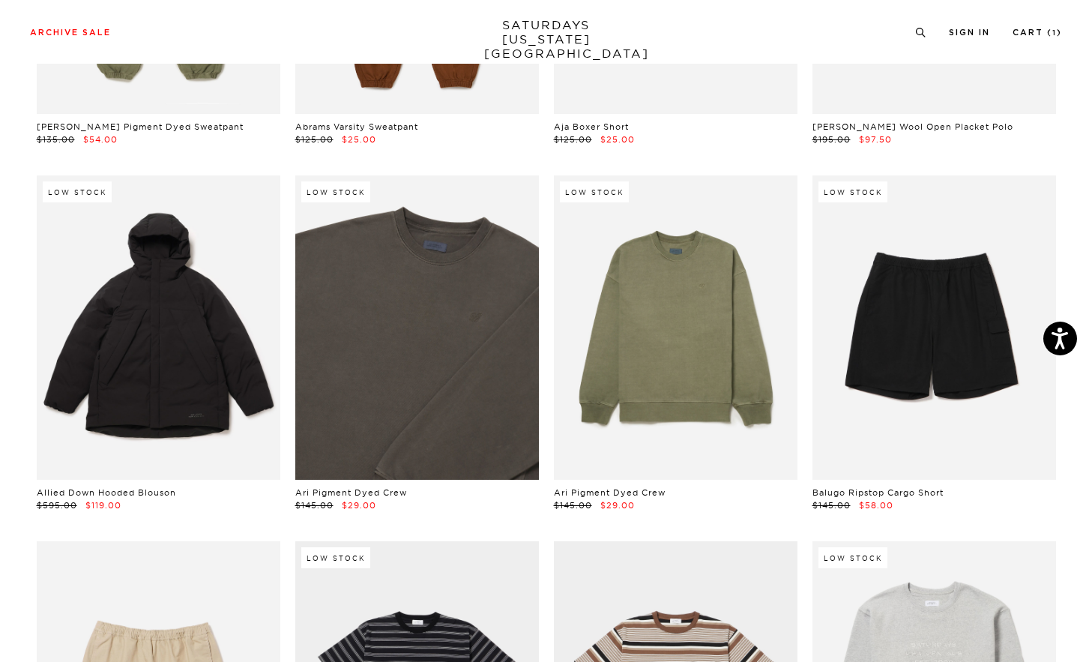
scroll to position [381, 0]
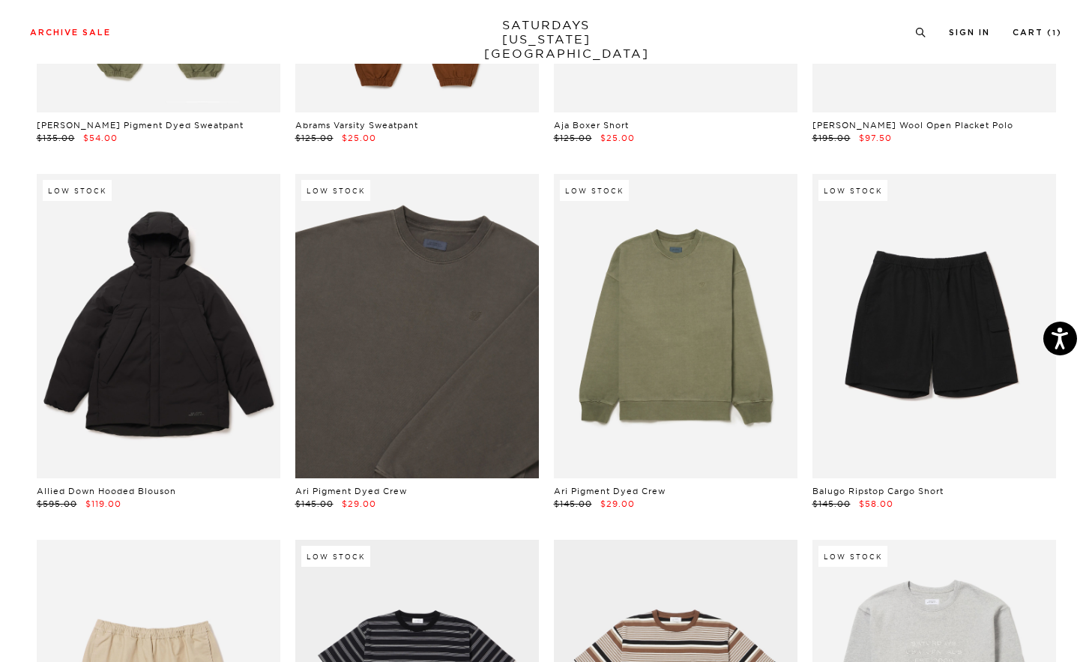
click at [492, 286] on link at bounding box center [417, 326] width 244 height 304
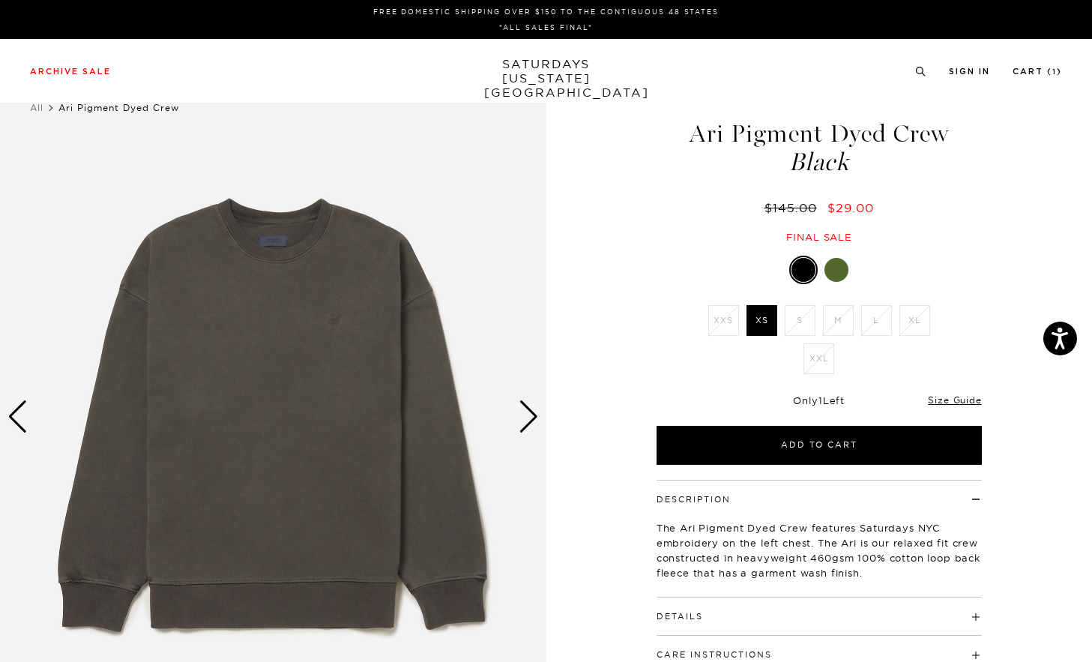
click at [834, 265] on div at bounding box center [837, 270] width 24 height 24
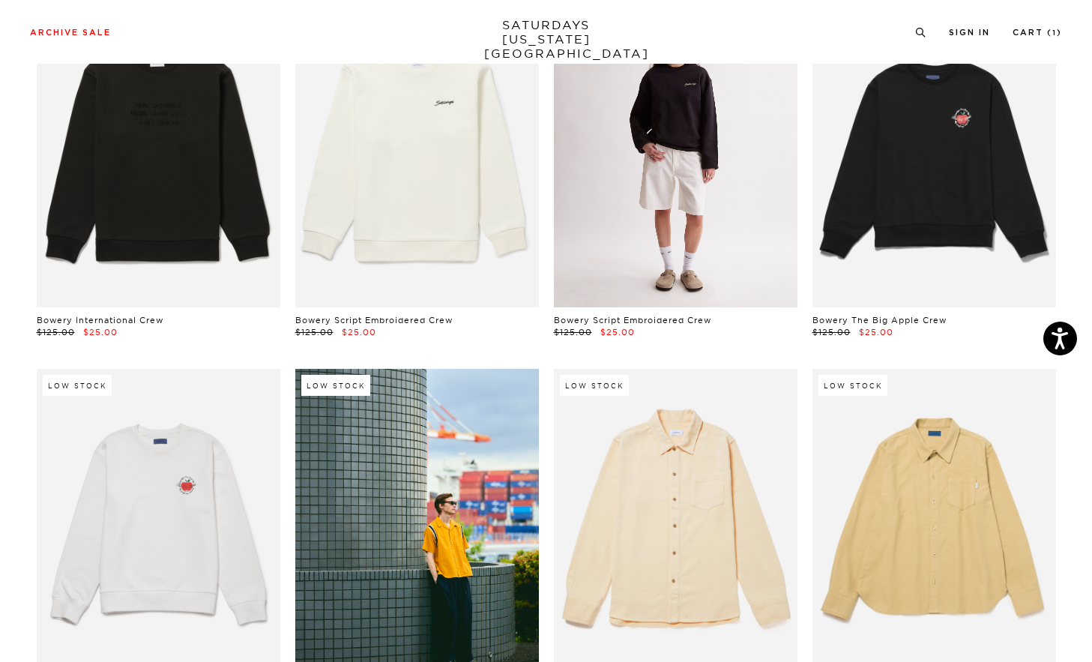
scroll to position [1280, 4]
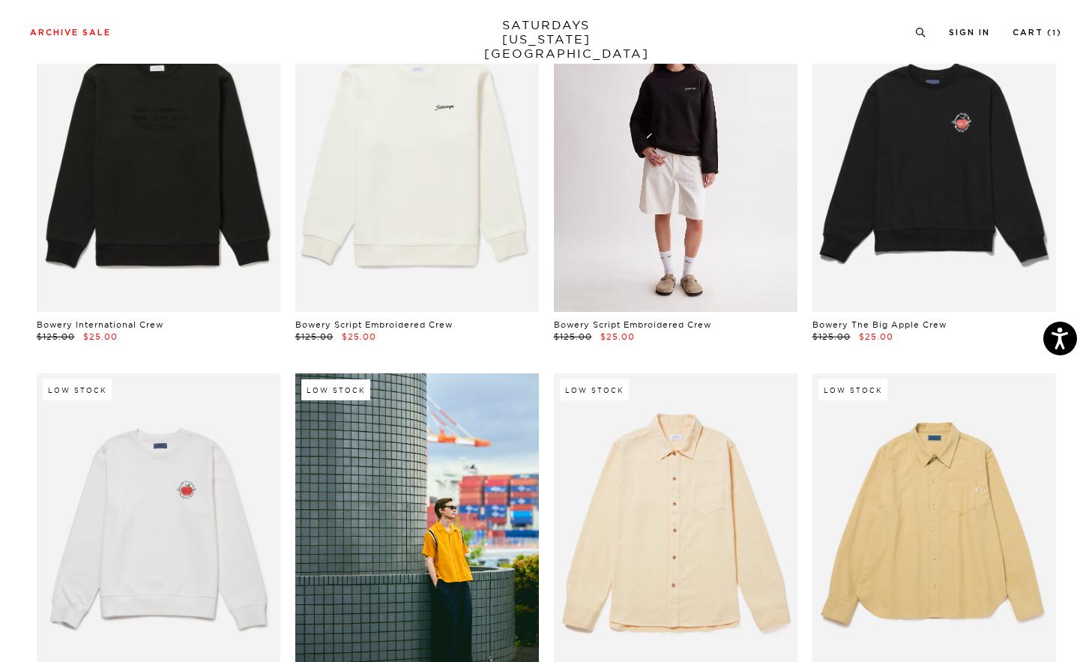
click at [689, 170] on link at bounding box center [676, 159] width 244 height 304
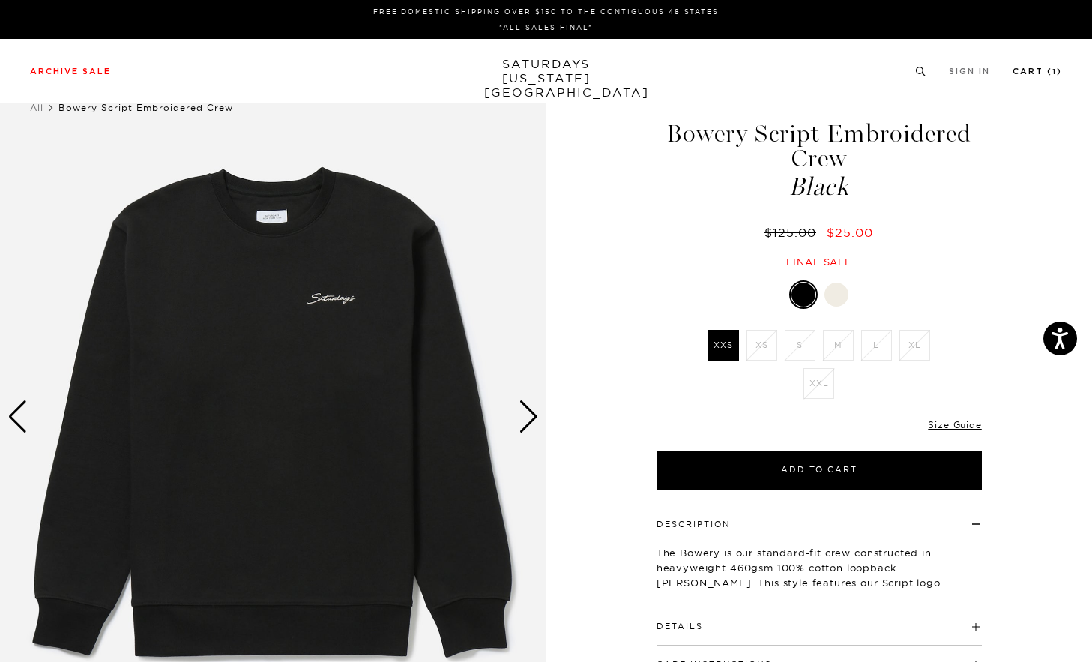
scroll to position [1, 0]
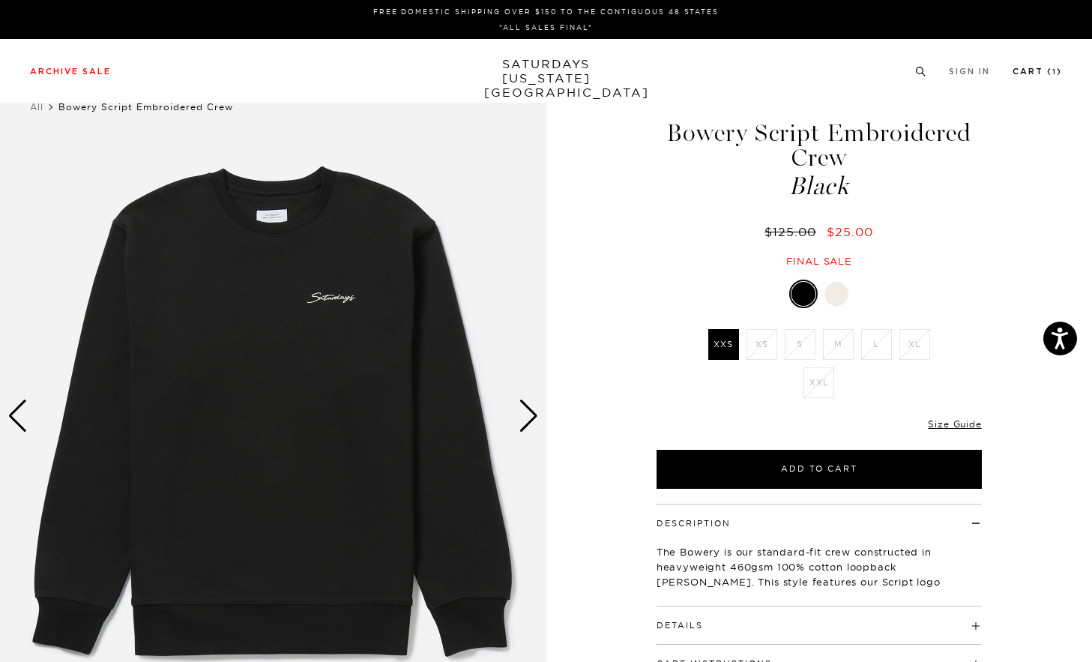
click at [1037, 76] on link "Cart ( 1 )" at bounding box center [1037, 71] width 49 height 8
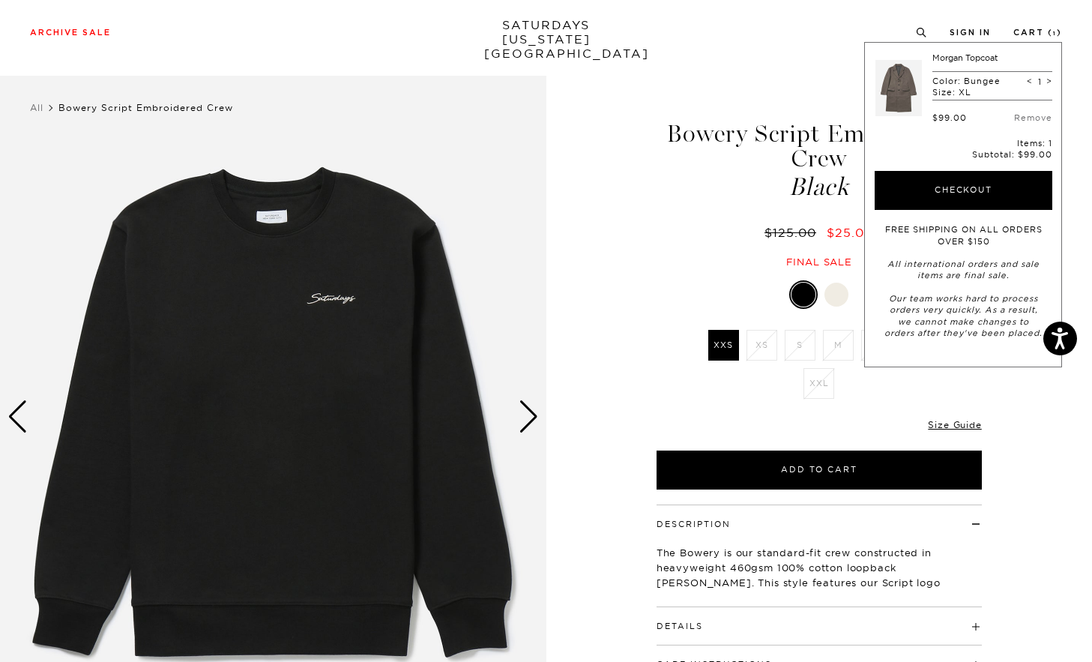
scroll to position [1, 0]
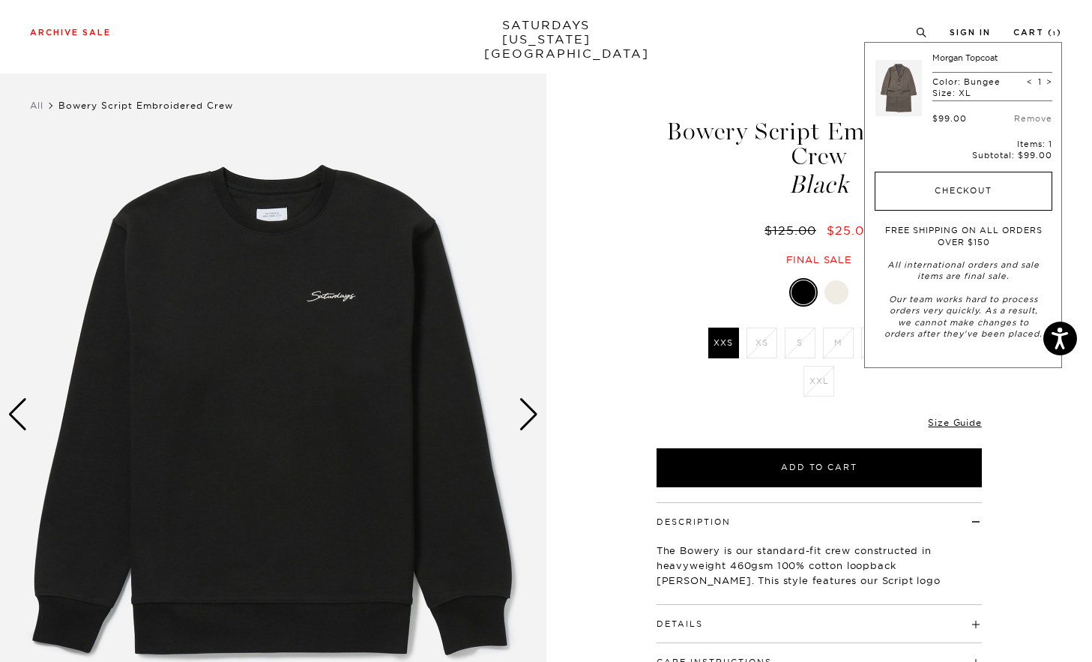
click at [980, 205] on button "Checkout" at bounding box center [964, 191] width 178 height 39
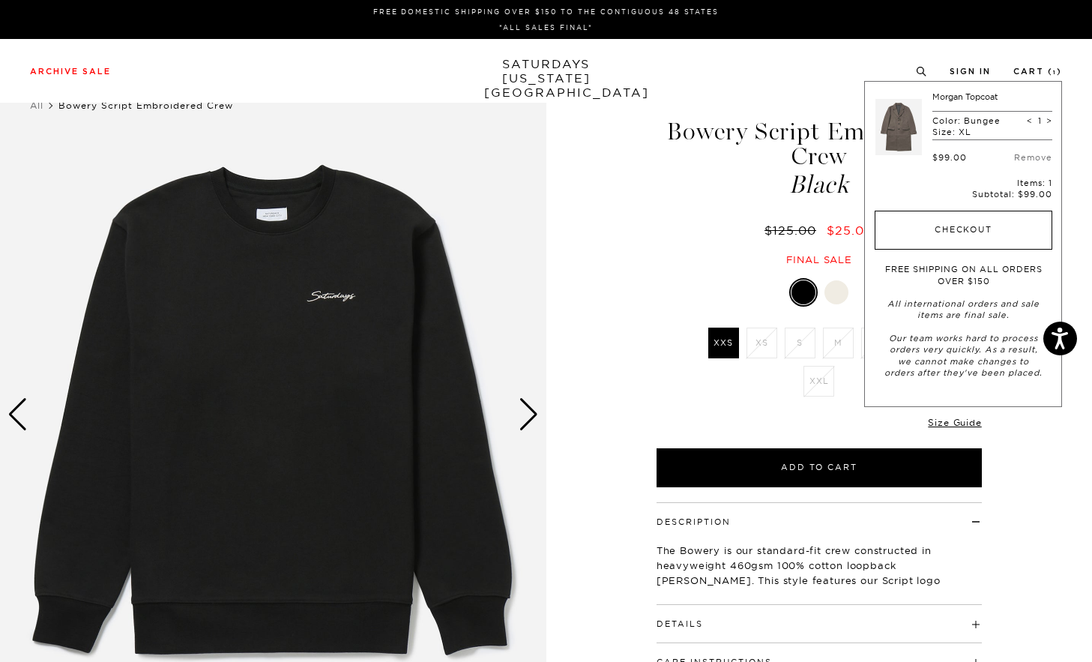
scroll to position [0, 0]
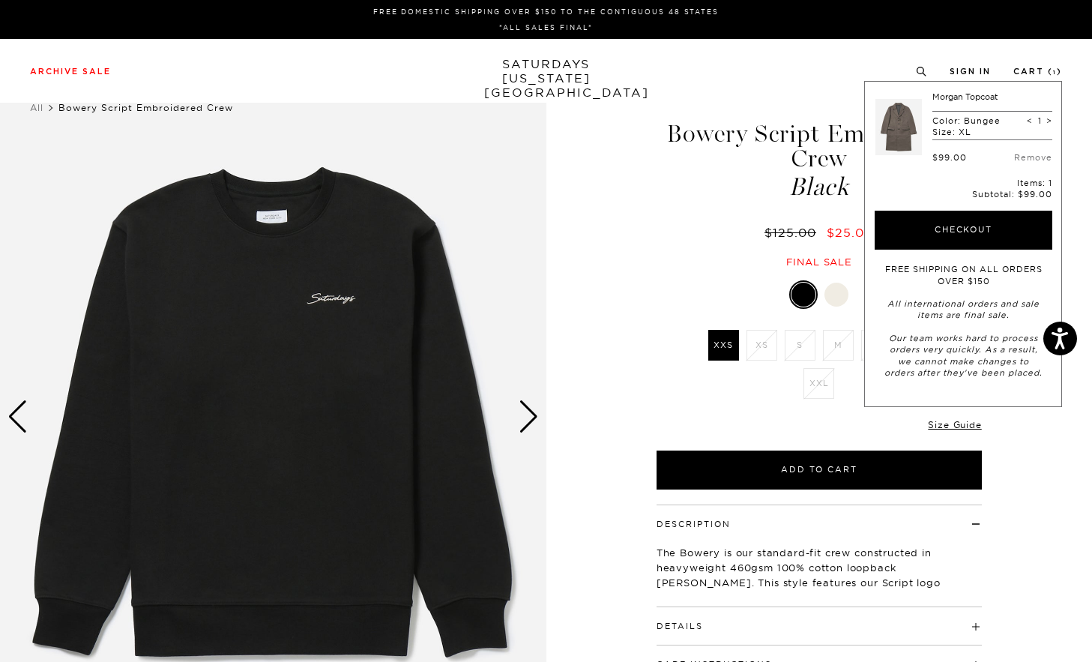
click at [650, 184] on div "Bowery Script Embroidered Crew Black $125.00 $25.00 Final sale" at bounding box center [819, 180] width 375 height 178
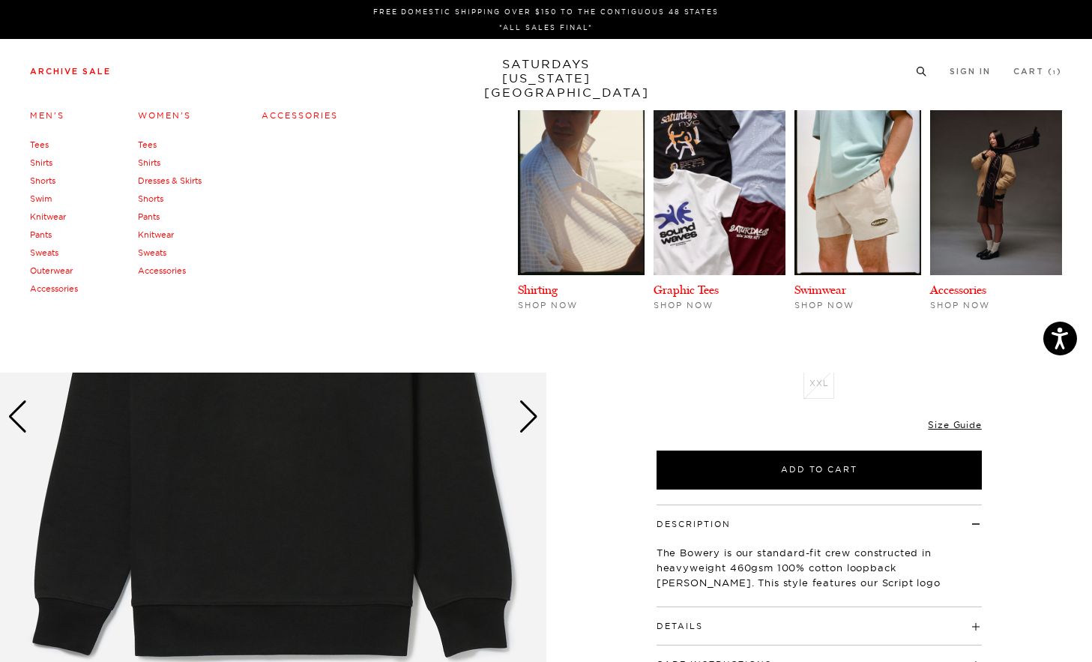
click at [70, 65] on li "Archive Sale Men's Tees Shirts Shorts Swim Knitwear Pants Sweats Outerwear" at bounding box center [70, 70] width 81 height 13
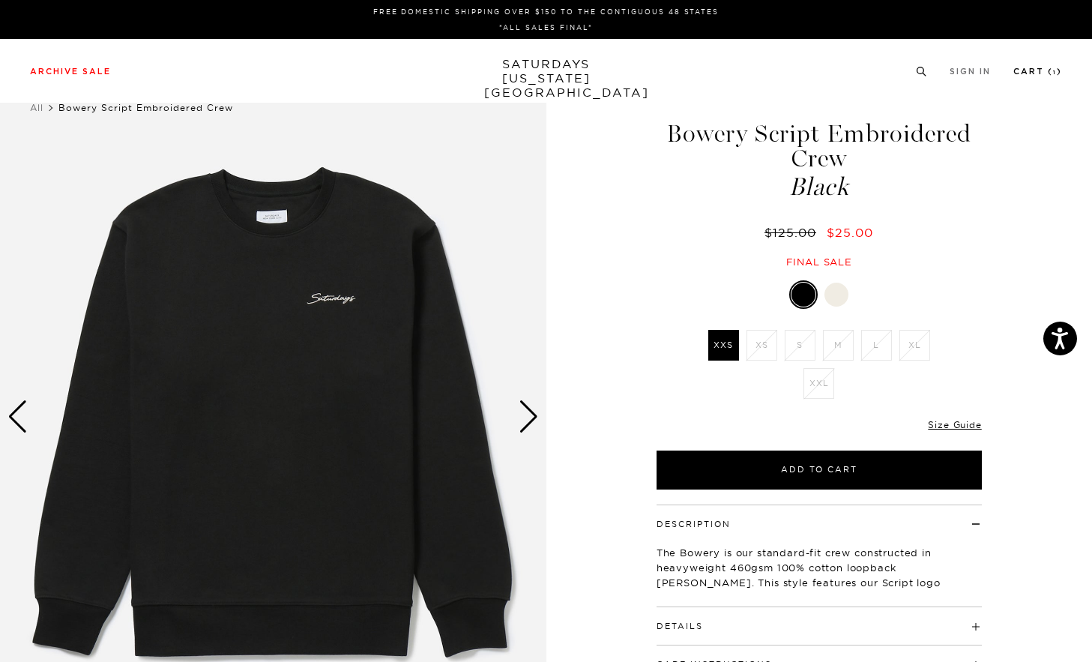
click at [1028, 76] on link "Cart ( 1 )" at bounding box center [1037, 71] width 49 height 8
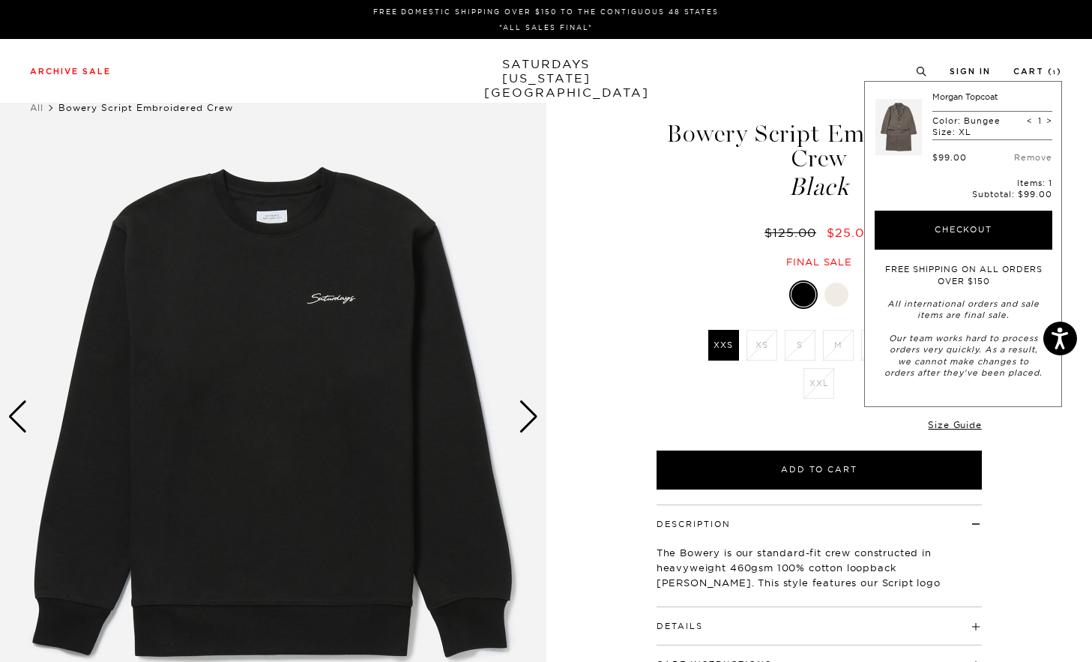
click at [609, 219] on div "1 / 4 Bowery Script Embroidered Crew" at bounding box center [546, 417] width 1092 height 683
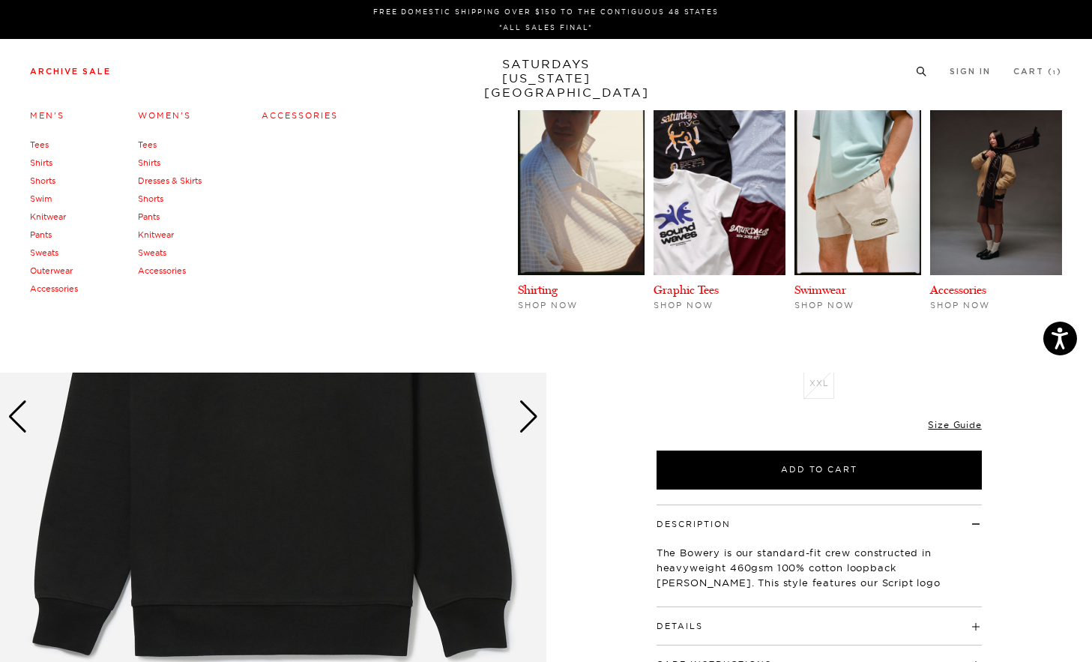
click at [42, 111] on link "Men's" at bounding box center [47, 115] width 34 height 10
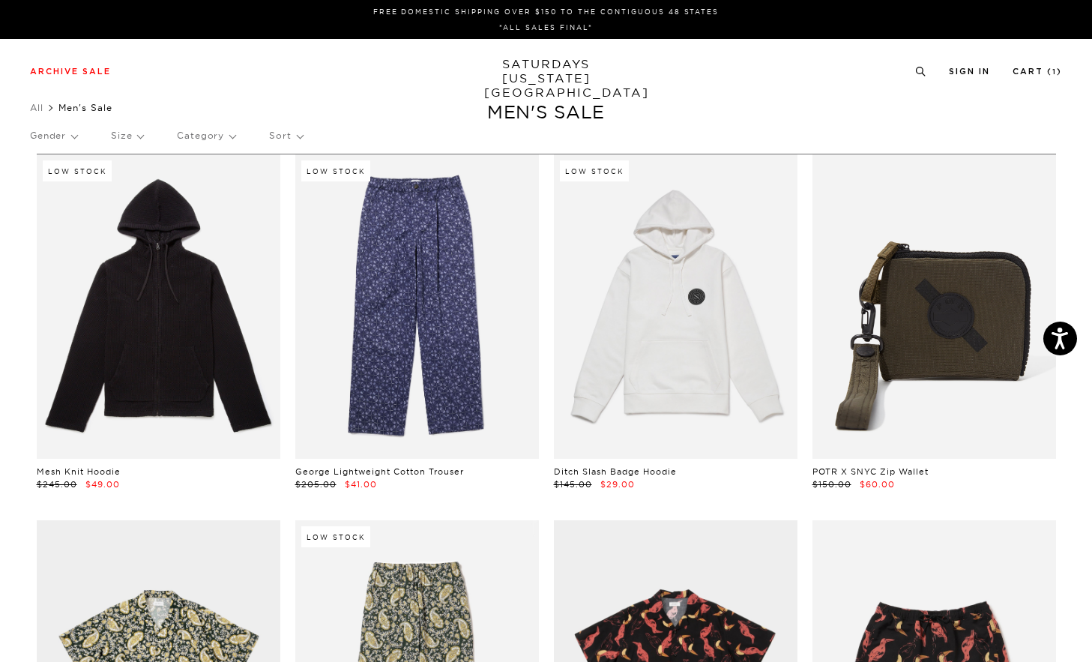
click at [133, 131] on p "Size" at bounding box center [127, 135] width 32 height 34
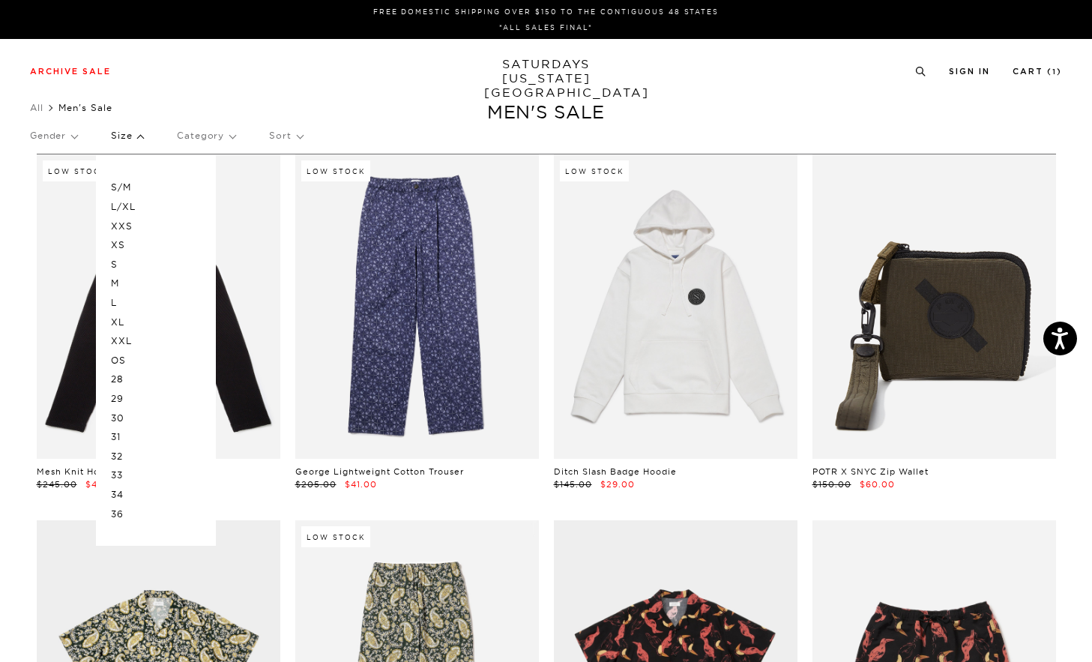
click at [134, 205] on p "L/XL" at bounding box center [156, 206] width 90 height 19
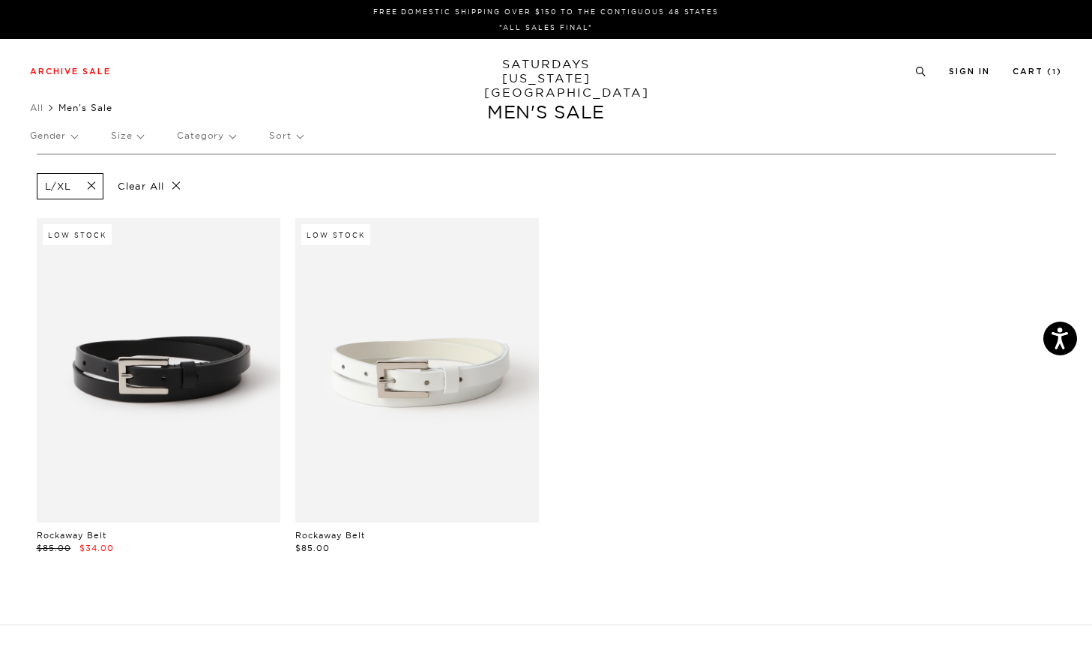
click at [139, 139] on p "Size" at bounding box center [127, 135] width 32 height 34
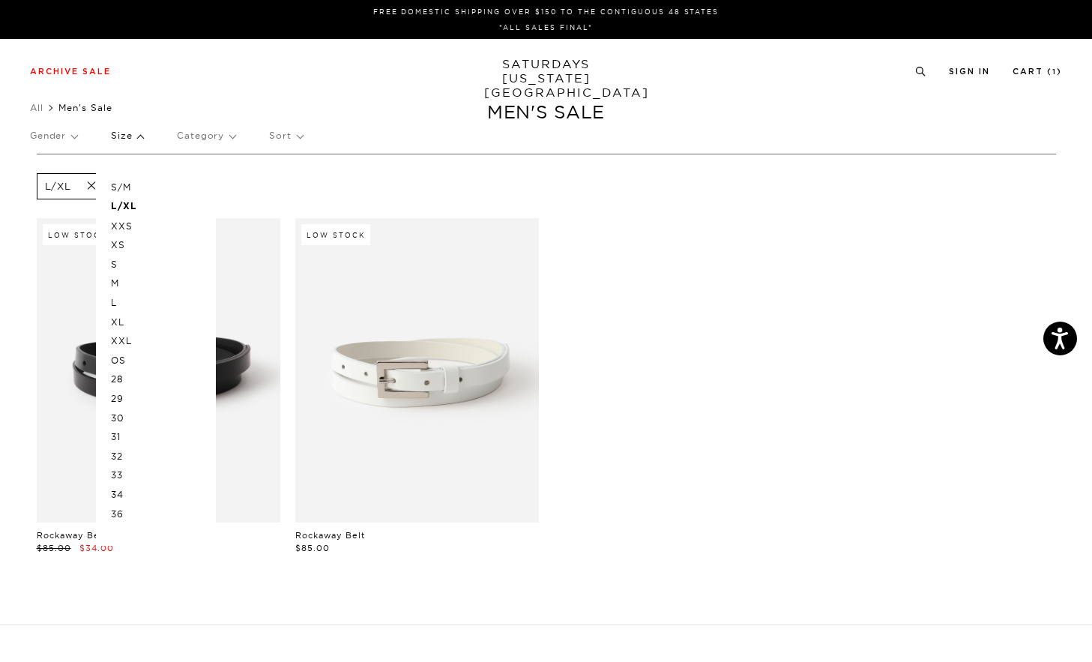
click at [127, 320] on p "XL" at bounding box center [156, 322] width 90 height 19
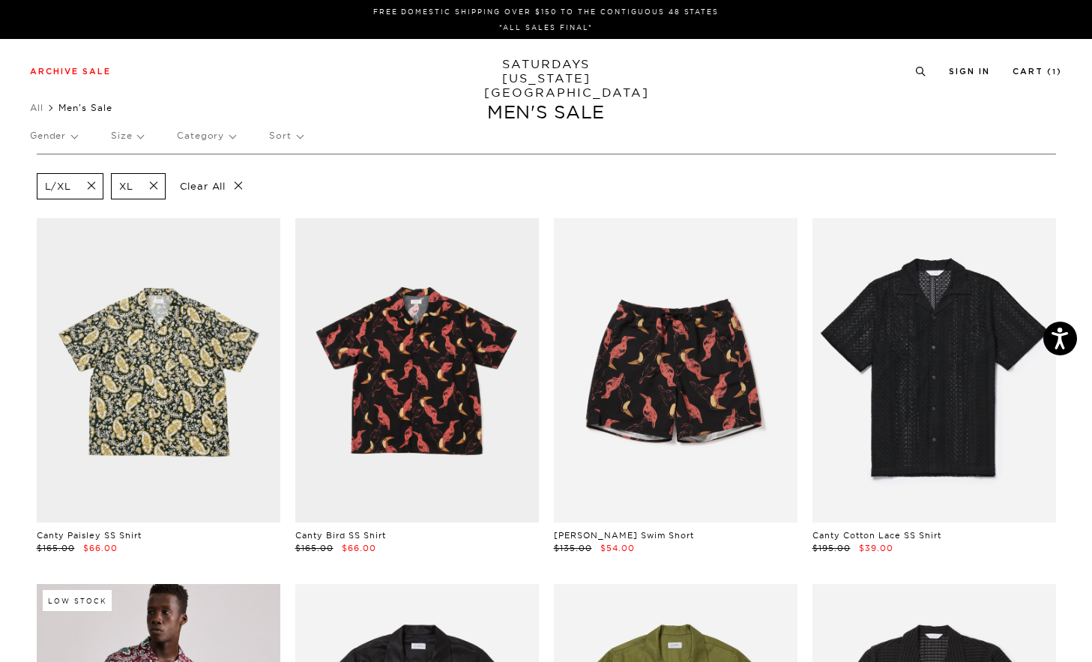
click at [383, 123] on div "Gender Size Category Sort" at bounding box center [546, 135] width 1032 height 34
click at [91, 181] on span at bounding box center [86, 186] width 31 height 14
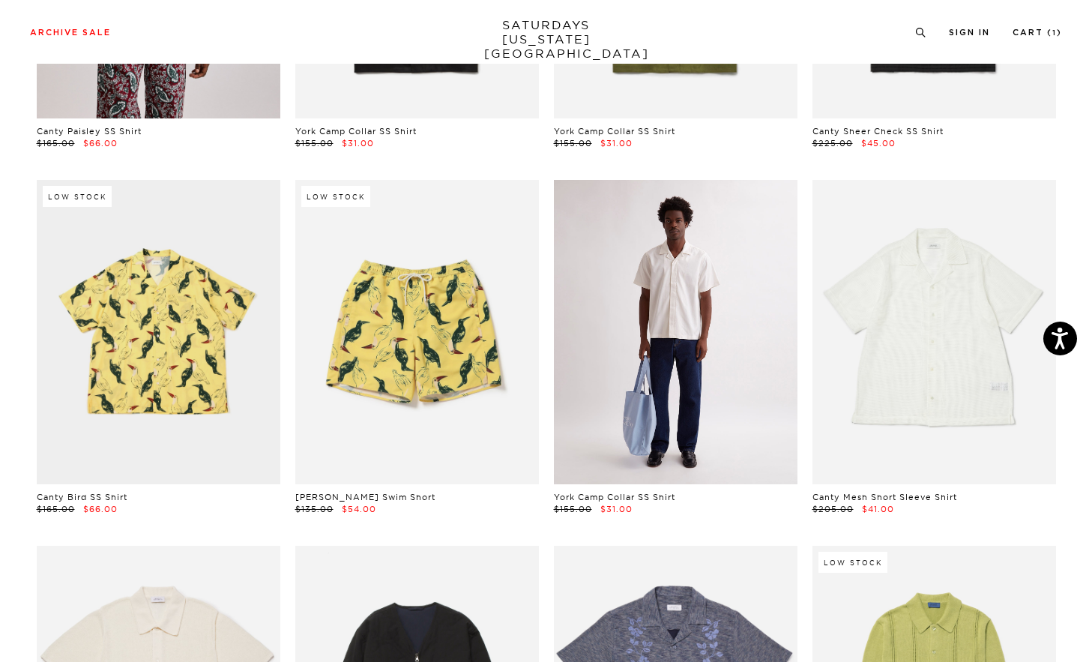
scroll to position [767, 0]
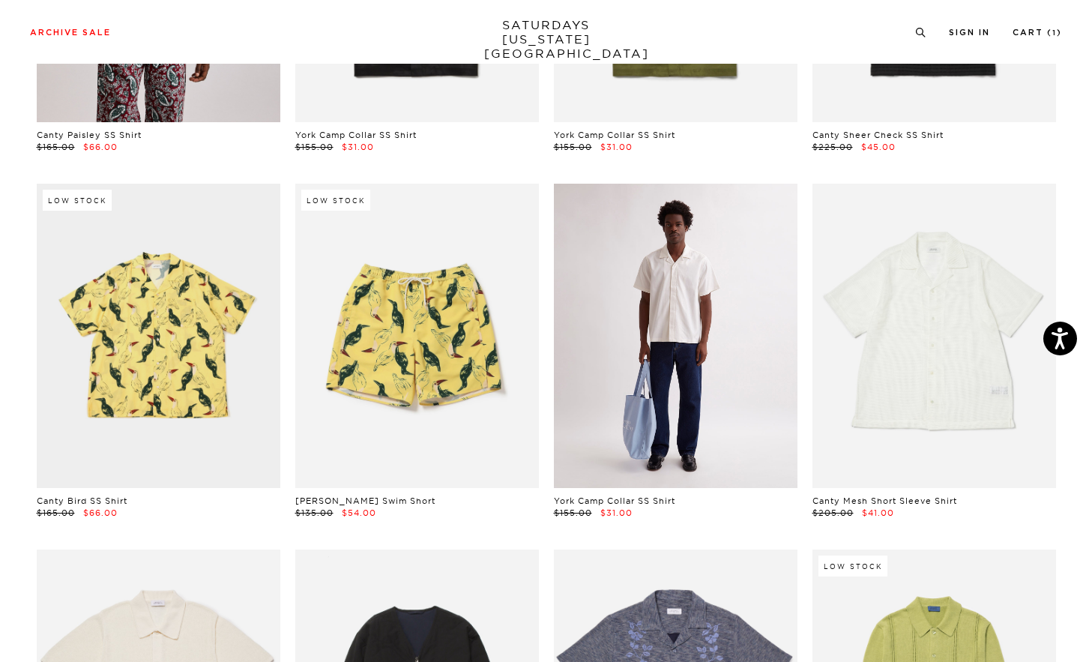
click at [719, 355] on link at bounding box center [676, 336] width 244 height 304
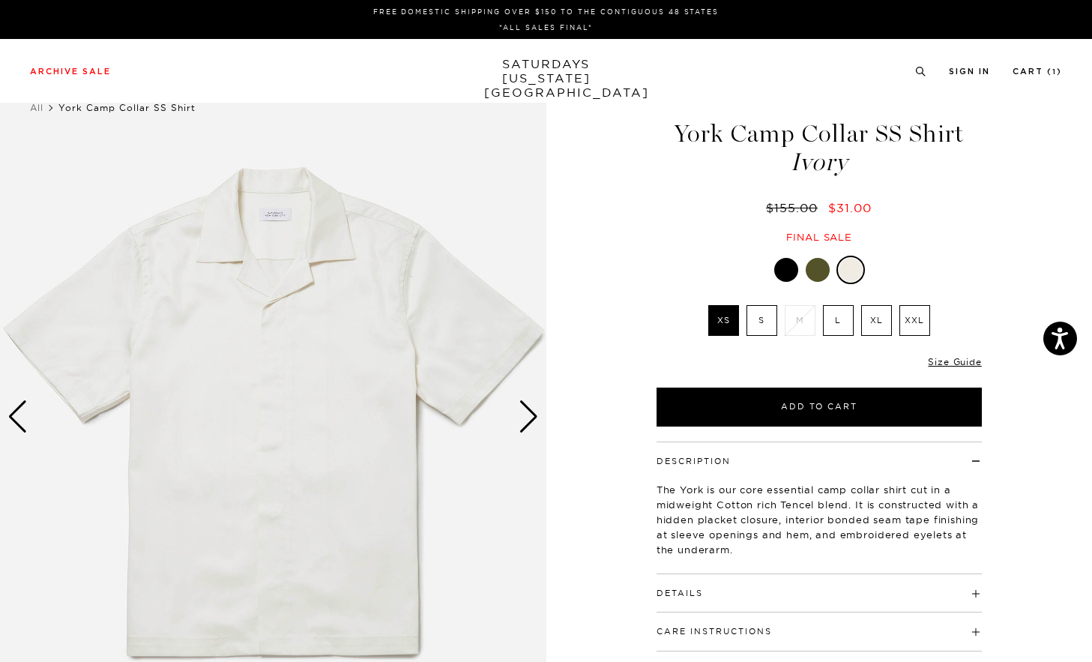
click at [798, 269] on link at bounding box center [786, 269] width 25 height 25
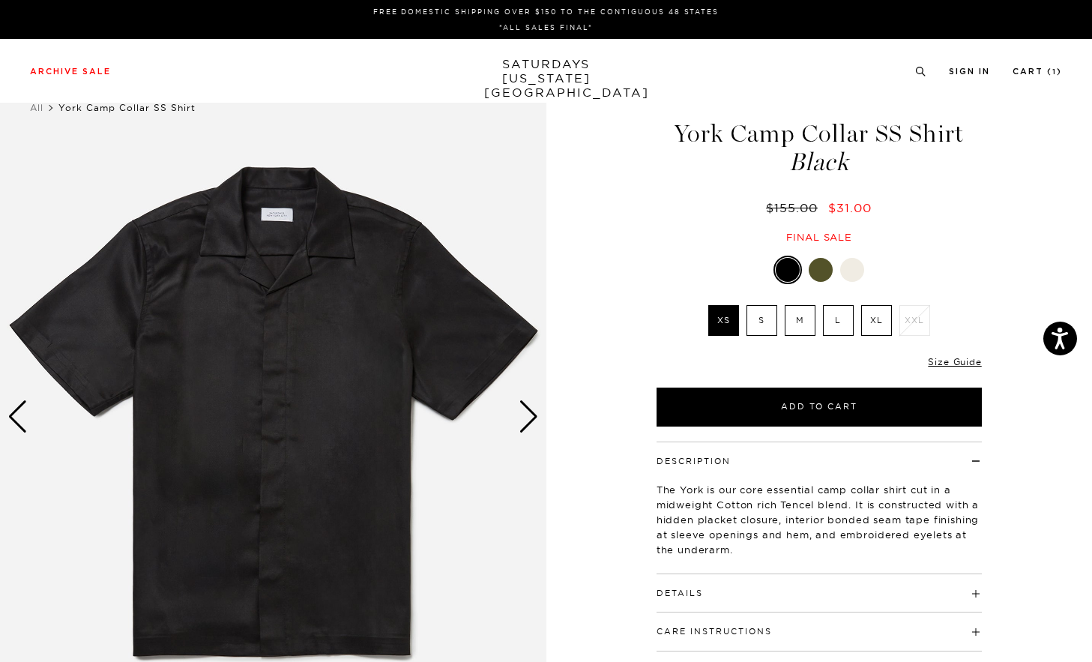
click at [819, 257] on link at bounding box center [820, 269] width 25 height 25
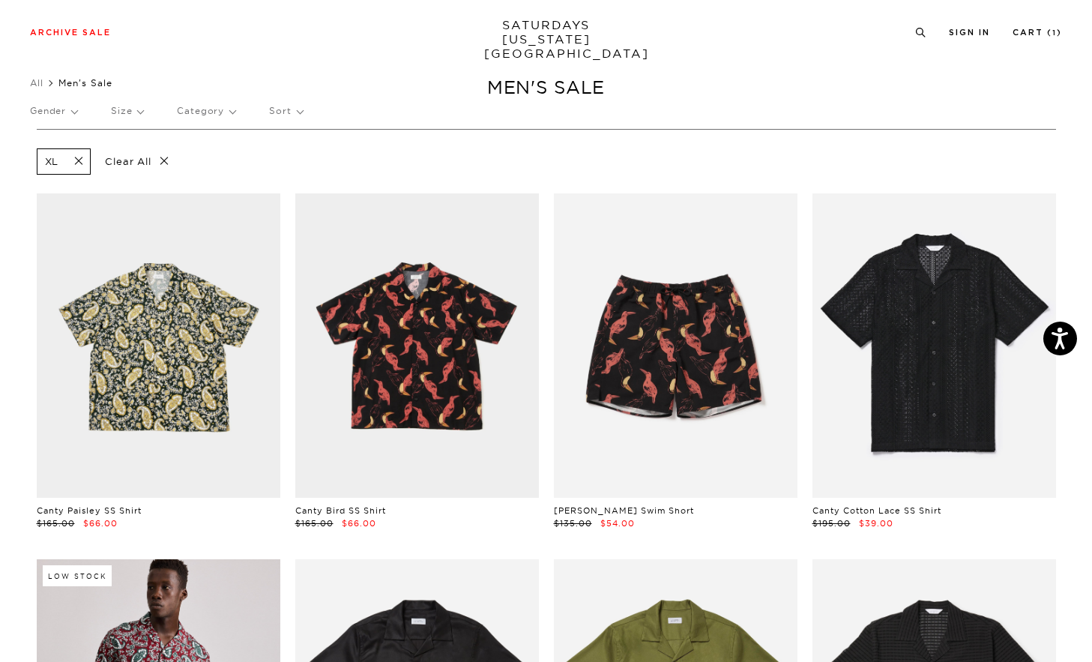
scroll to position [25, 4]
click at [76, 160] on span at bounding box center [73, 161] width 31 height 14
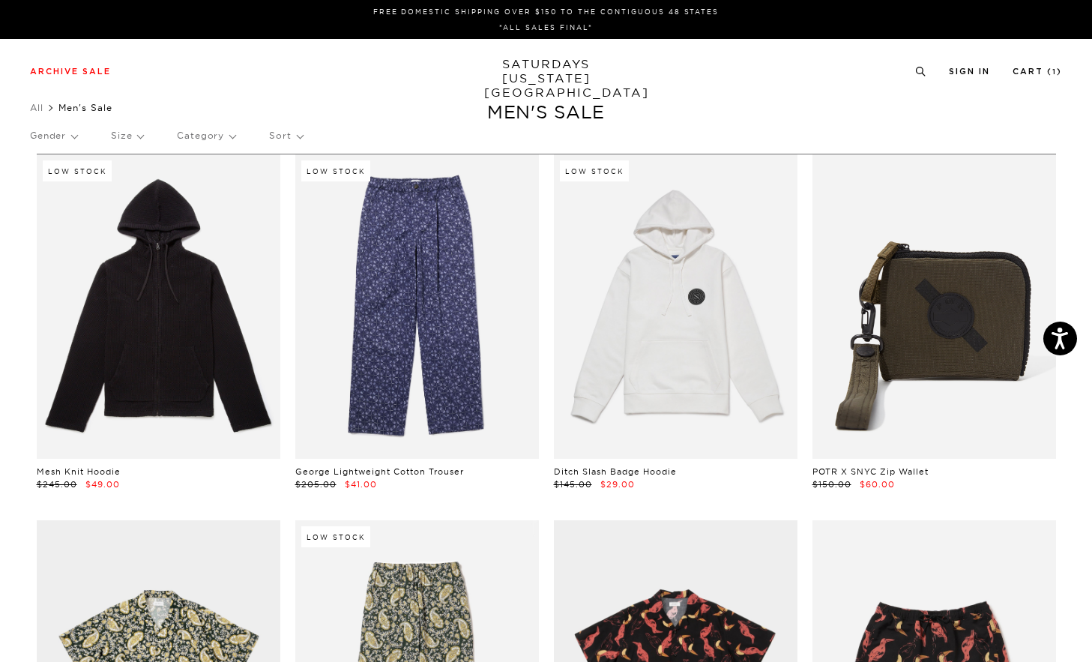
click at [137, 133] on p "Size" at bounding box center [127, 135] width 32 height 34
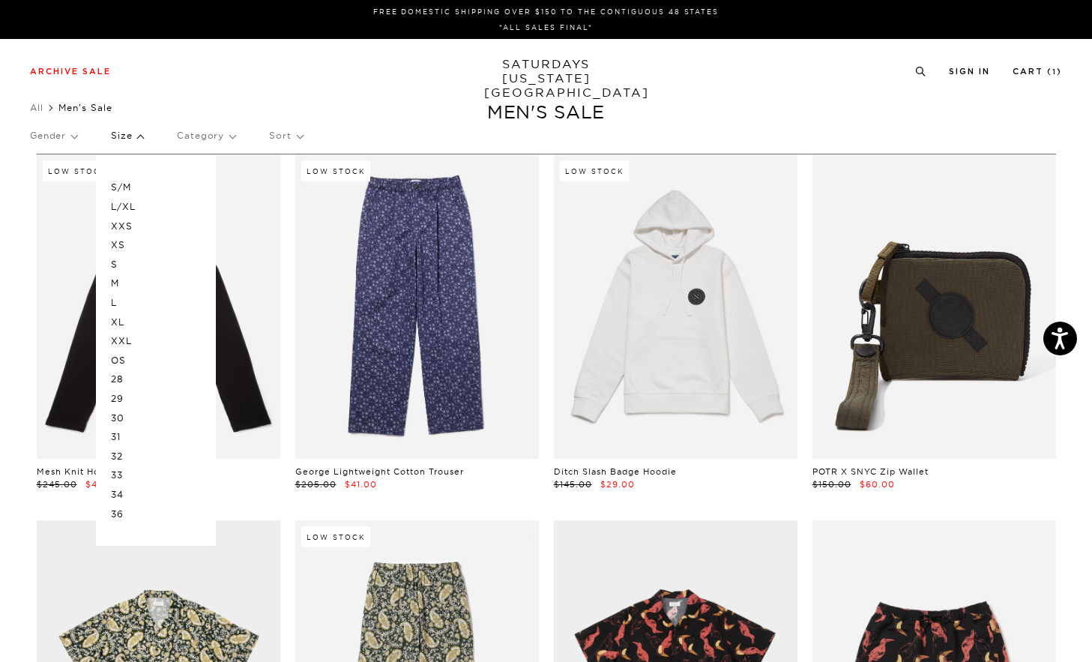
click at [121, 485] on p "34" at bounding box center [156, 494] width 90 height 19
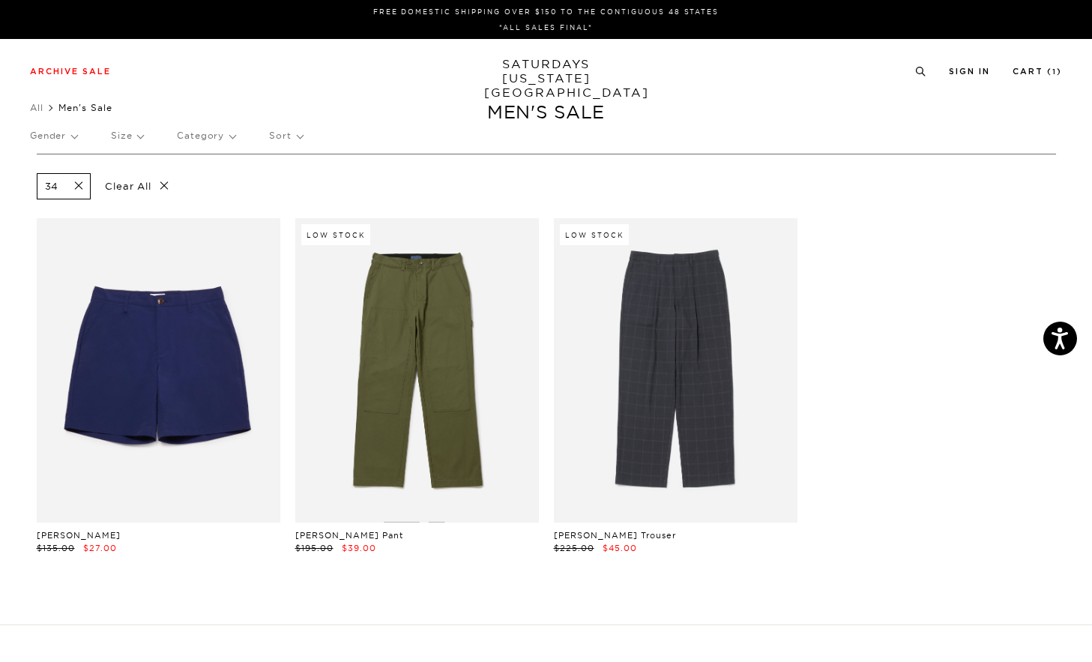
click at [127, 137] on p "Size" at bounding box center [127, 135] width 32 height 34
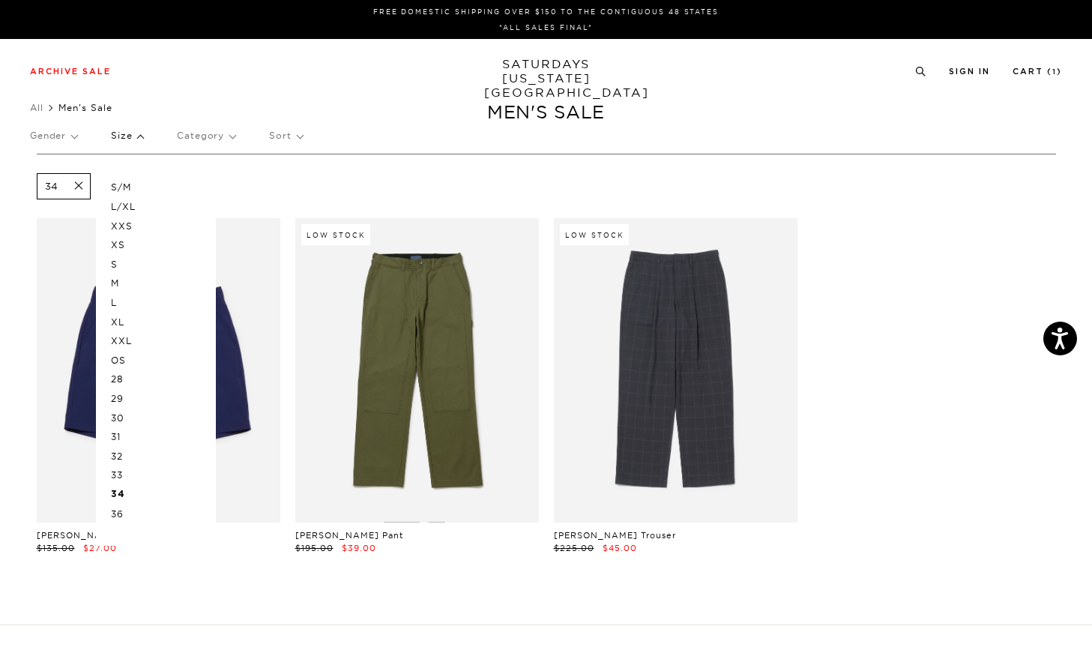
click at [121, 485] on p "34" at bounding box center [156, 494] width 90 height 19
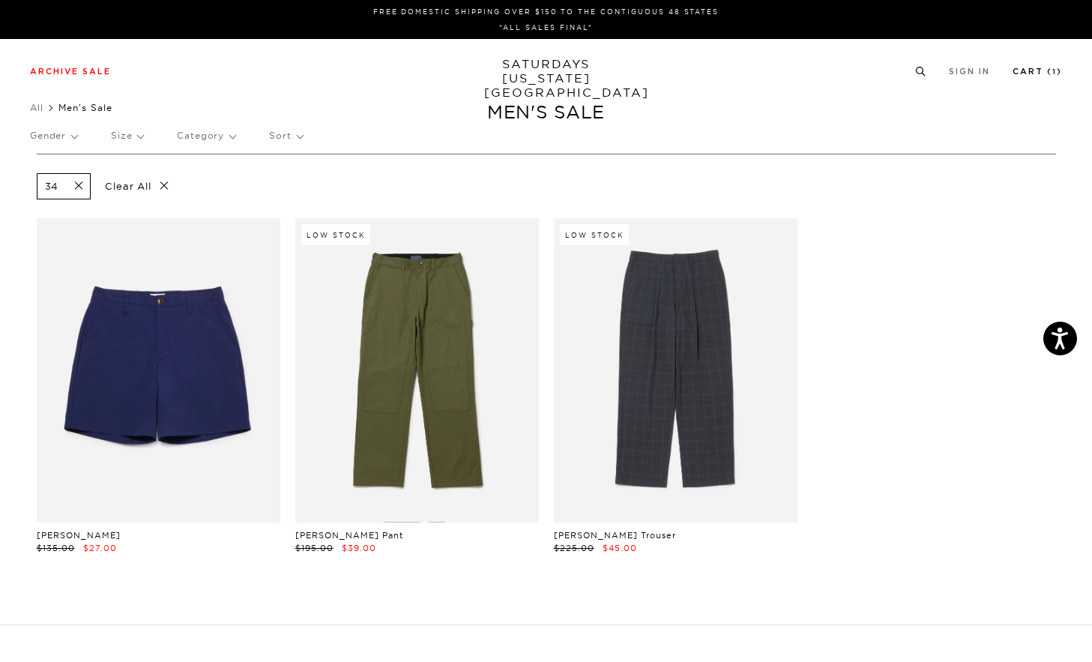
click at [1025, 67] on link "Cart ( 1 )" at bounding box center [1037, 71] width 49 height 8
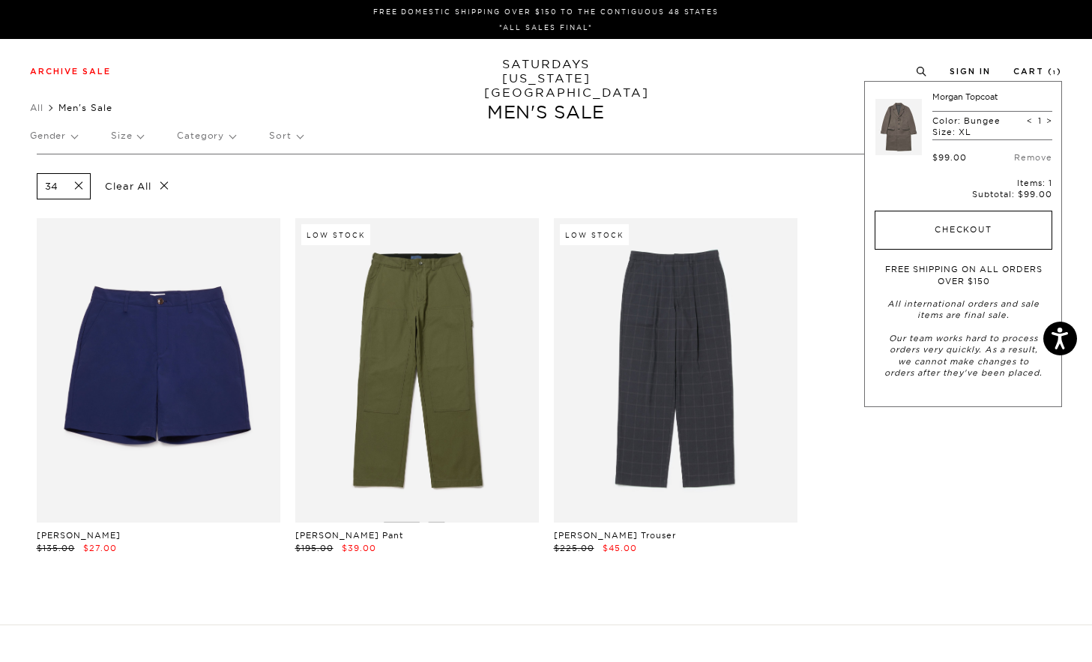
click at [1001, 225] on button "Checkout" at bounding box center [964, 230] width 178 height 39
